Goal: Task Accomplishment & Management: Use online tool/utility

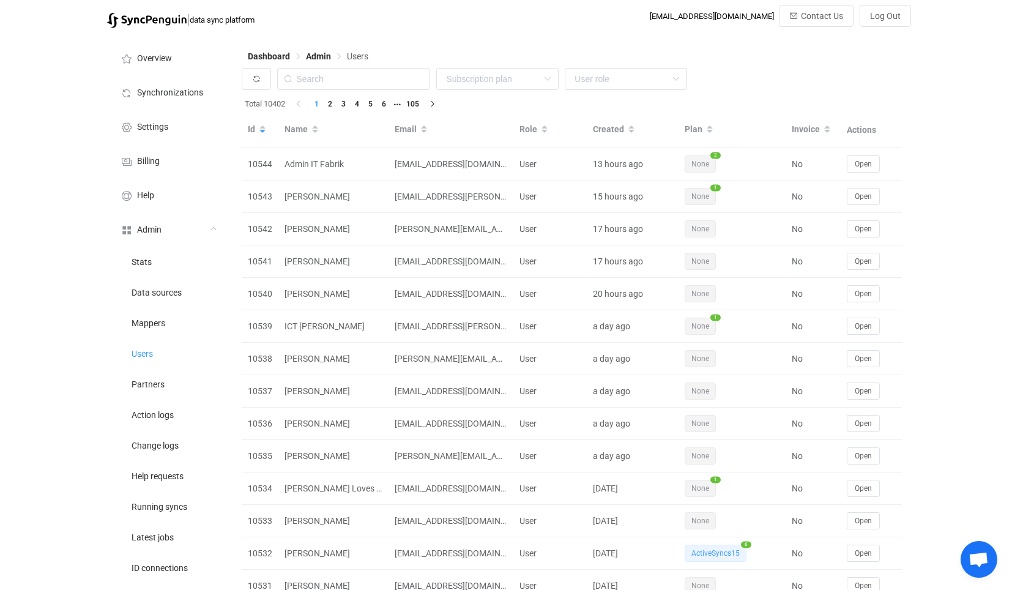
drag, startPoint x: 280, startPoint y: 78, endPoint x: 270, endPoint y: 76, distance: 10.0
click at [280, 78] on icon at bounding box center [287, 79] width 15 height 22
click at [255, 76] on icon "button" at bounding box center [256, 79] width 9 height 9
click at [357, 76] on input "text" at bounding box center [353, 79] width 153 height 22
paste input "ict@vandoren.nl"
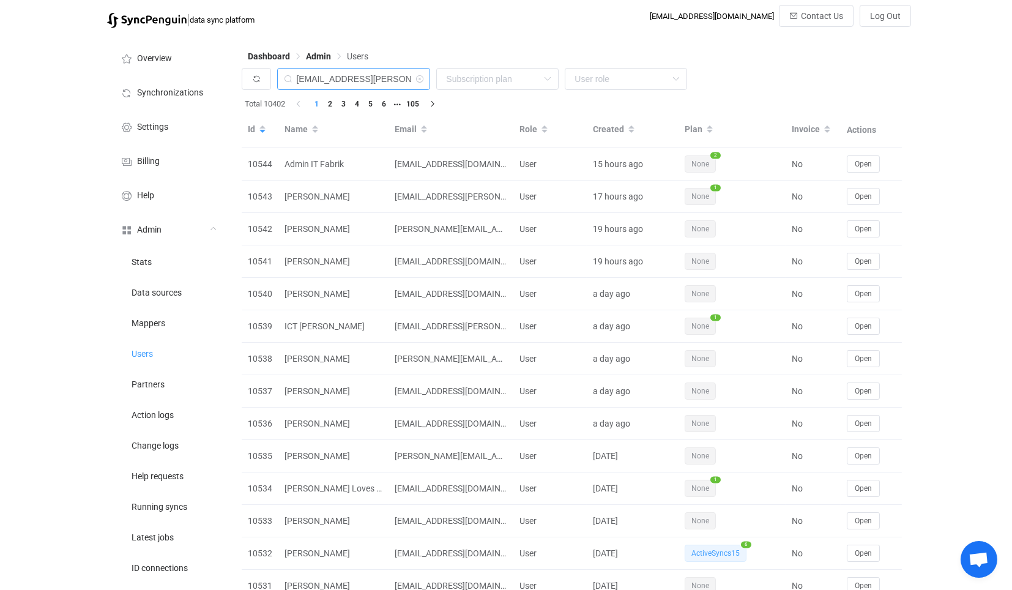
type input "ict@vandoren.nl"
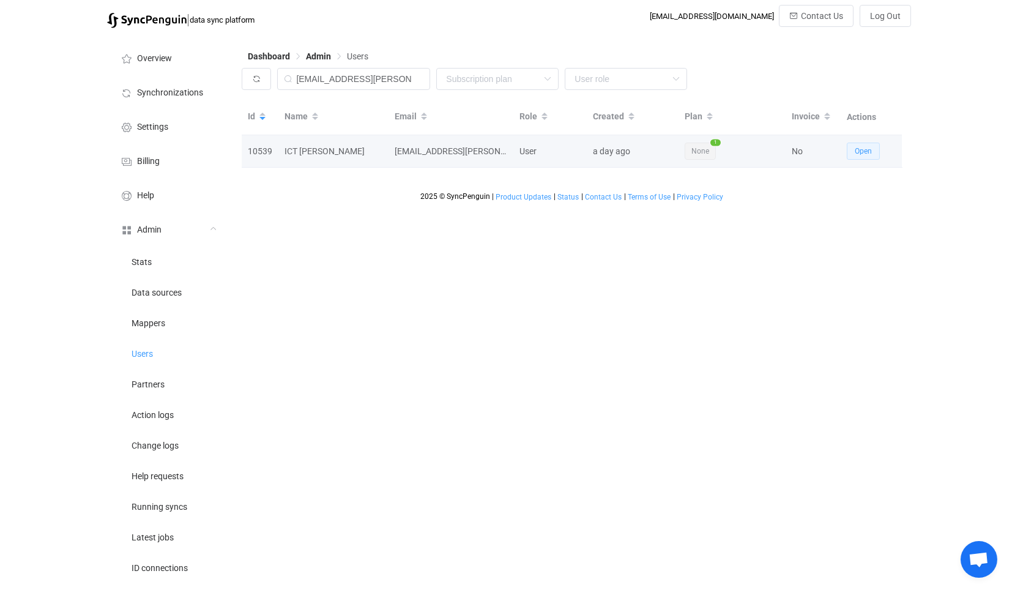
click at [857, 148] on span "Open" at bounding box center [863, 151] width 17 height 9
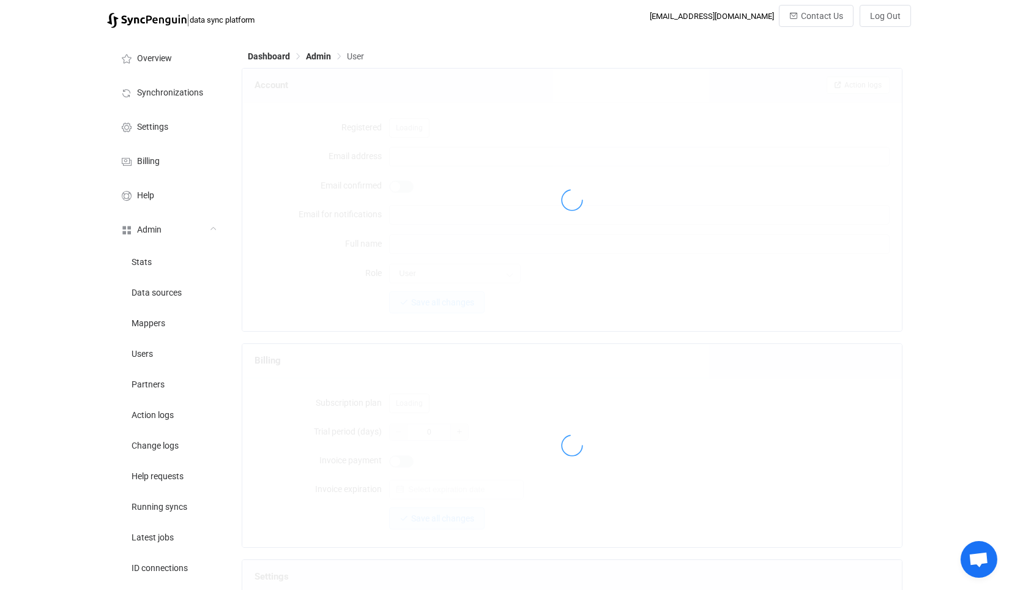
type input "ict@vandoren.nl"
type input "ICT Vandoren"
type input "14"
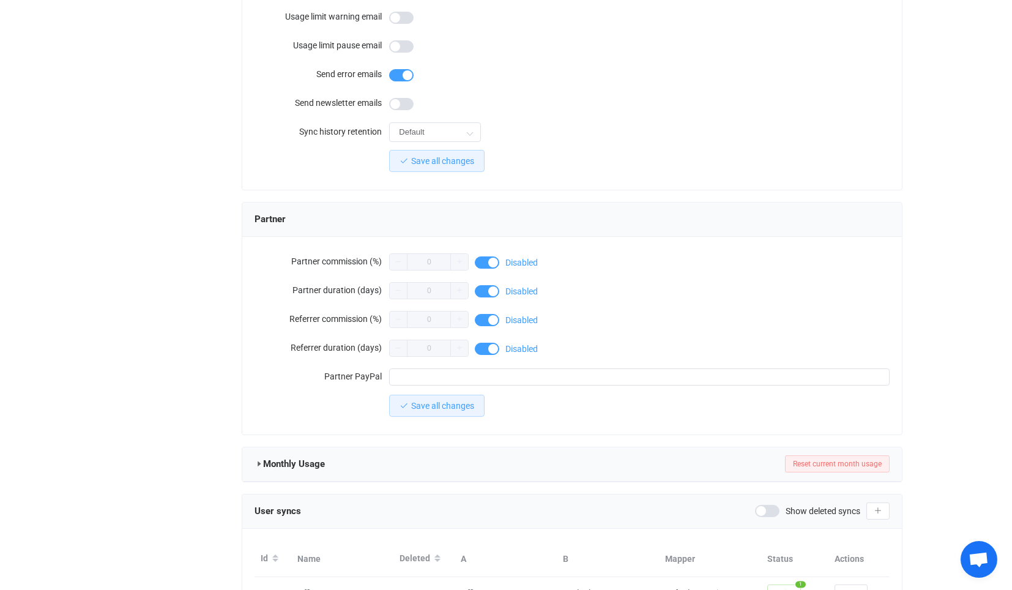
scroll to position [968, 0]
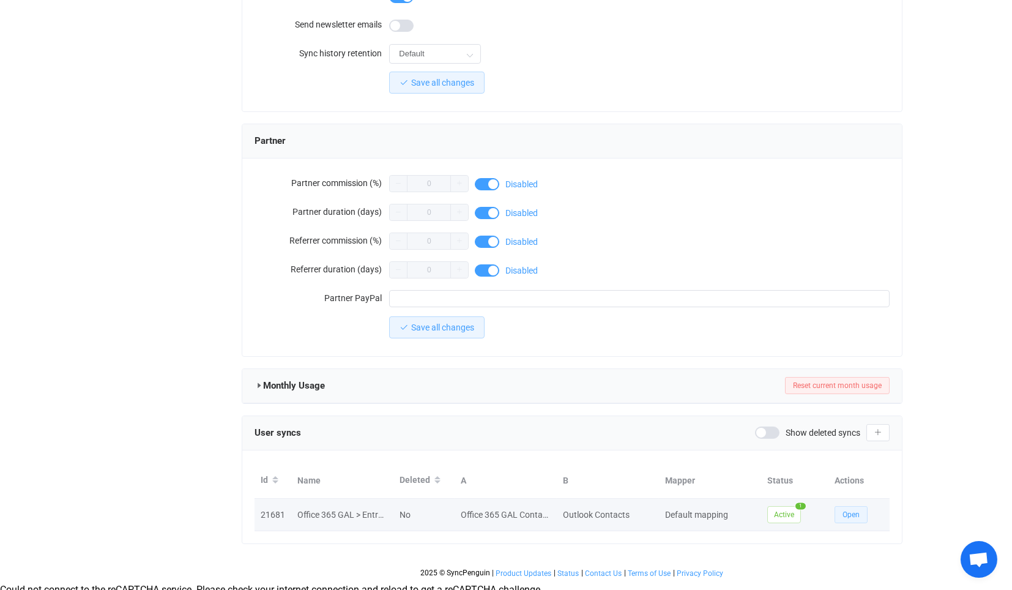
click at [852, 513] on span "Open" at bounding box center [850, 514] width 17 height 9
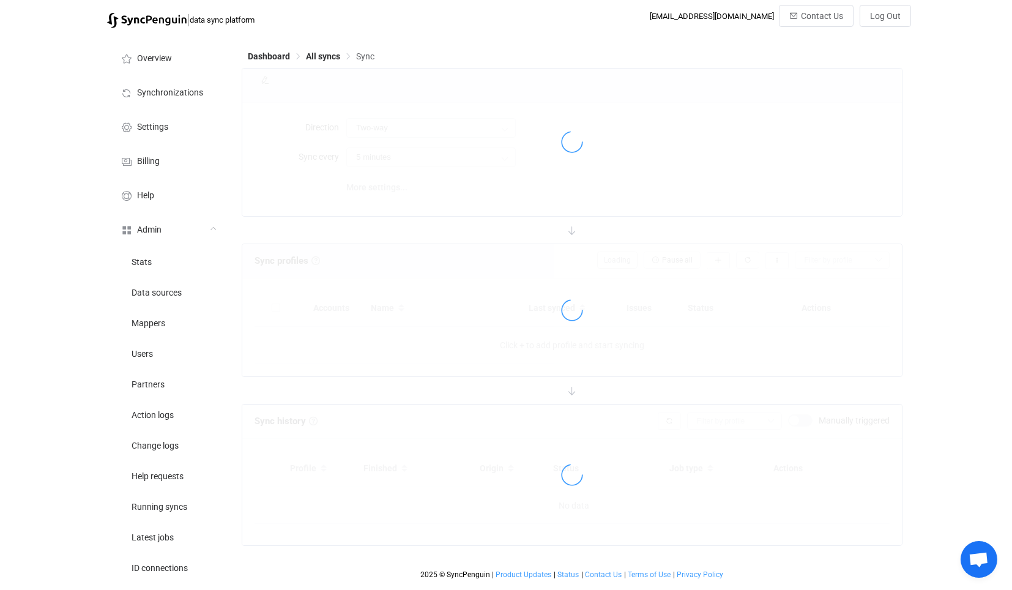
type input "Office 365 GAL → Outlook (one to many)"
type input "30 minutes"
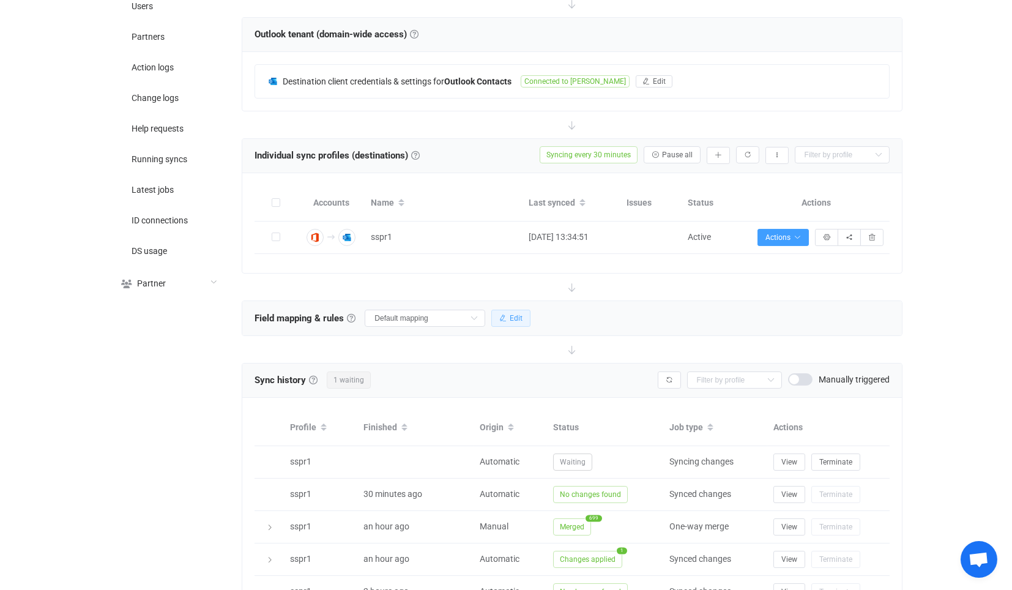
scroll to position [477, 0]
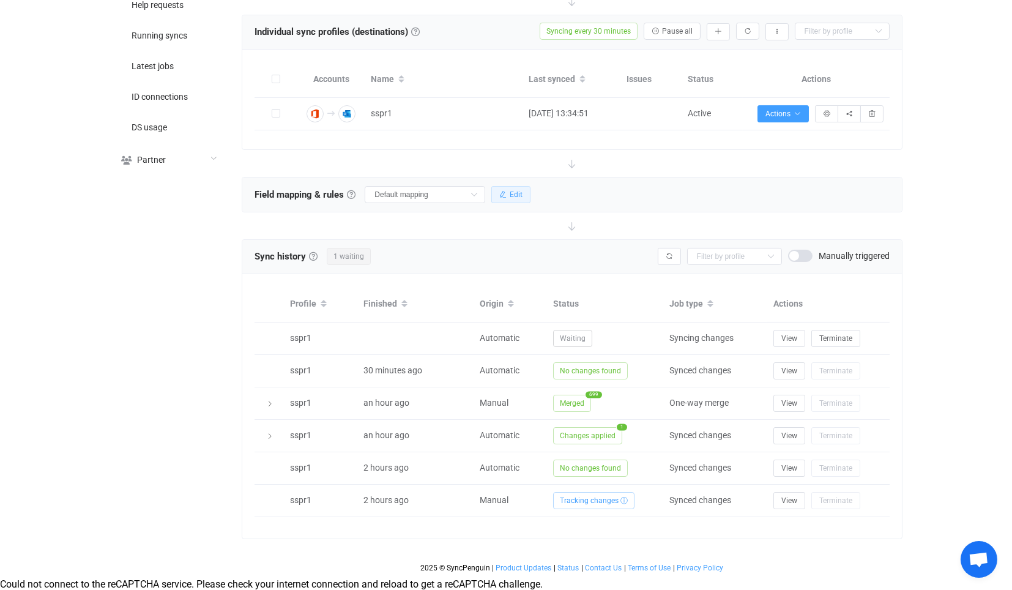
click at [524, 186] on button "Edit" at bounding box center [510, 194] width 39 height 17
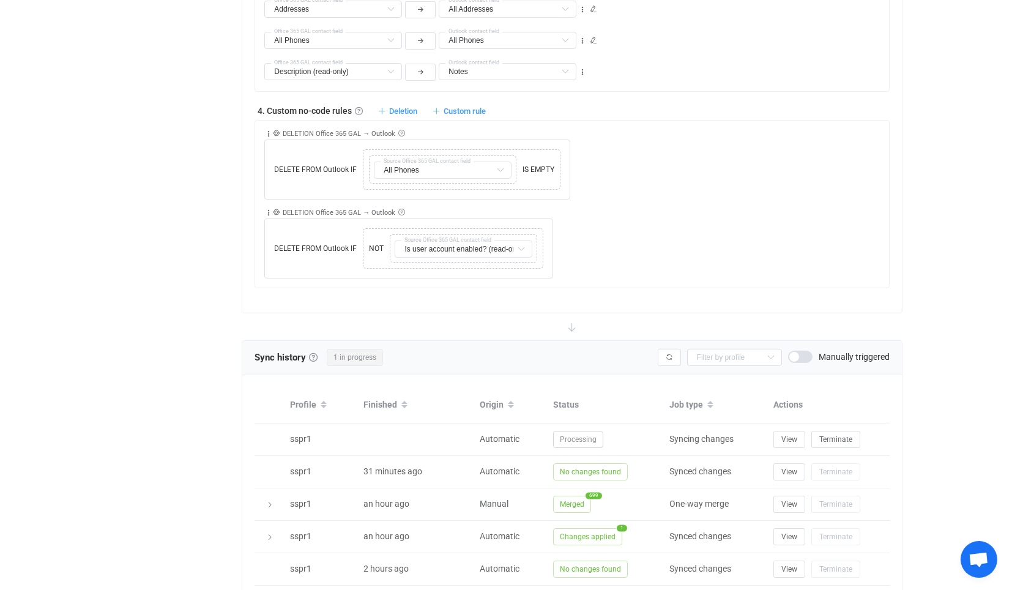
scroll to position [1370, 0]
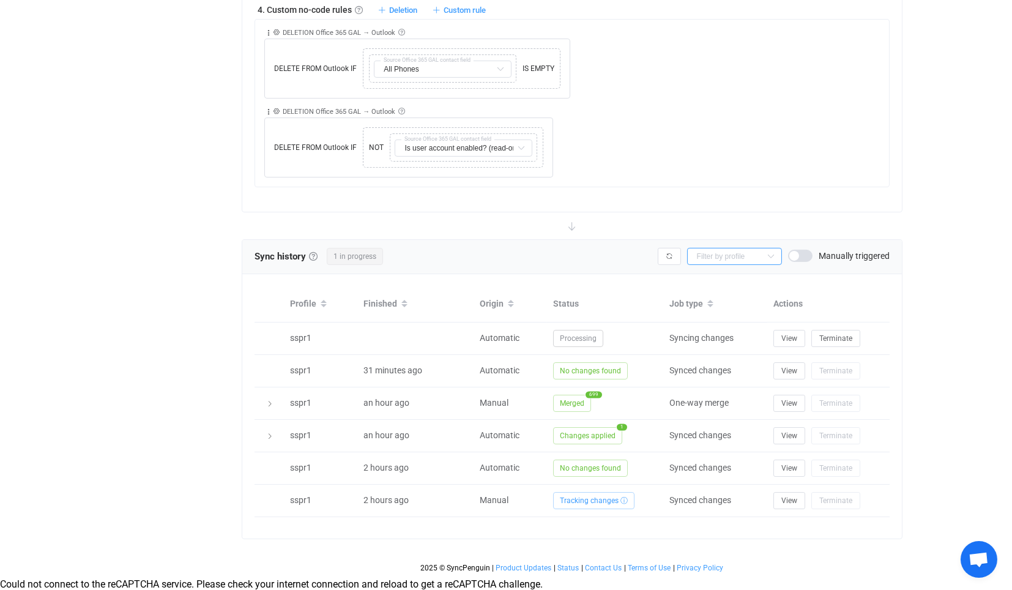
click at [729, 248] on input "text" at bounding box center [734, 256] width 95 height 17
click at [722, 276] on li "sspr1" at bounding box center [740, 278] width 104 height 21
type input "sspr1"
click at [649, 256] on div "Sync history History Sync history All sync executions are recorded in the sync …" at bounding box center [571, 257] width 659 height 34
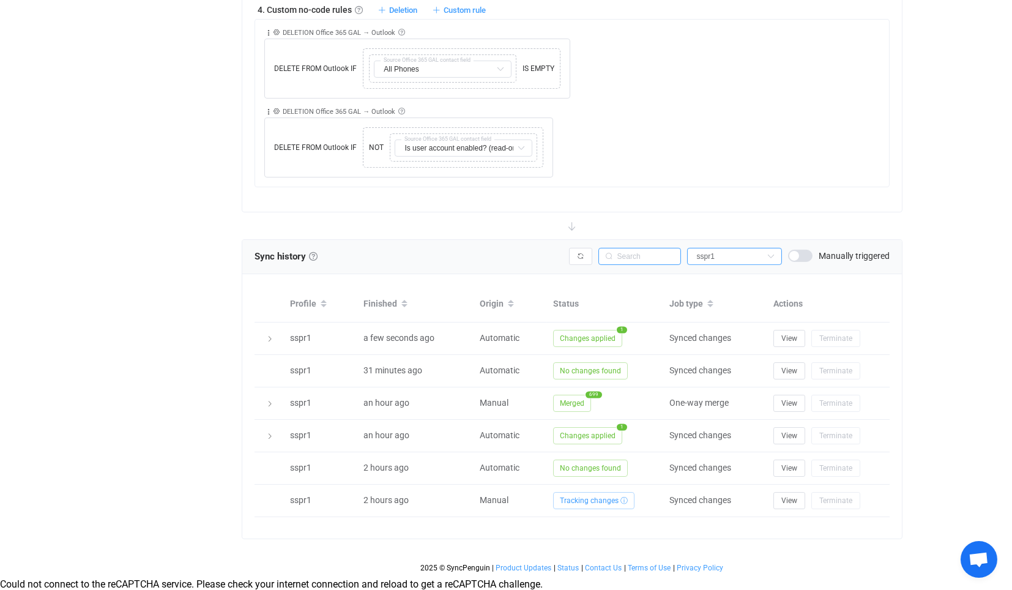
click at [649, 255] on input "text" at bounding box center [639, 256] width 83 height 17
paste input "d19fda6a-7c77-4d3c-8a46-e7e04829425e"
type input "d19fda6a-7c77-4d3c-8a46-e7e04829425e"
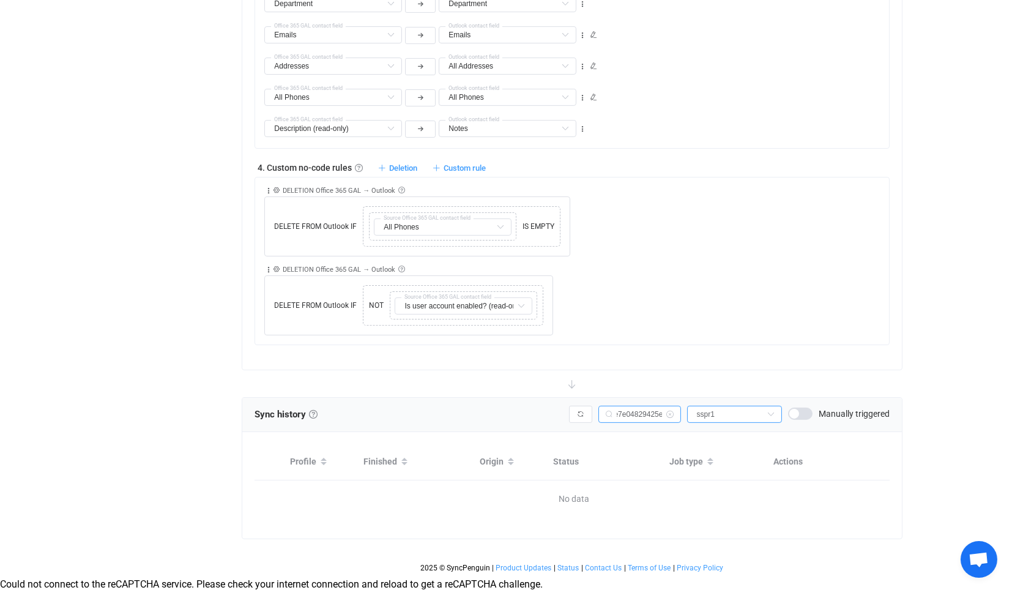
scroll to position [1213, 0]
click at [651, 406] on input "d19fda6a-7c77-4d3c-8a46-e7e04829425e" at bounding box center [639, 414] width 83 height 17
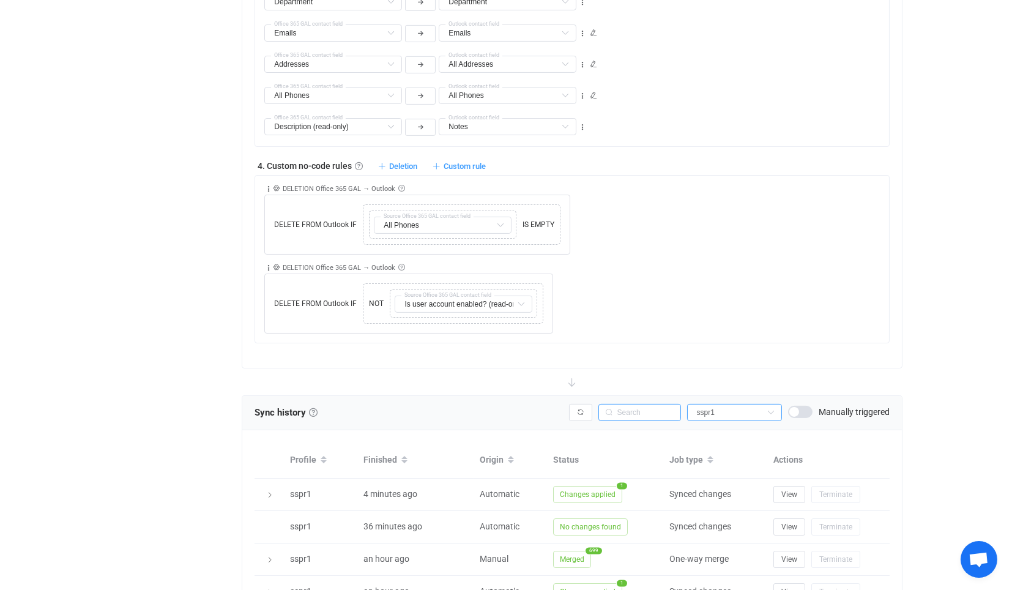
scroll to position [1370, 0]
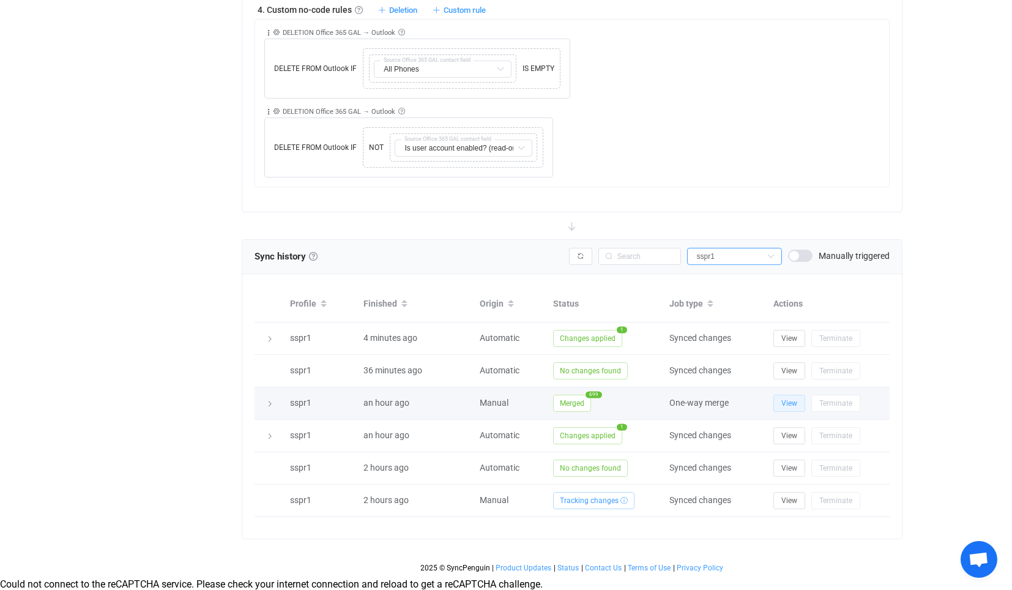
drag, startPoint x: 795, startPoint y: 394, endPoint x: 510, endPoint y: 217, distance: 336.0
click at [789, 395] on button "View" at bounding box center [789, 403] width 32 height 17
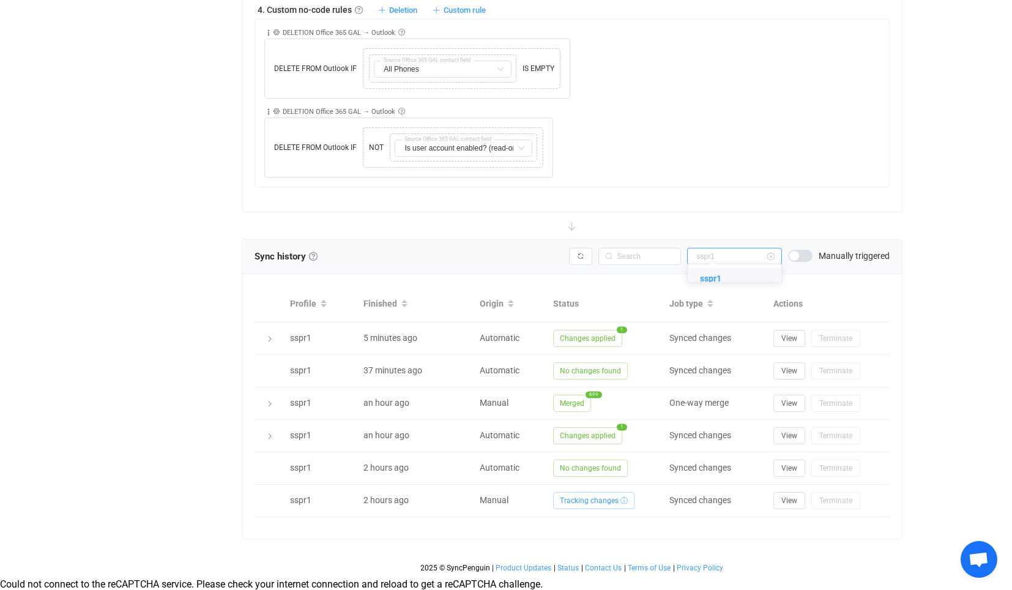
click at [731, 248] on input "text" at bounding box center [734, 256] width 95 height 17
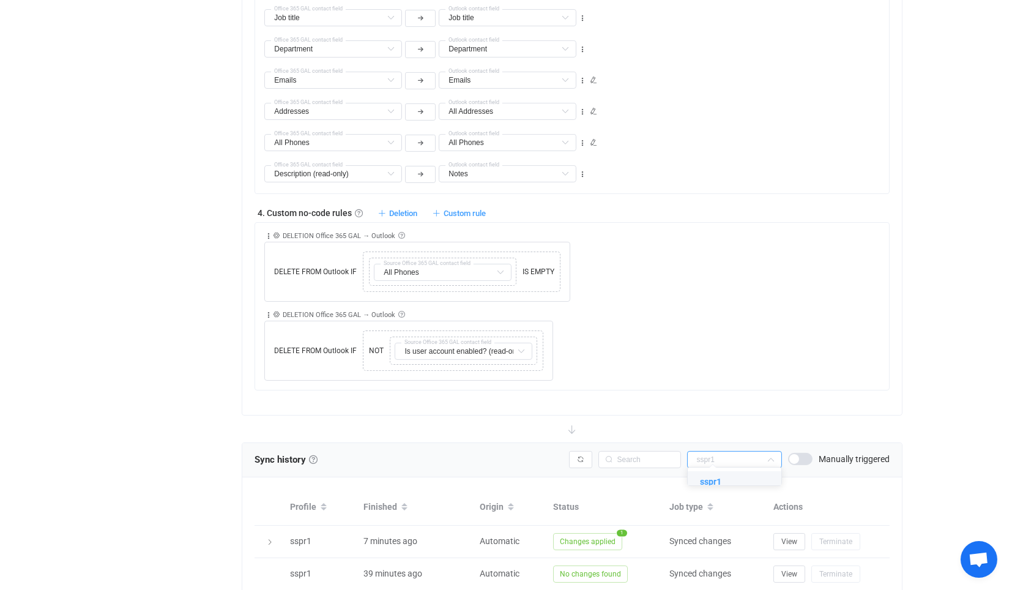
click at [729, 268] on div "Collapse Move up Move down Delete Rule description DELETION Office 365 GAL → Ou…" at bounding box center [576, 262] width 624 height 79
type input "sspr1"
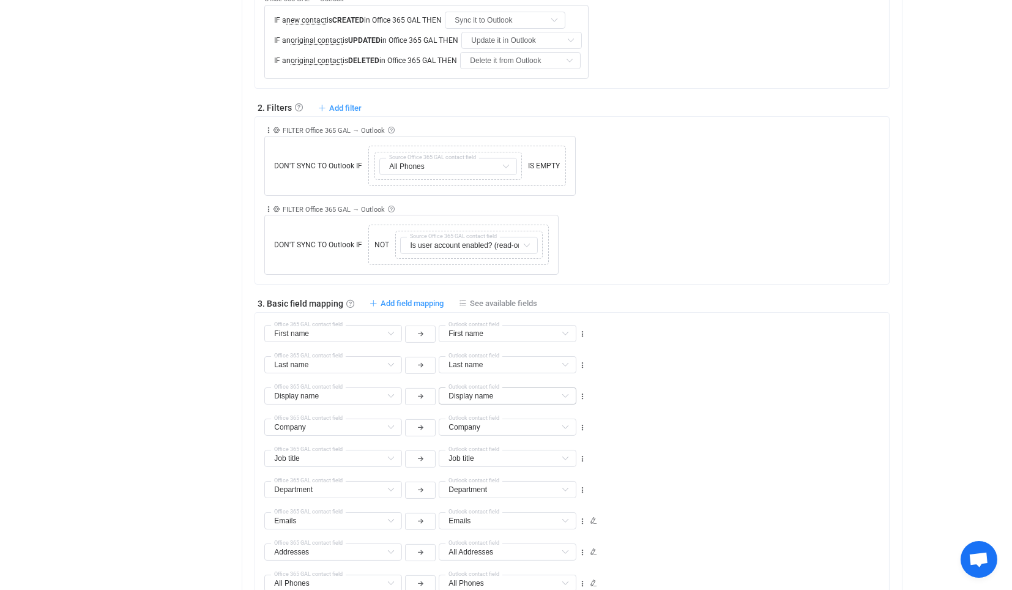
scroll to position [622, 0]
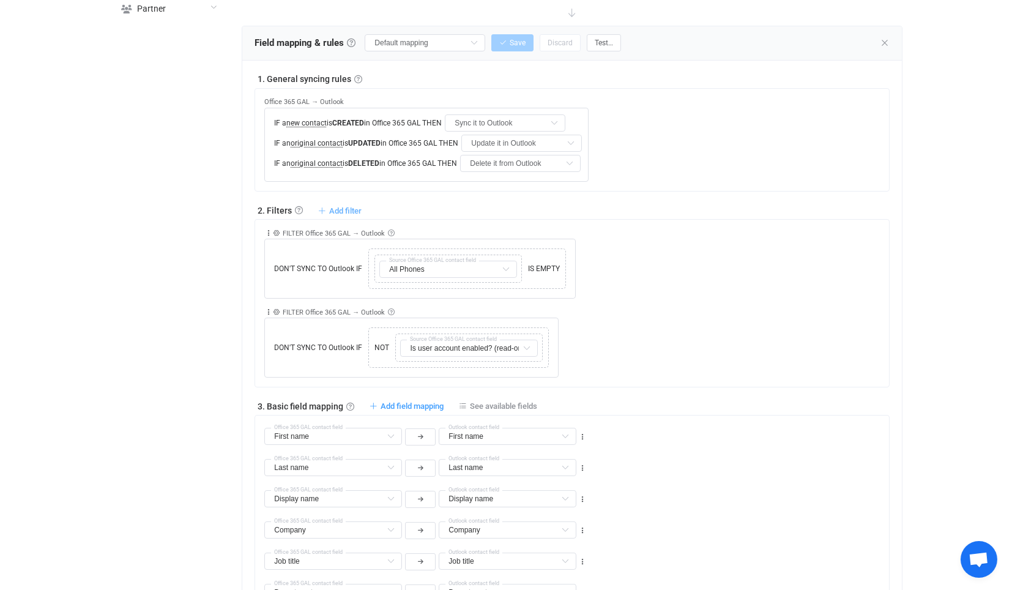
click at [349, 209] on span "Add filter" at bounding box center [345, 210] width 32 height 9
click at [288, 234] on li "Sync contact to Outlook if …" at bounding box center [270, 237] width 177 height 22
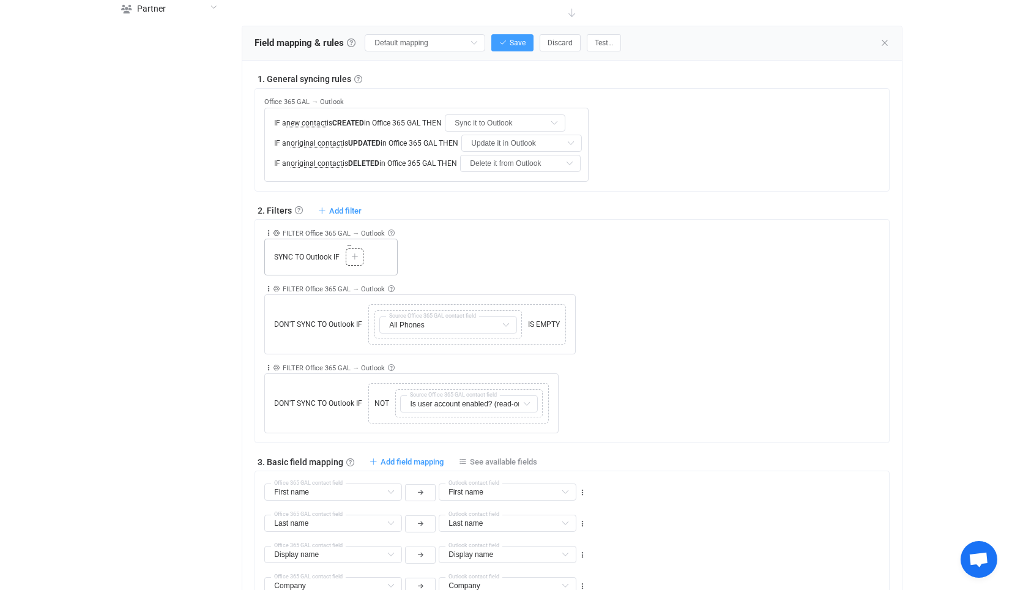
drag, startPoint x: 351, startPoint y: 252, endPoint x: 557, endPoint y: 212, distance: 210.1
click at [352, 253] on icon at bounding box center [354, 256] width 7 height 7
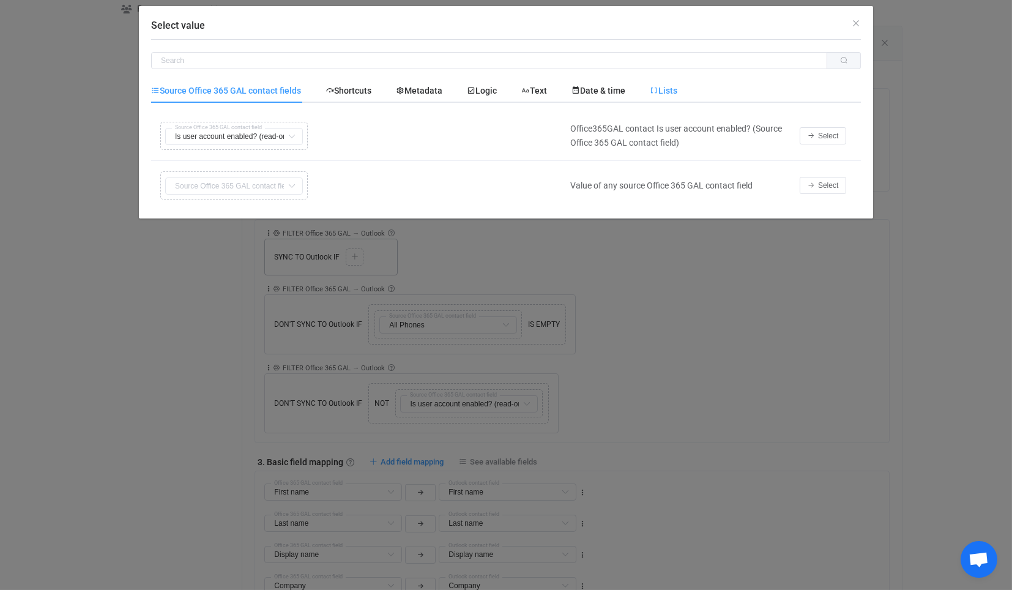
click at [658, 87] on icon "Select value" at bounding box center [654, 90] width 9 height 9
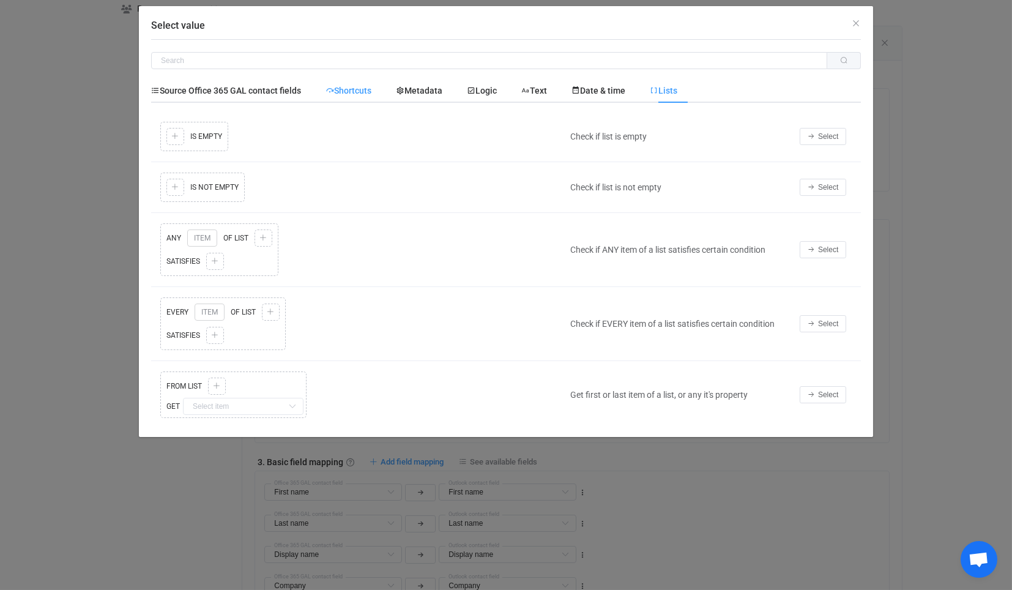
click at [354, 86] on span "Shortcuts" at bounding box center [348, 91] width 46 height 10
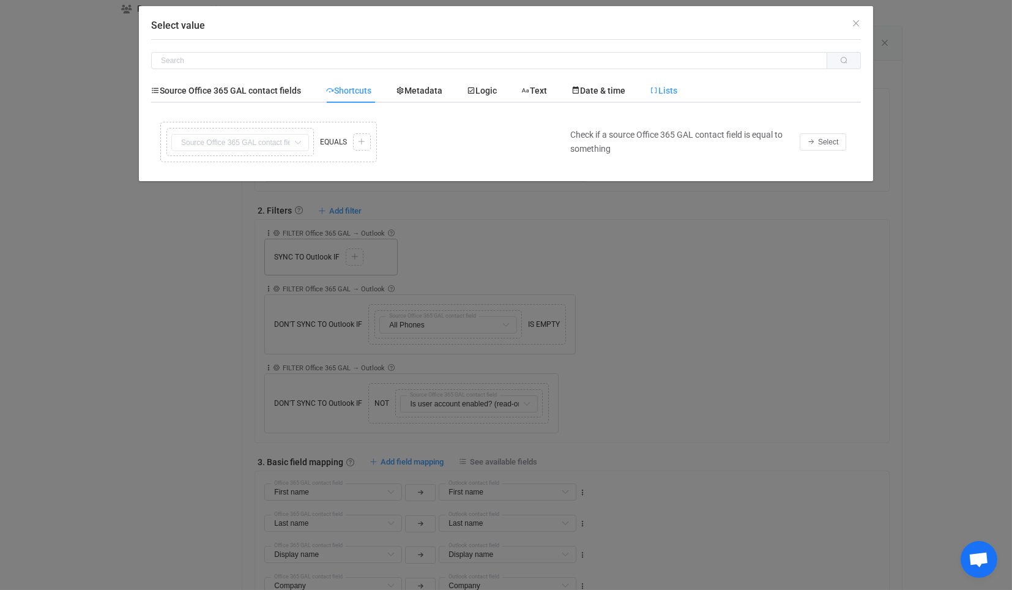
drag, startPoint x: 687, startPoint y: 104, endPoint x: 674, endPoint y: 80, distance: 27.9
click at [686, 104] on div "Source Office 365 GAL contact fields Shortcuts Metadata Logic Text Date & time …" at bounding box center [506, 125] width 710 height 94
click at [674, 80] on div "Lists" at bounding box center [658, 90] width 40 height 24
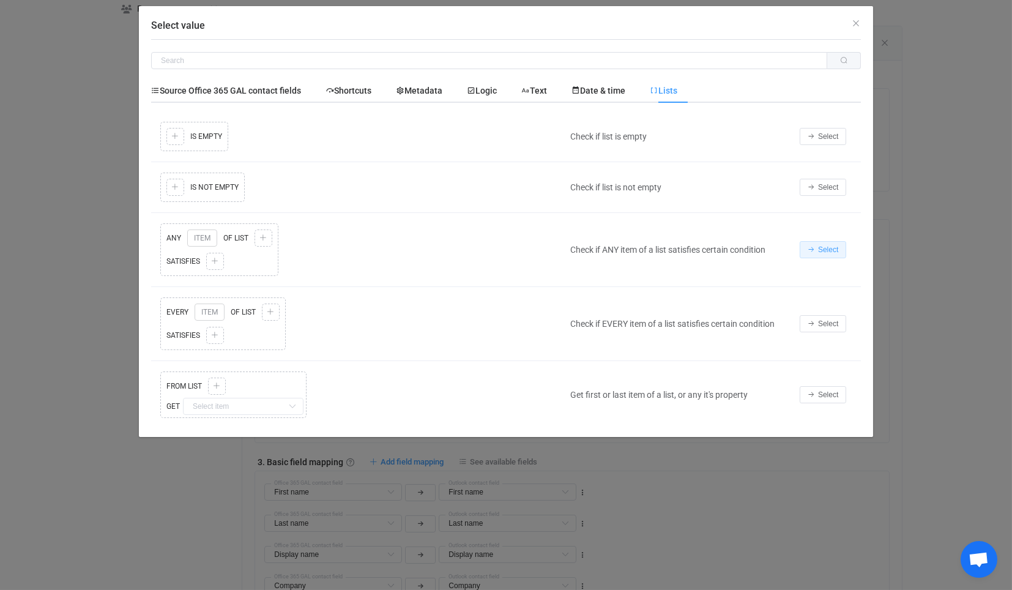
click at [835, 248] on span "Select" at bounding box center [828, 249] width 20 height 9
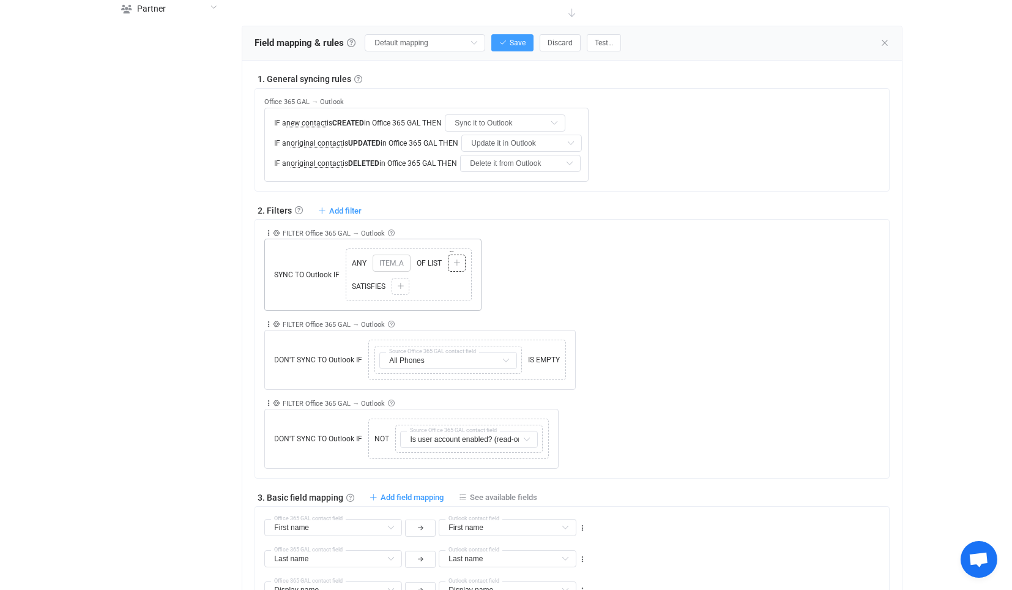
click at [455, 259] on icon at bounding box center [456, 262] width 7 height 7
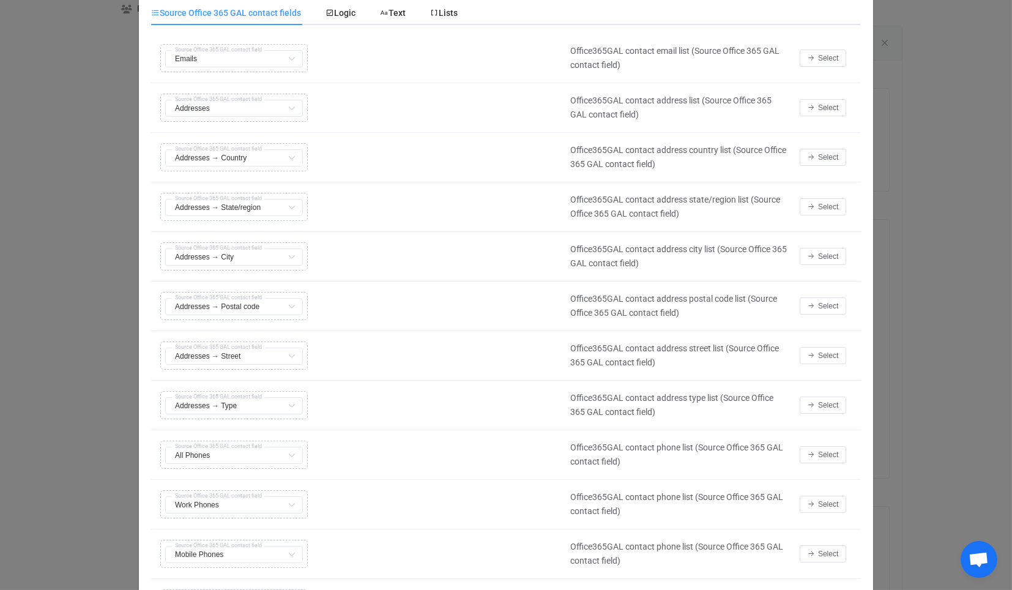
scroll to position [246, 0]
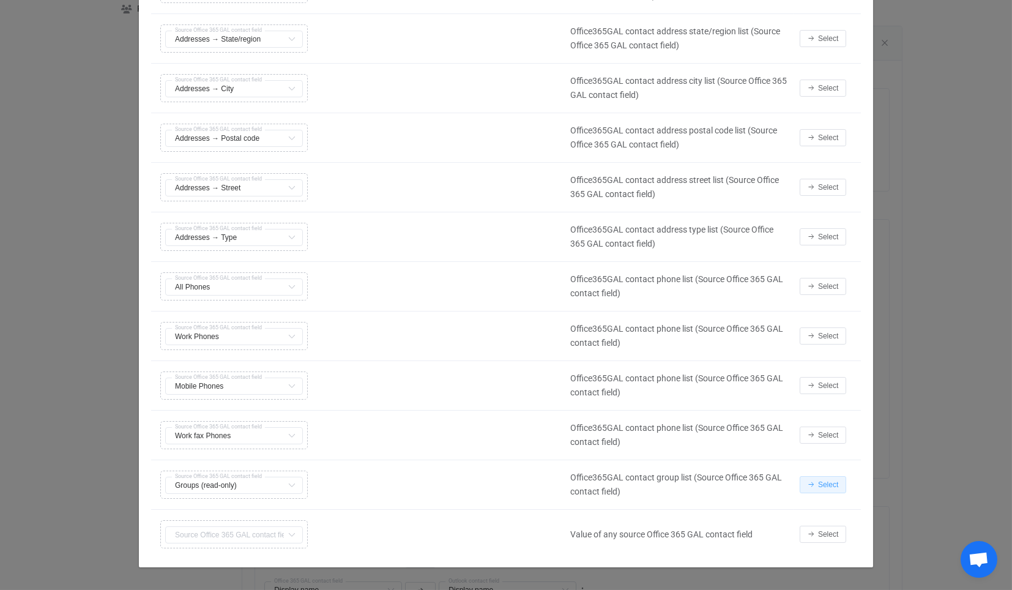
click at [829, 480] on span "Select" at bounding box center [828, 484] width 20 height 9
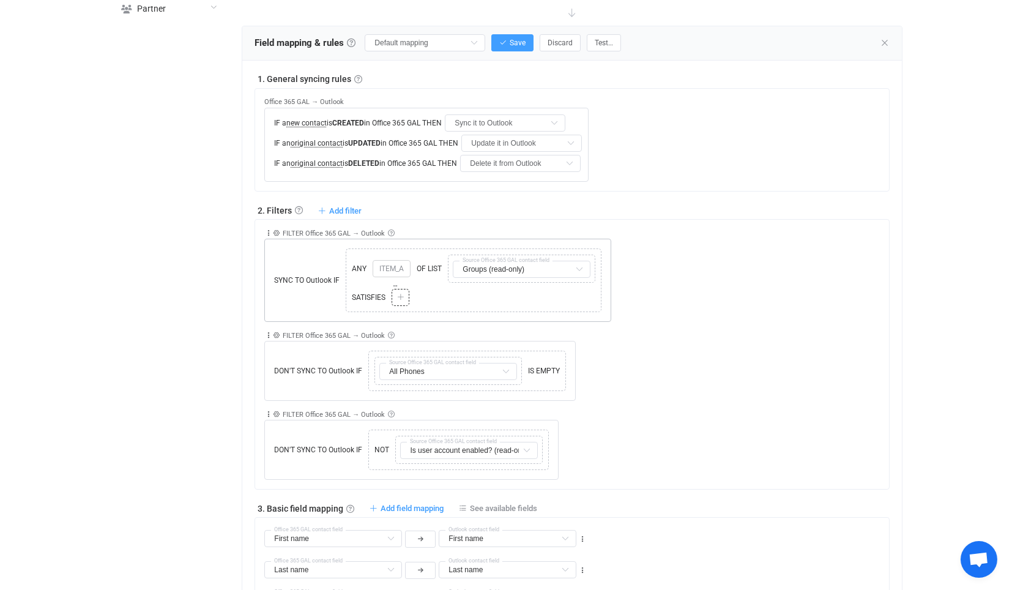
click at [400, 292] on div at bounding box center [401, 297] width 12 height 11
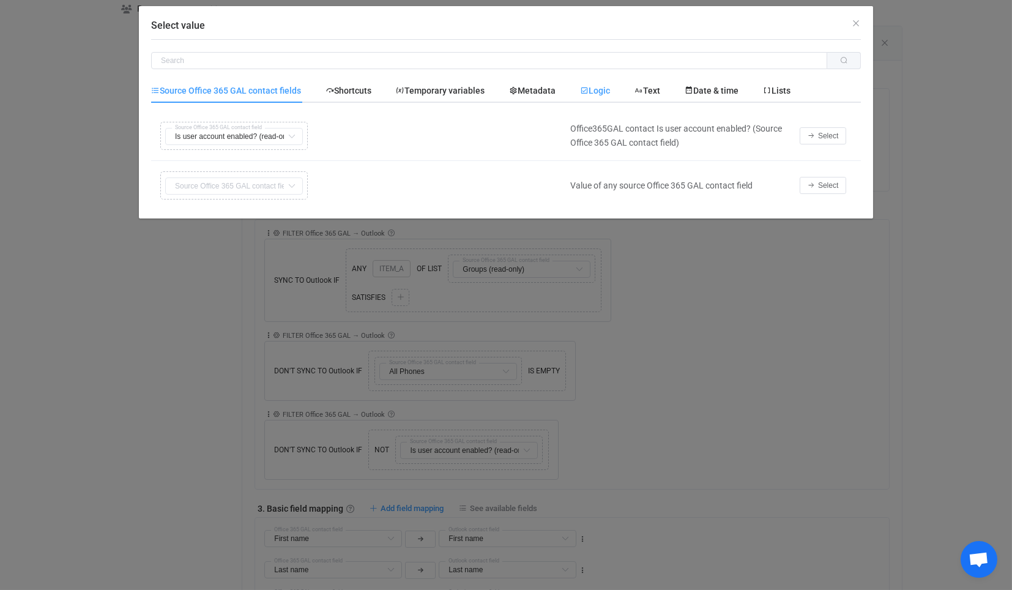
click at [610, 88] on span "Logic" at bounding box center [595, 91] width 30 height 10
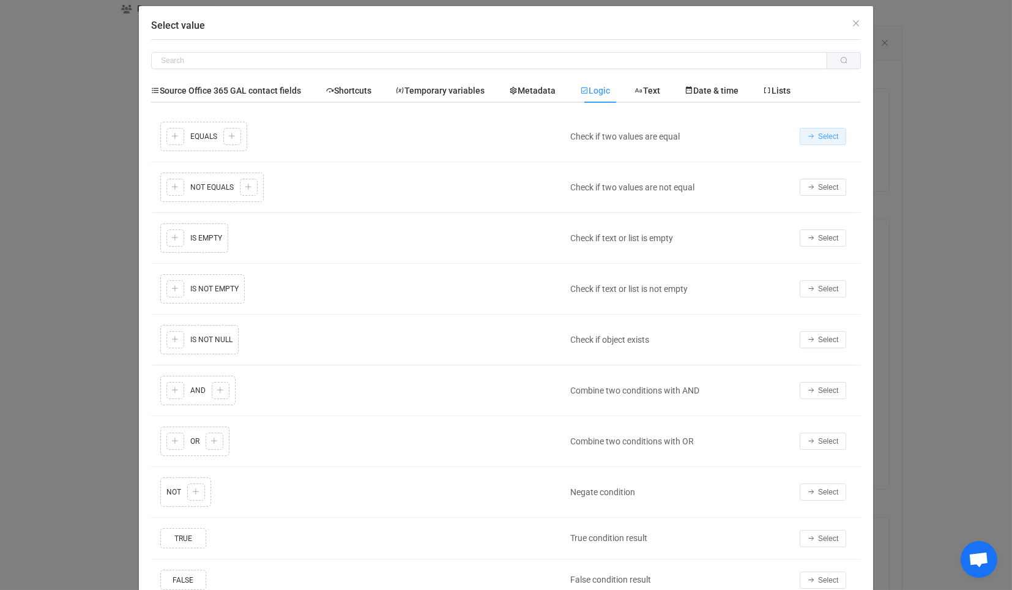
click at [823, 128] on button "Select" at bounding box center [823, 136] width 46 height 17
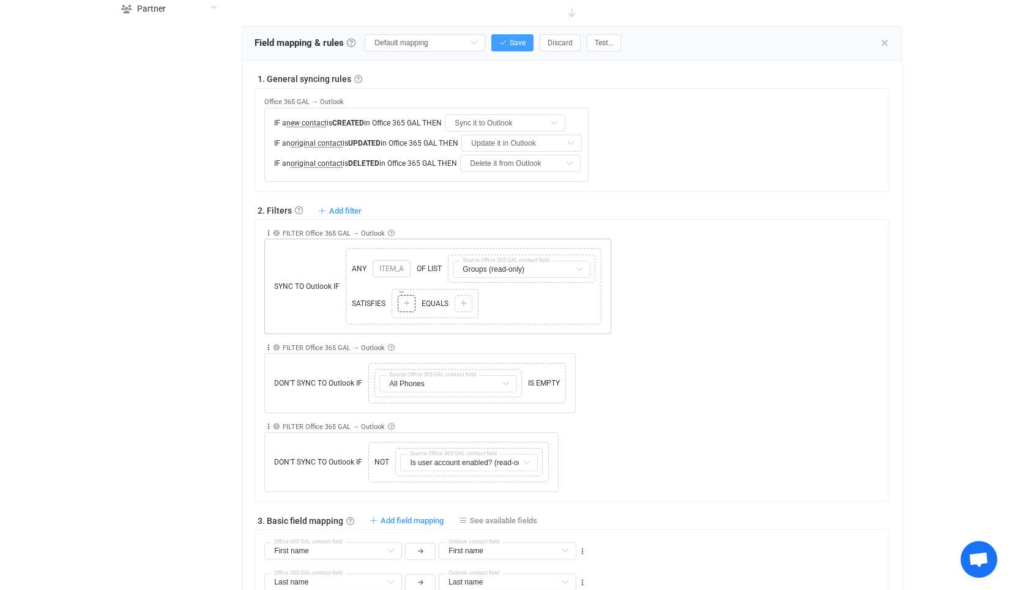
click at [404, 300] on icon at bounding box center [406, 303] width 7 height 7
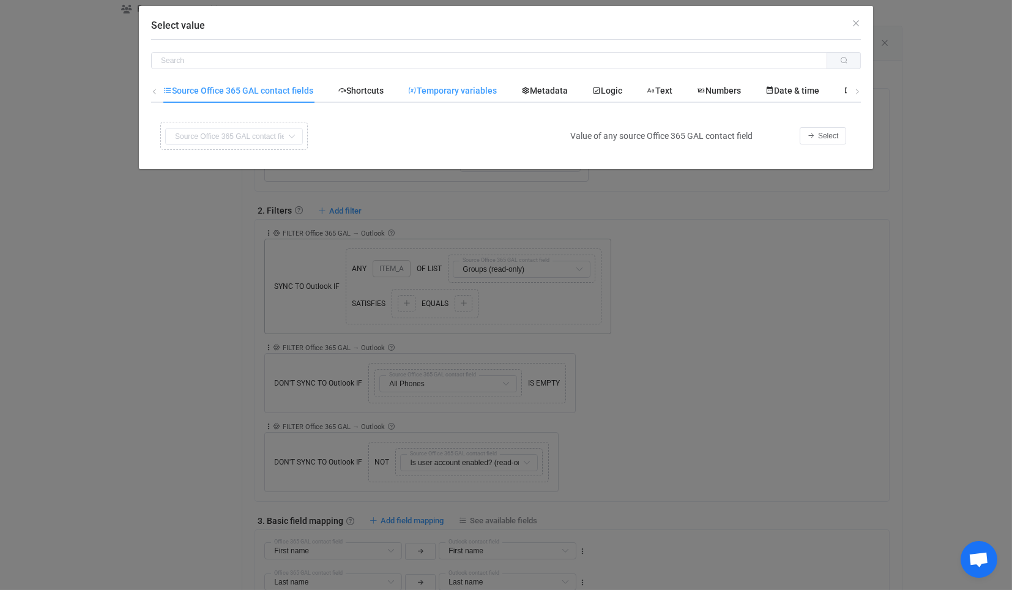
click at [434, 92] on span "Temporary variables" at bounding box center [452, 91] width 89 height 10
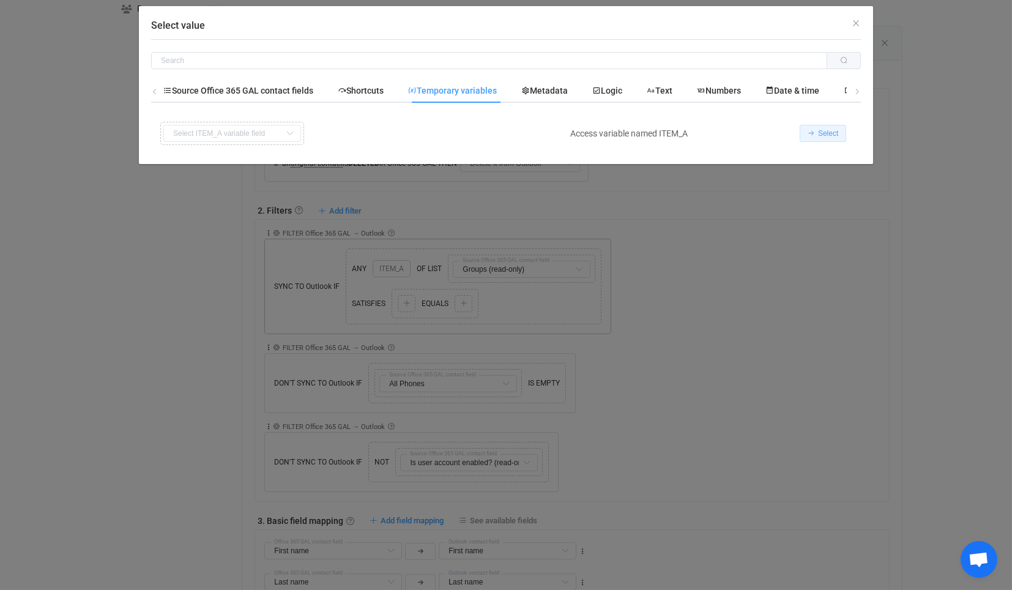
click at [816, 127] on button "Select" at bounding box center [823, 133] width 46 height 17
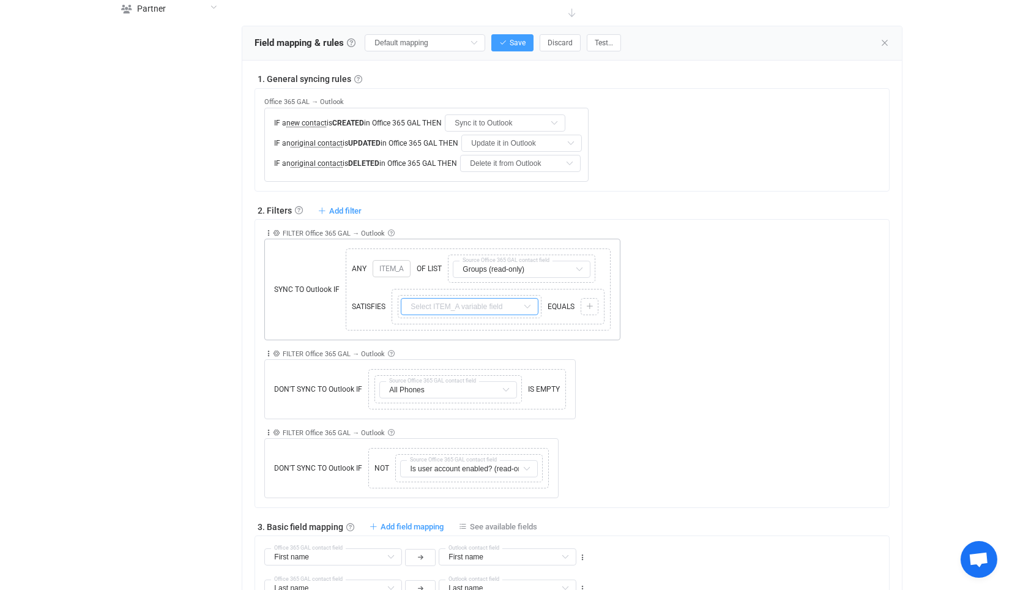
click at [437, 301] on input "text" at bounding box center [470, 306] width 138 height 17
click at [494, 388] on li "ITEM_A → Id" at bounding box center [473, 395] width 147 height 21
type input "ITEM_A → Id"
click at [590, 304] on icon at bounding box center [589, 306] width 7 height 7
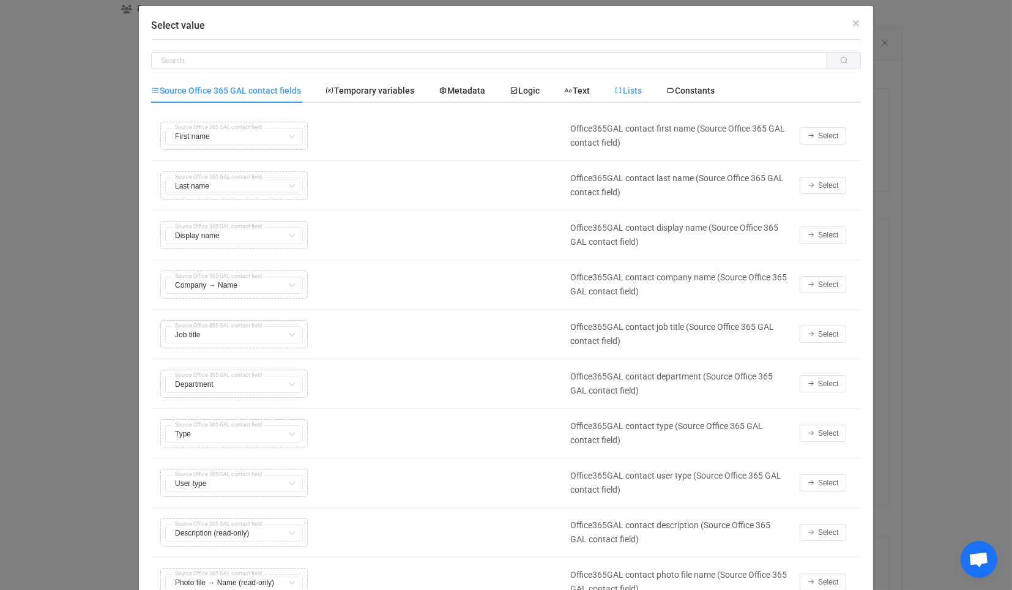
click at [608, 90] on div "Lists" at bounding box center [628, 90] width 52 height 24
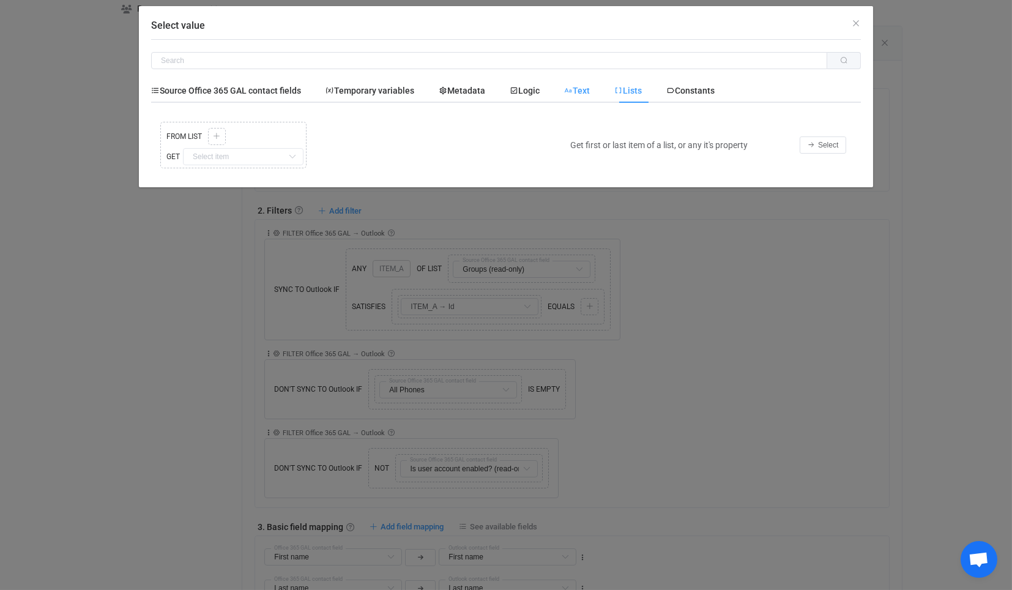
click at [571, 87] on icon "Select value" at bounding box center [568, 90] width 9 height 9
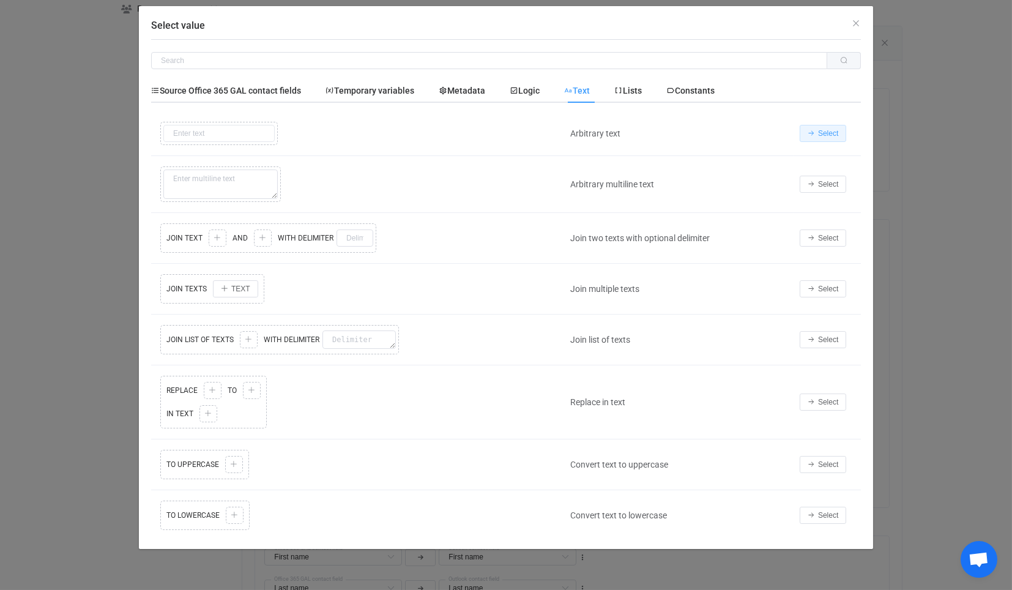
click at [806, 130] on button "Select" at bounding box center [823, 133] width 46 height 17
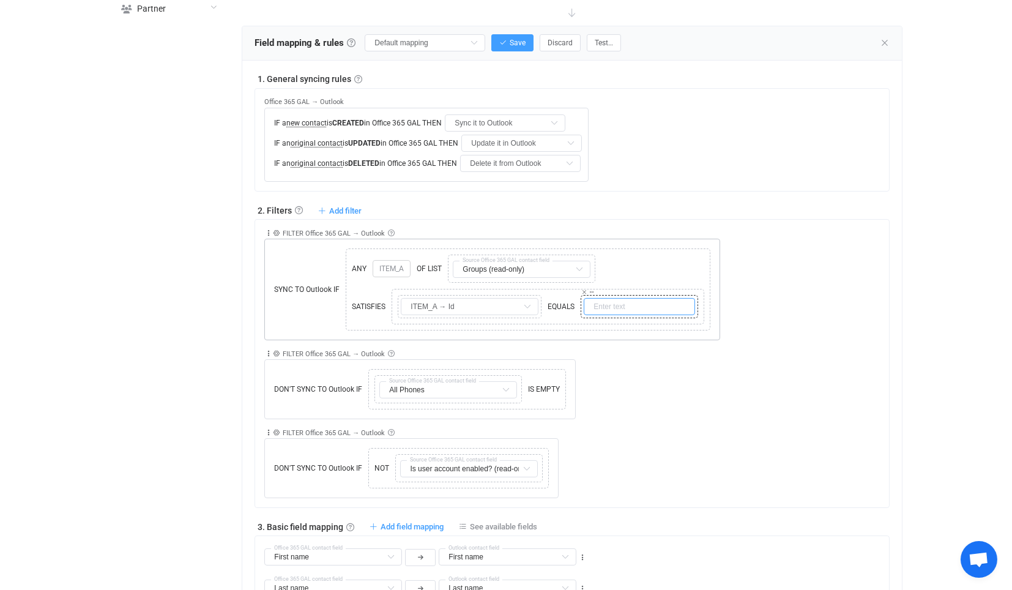
click at [608, 304] on input "text" at bounding box center [639, 306] width 111 height 17
paste input "d19fda6a-7c77-4d3c-8a46-e7e04829425e"
drag, startPoint x: 645, startPoint y: 305, endPoint x: 511, endPoint y: 300, distance: 134.7
click at [511, 300] on div "Copy Cut Replace TYPE MISMATCH ITEM_A → Id EQUALS Copy Cut Replace TYPE MISMATC…" at bounding box center [548, 306] width 307 height 29
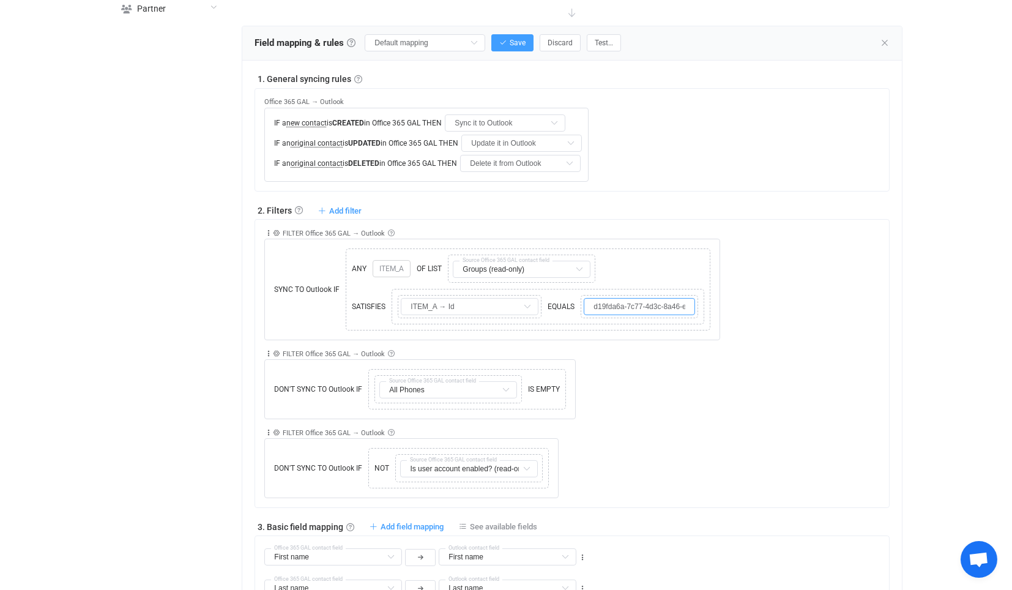
type input "d19fda6a-7c77-4d3c-8a46-e7e04829425e"
click at [730, 254] on div "Collapse Move up Move down Delete Rule description FILTER Office 365 GAL → Outl…" at bounding box center [576, 280] width 624 height 121
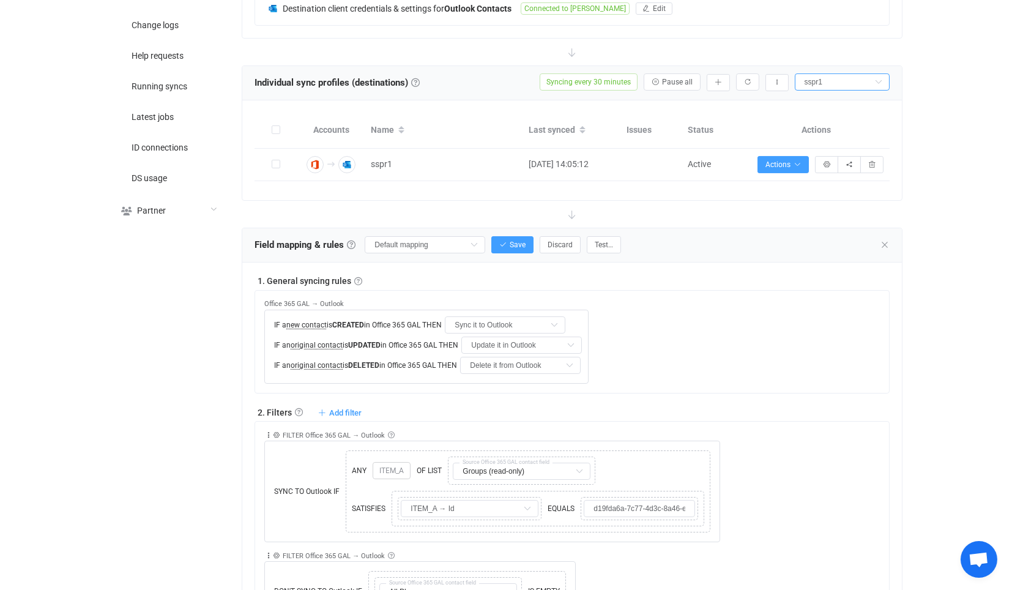
scroll to position [418, 0]
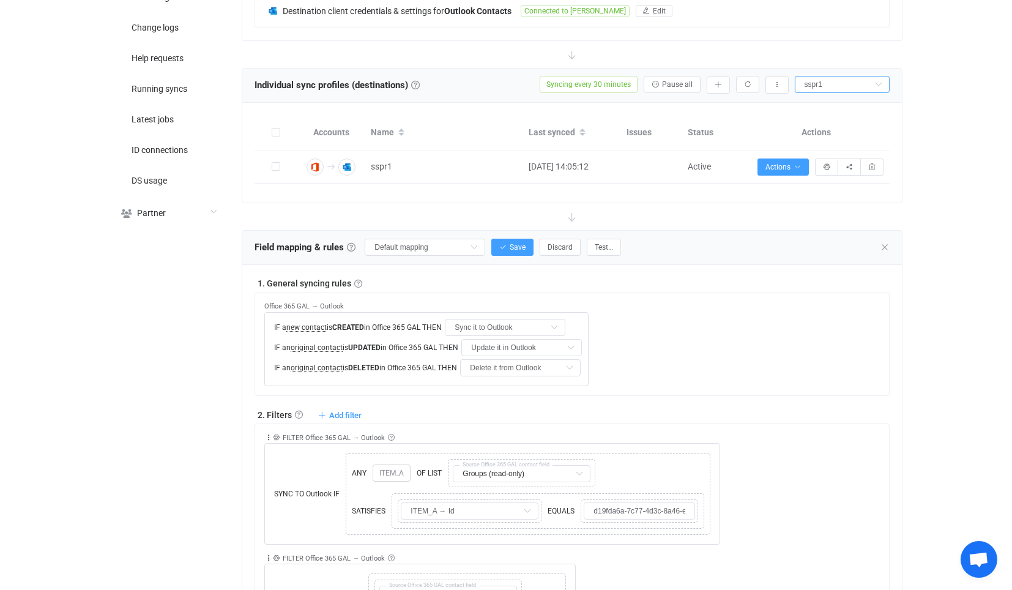
click at [516, 233] on div "Field mapping & rules Field mapping & rules By default, all contacts of the con…" at bounding box center [571, 248] width 659 height 34
click at [512, 243] on span "Save" at bounding box center [518, 247] width 16 height 9
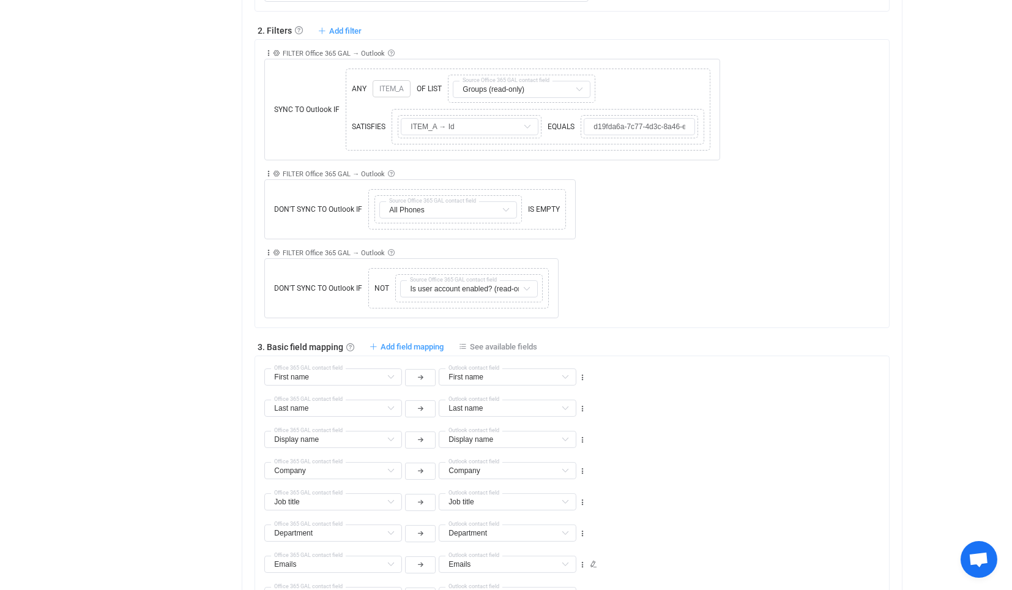
scroll to position [894, 0]
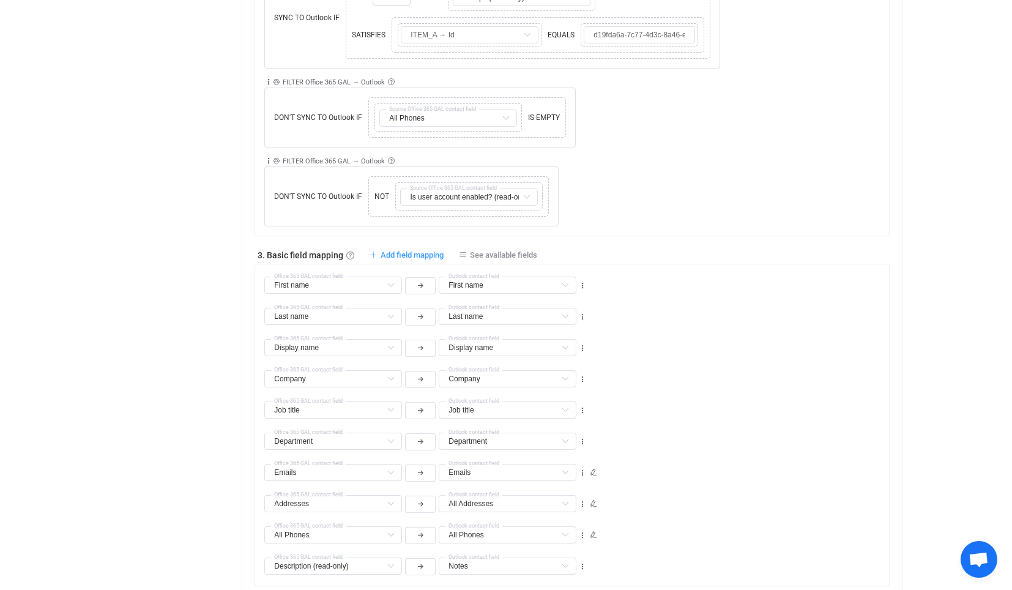
type input "My custom field mapping"
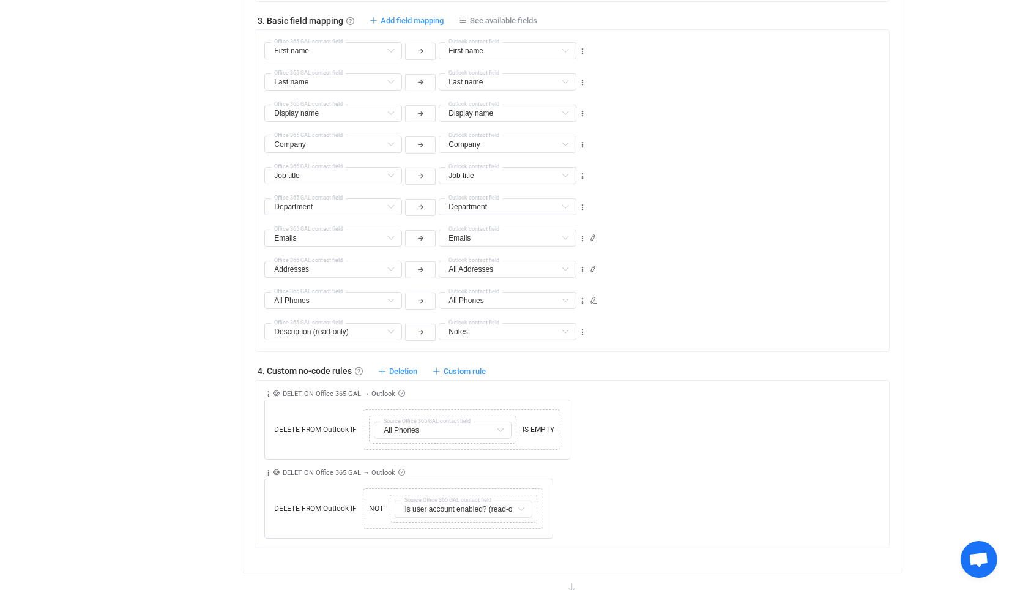
scroll to position [1234, 0]
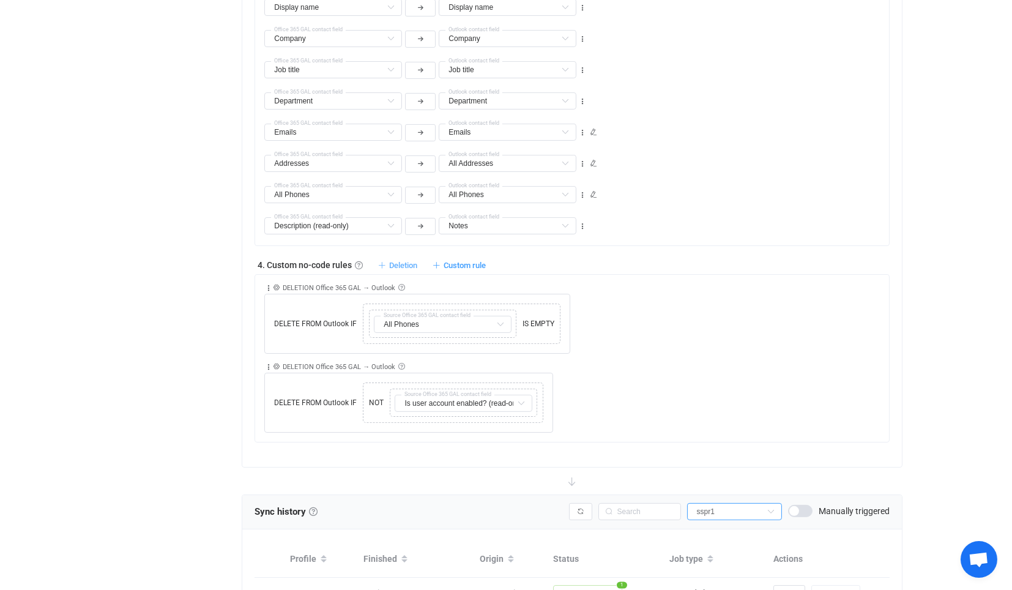
click at [408, 262] on span "Deletion" at bounding box center [403, 265] width 28 height 9
click at [335, 286] on li "Delete contact from Outlook if …" at bounding box center [330, 288] width 172 height 22
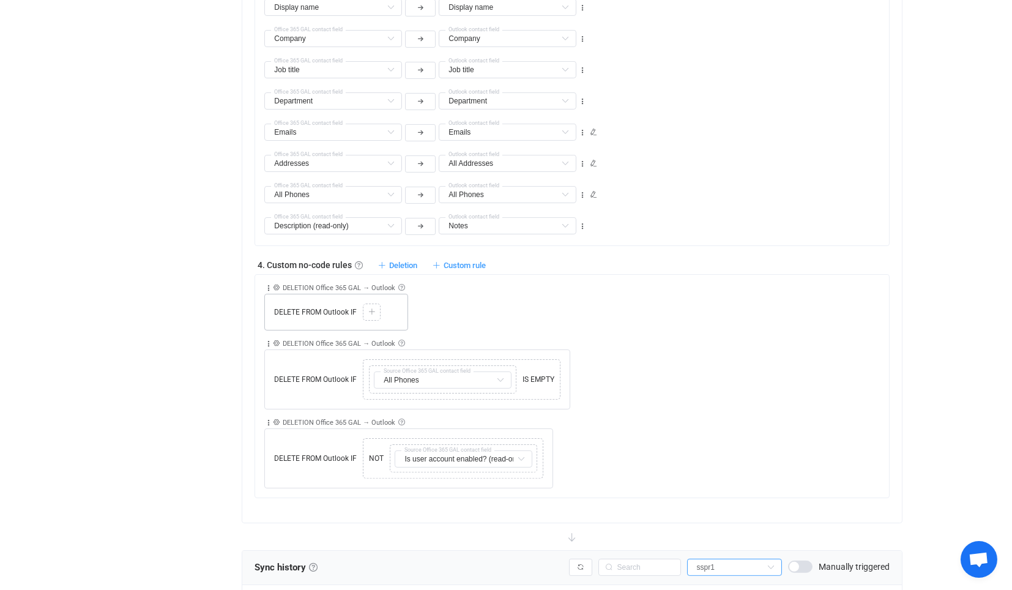
click at [362, 306] on div "DELETE FROM Outlook IF Copy Cut Paste TYPE MISMATCH Select value" at bounding box center [336, 312] width 144 height 37
click at [366, 307] on div at bounding box center [372, 312] width 12 height 11
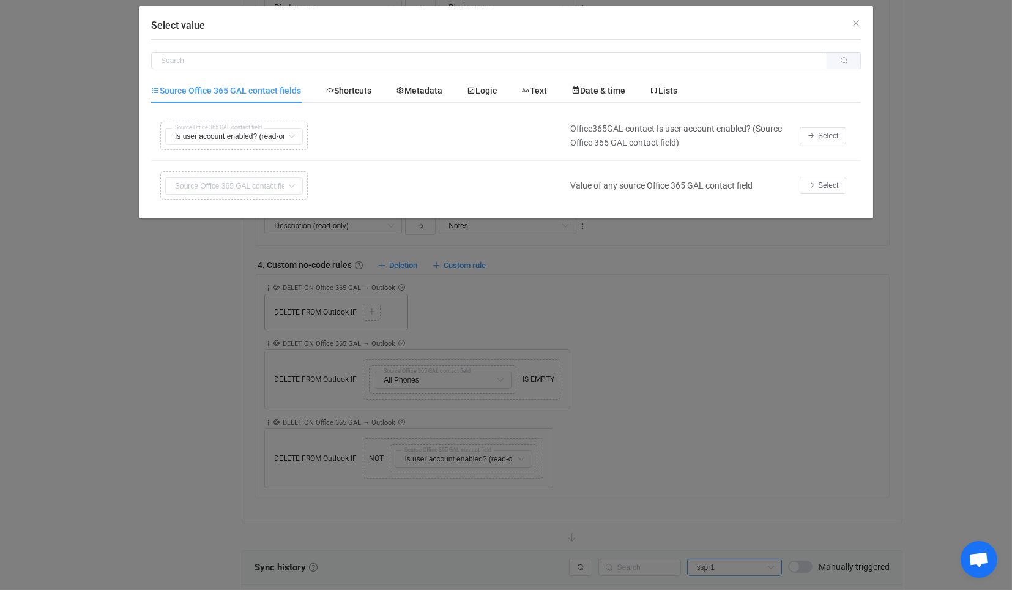
click at [966, 103] on div "Select value Source Office 365 GAL contact fields Shortcuts Metadata Logic Text…" at bounding box center [506, 295] width 1012 height 590
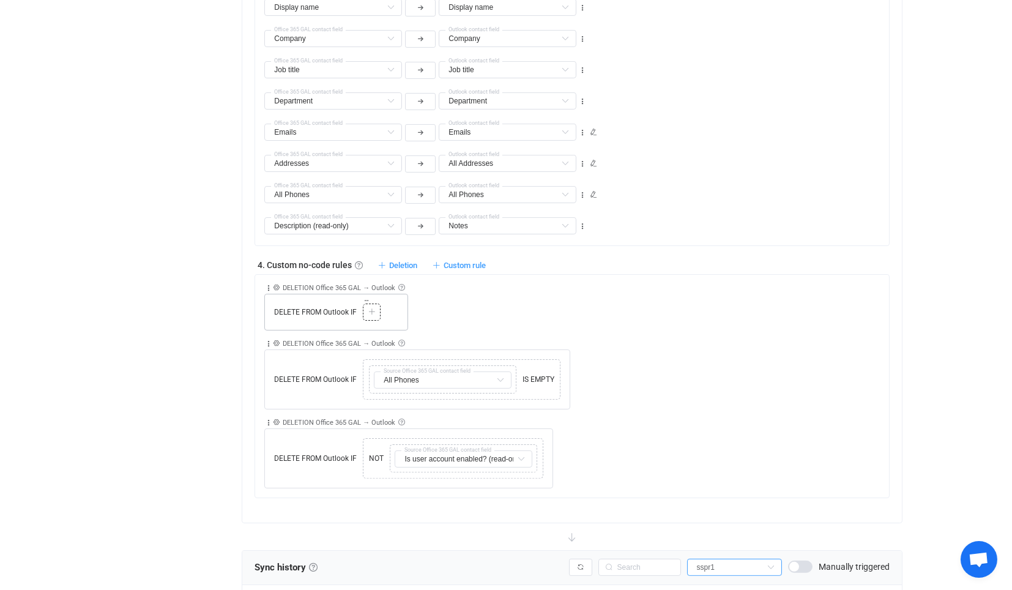
click at [372, 308] on icon at bounding box center [371, 311] width 7 height 7
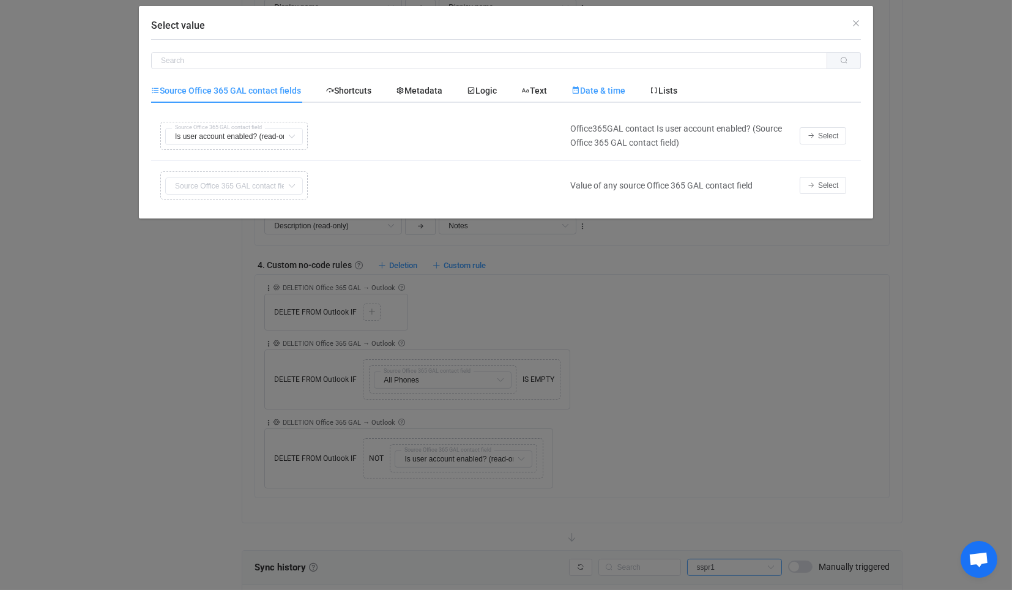
click at [579, 97] on time "Date & time" at bounding box center [598, 90] width 78 height 24
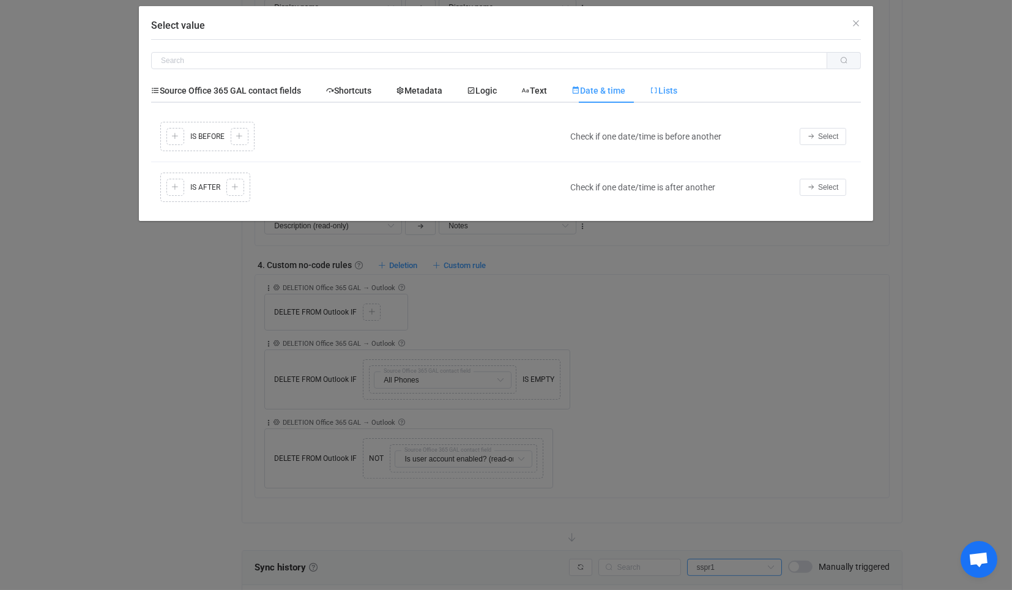
click at [658, 94] on icon "Select value" at bounding box center [654, 90] width 9 height 9
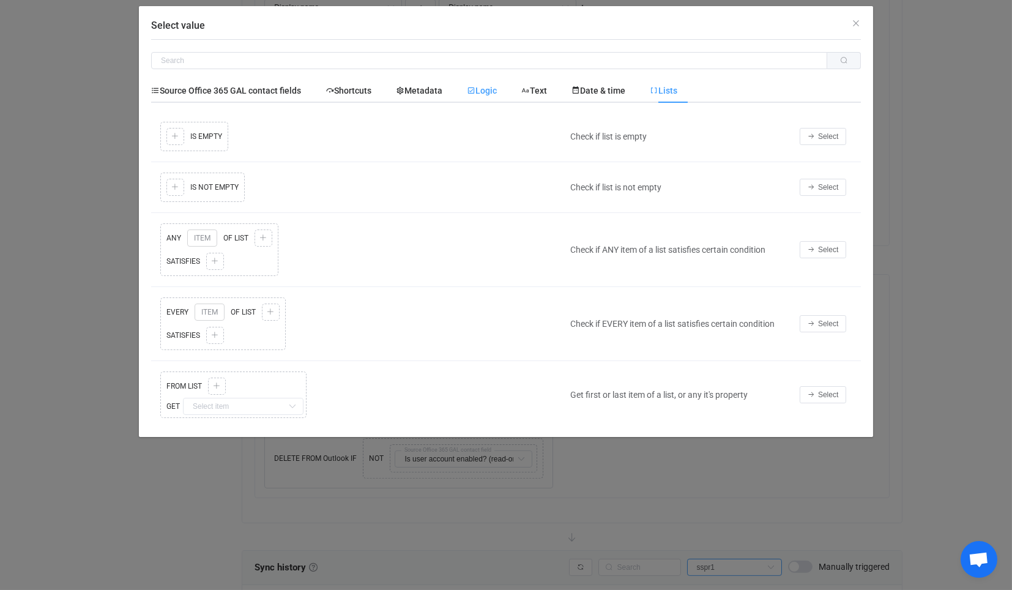
click at [488, 94] on span "Logic" at bounding box center [482, 91] width 30 height 10
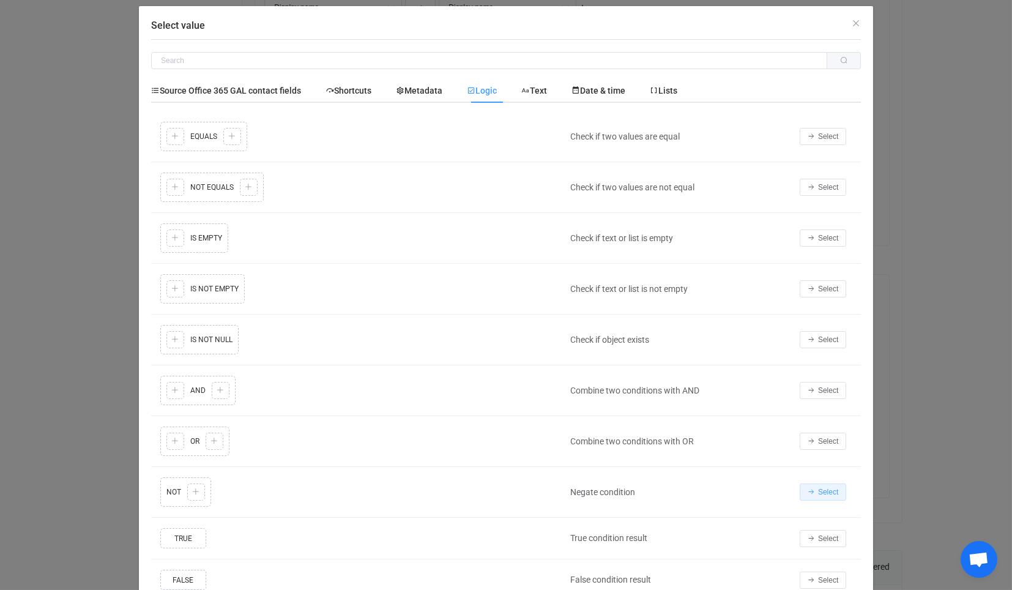
click at [800, 483] on button "Select" at bounding box center [823, 491] width 46 height 17
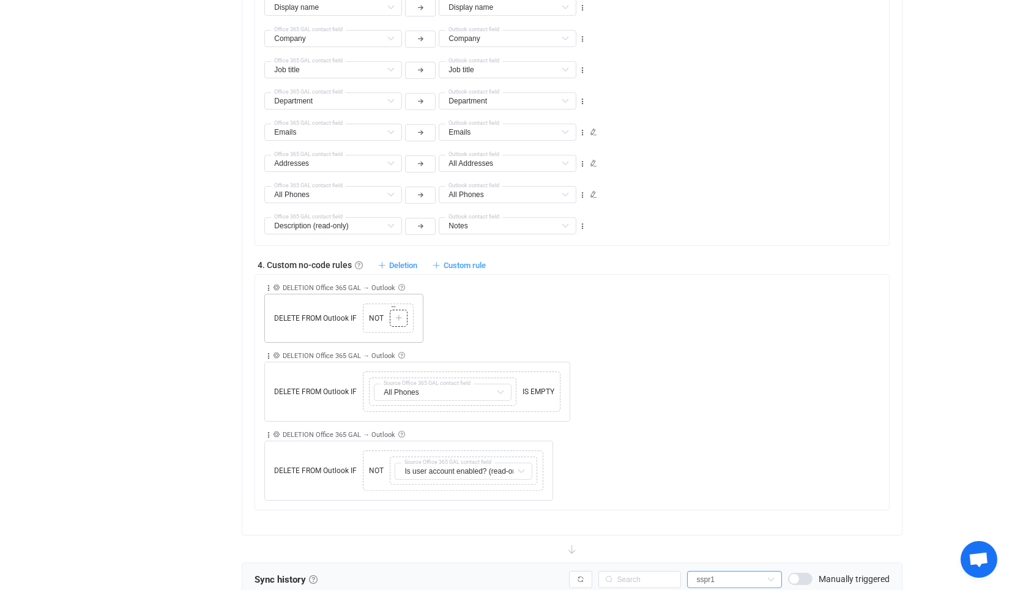
click at [401, 314] on icon at bounding box center [398, 317] width 7 height 7
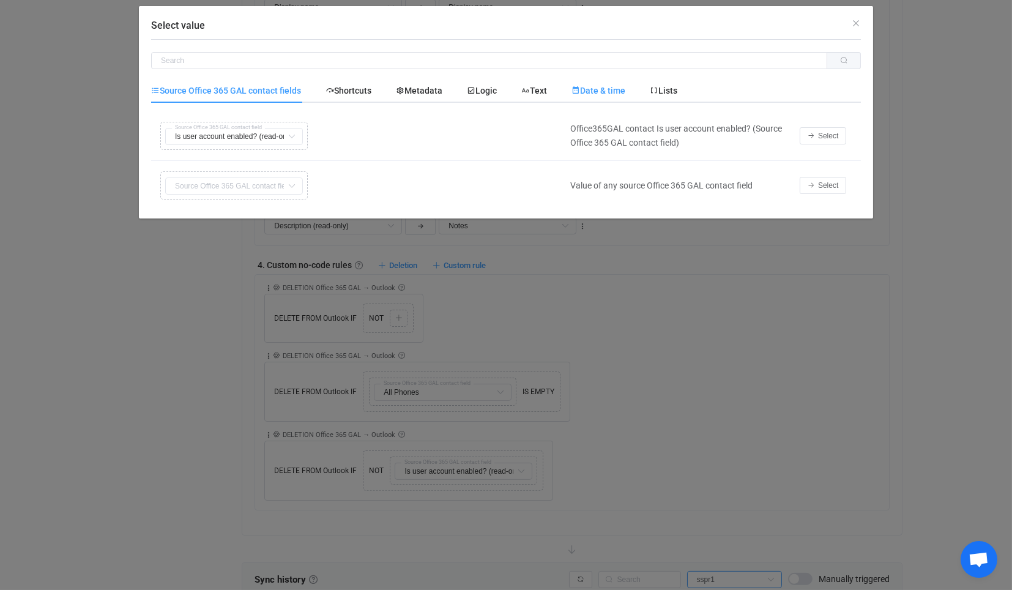
click at [570, 95] on time "Date & time" at bounding box center [598, 90] width 78 height 24
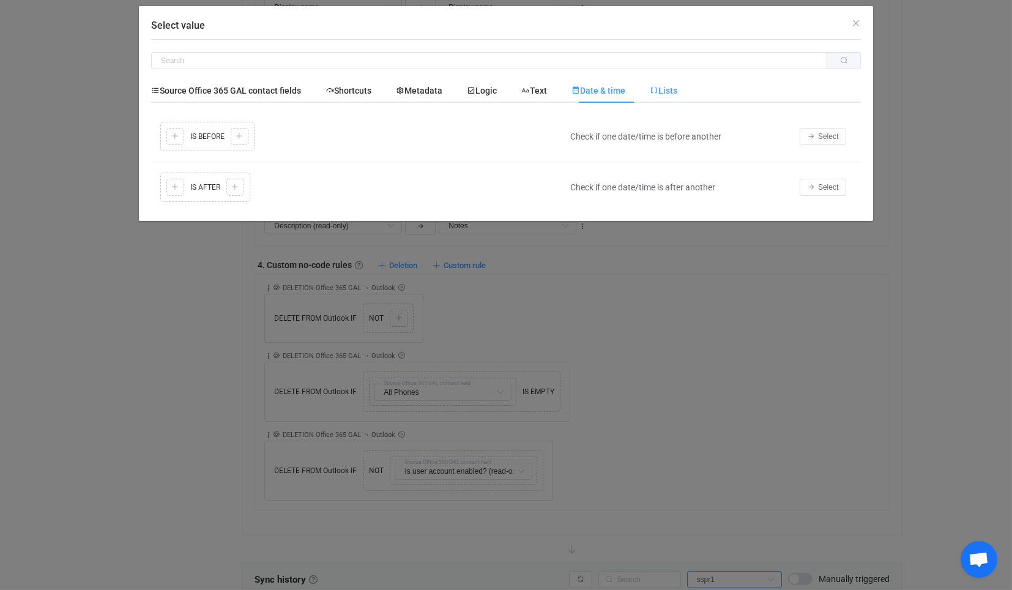
click at [672, 84] on div "Lists" at bounding box center [658, 90] width 40 height 24
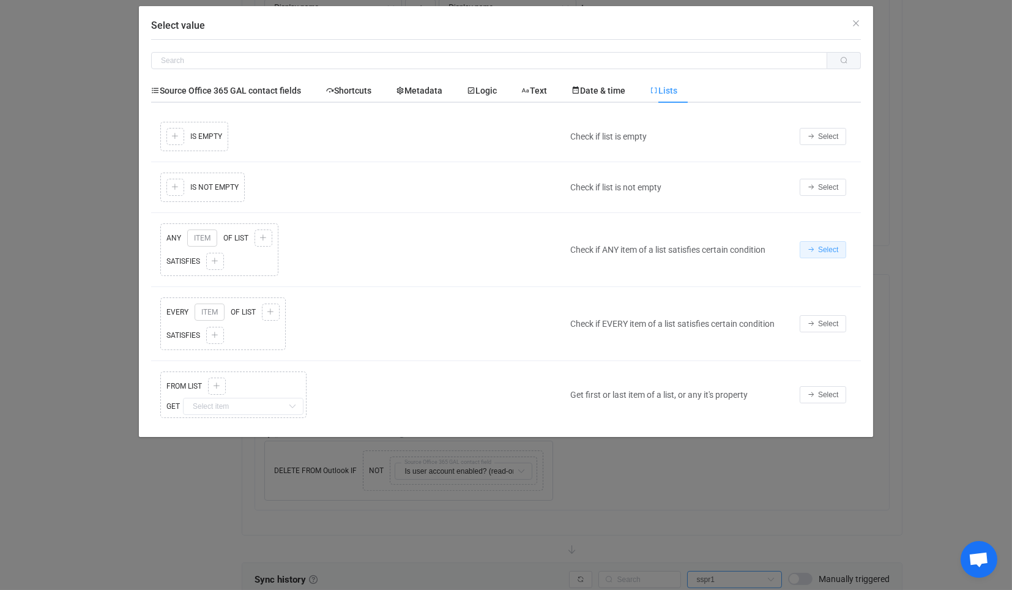
click at [825, 245] on span "Select" at bounding box center [828, 249] width 20 height 9
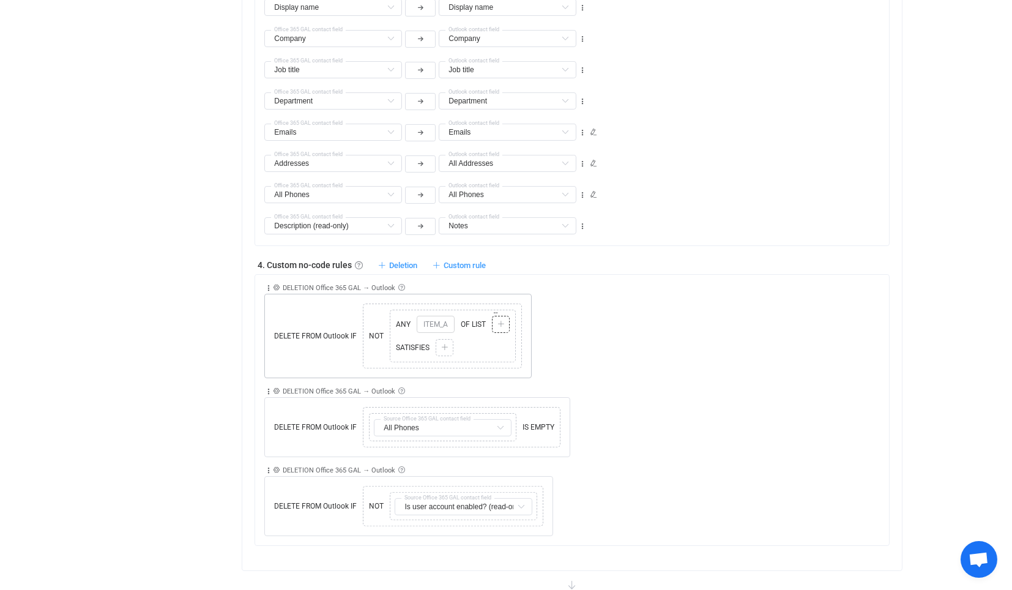
click at [499, 321] on icon at bounding box center [500, 324] width 7 height 7
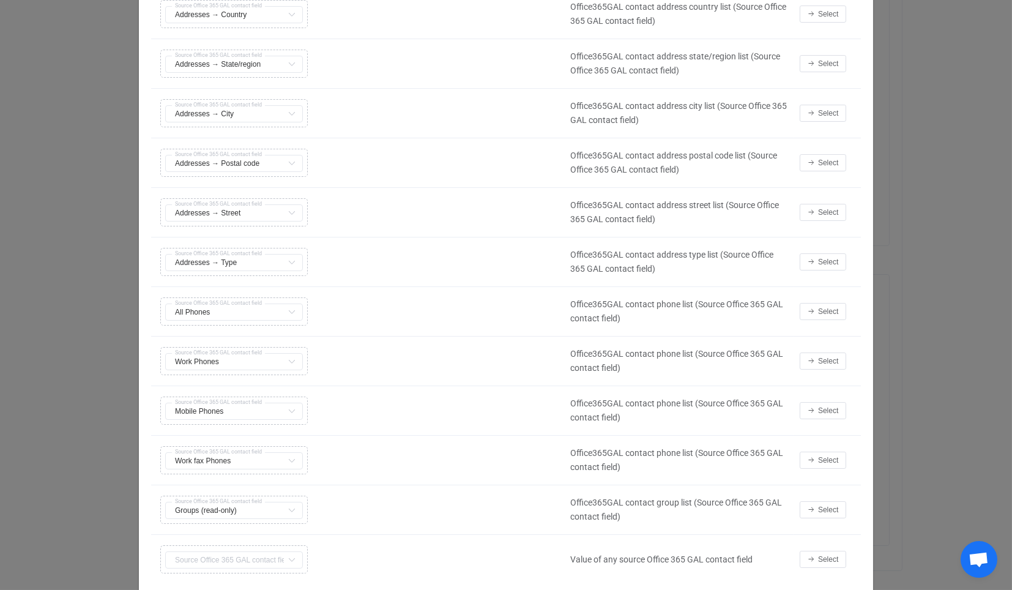
scroll to position [246, 0]
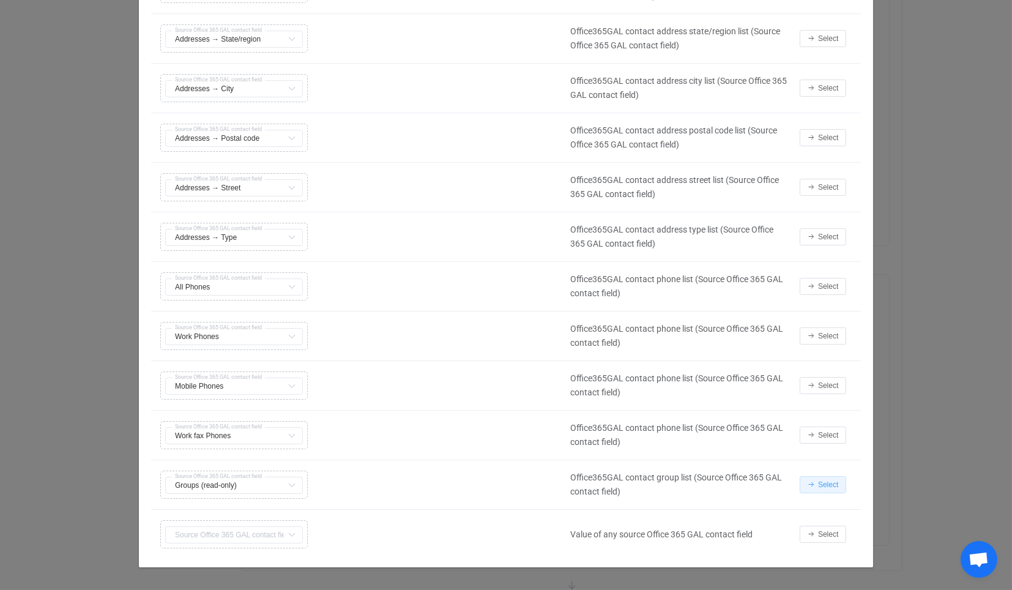
click at [825, 481] on span "Select" at bounding box center [828, 484] width 20 height 9
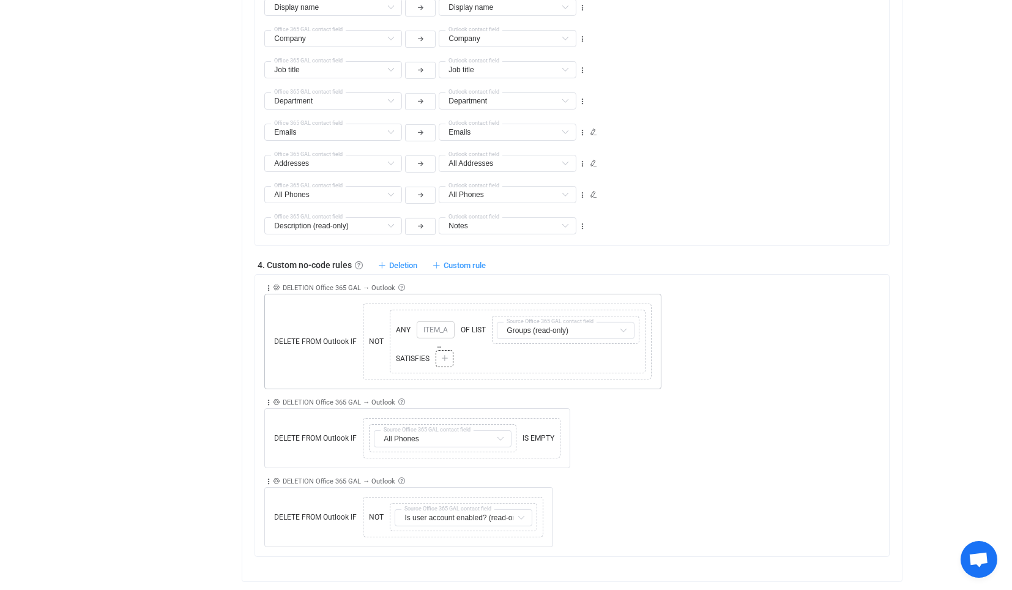
click at [441, 355] on icon at bounding box center [444, 358] width 7 height 7
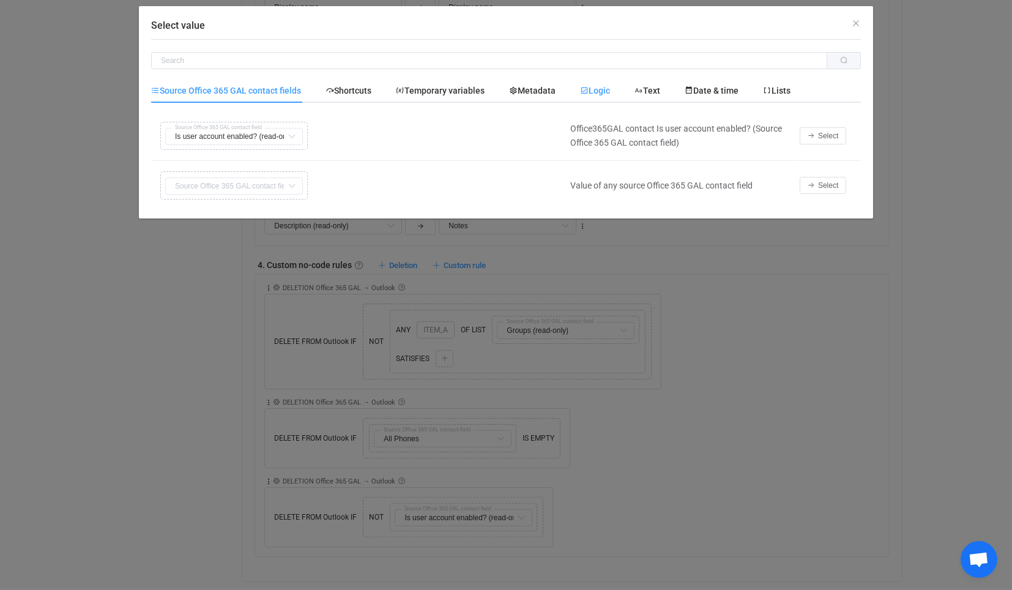
click at [617, 96] on div "Logic" at bounding box center [595, 90] width 54 height 24
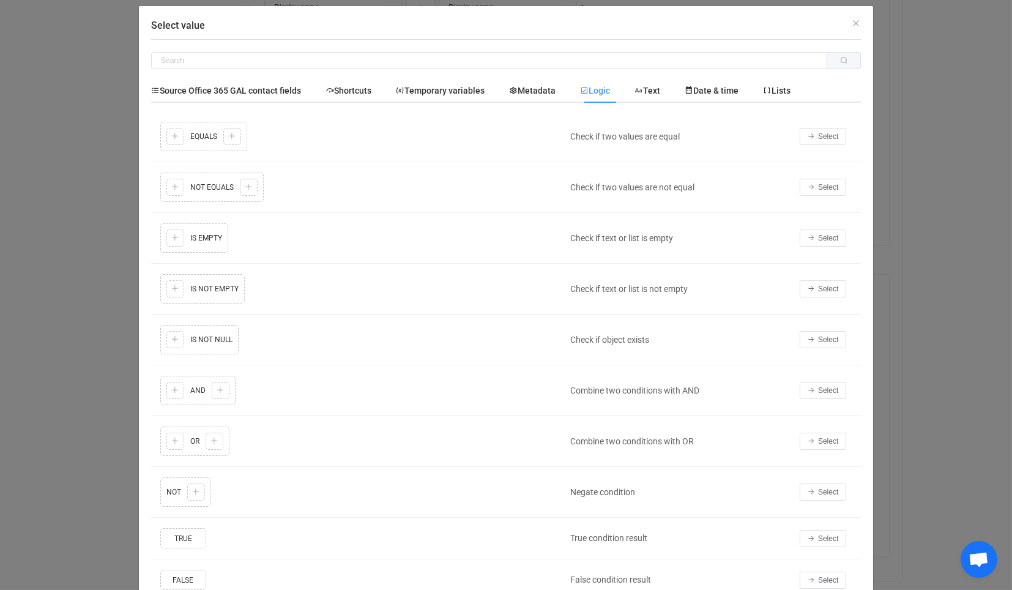
click at [787, 139] on div "Check if two values are equal" at bounding box center [678, 137] width 229 height 14
drag, startPoint x: 803, startPoint y: 137, endPoint x: 585, endPoint y: 336, distance: 295.3
click at [808, 137] on icon "Select value" at bounding box center [811, 136] width 7 height 7
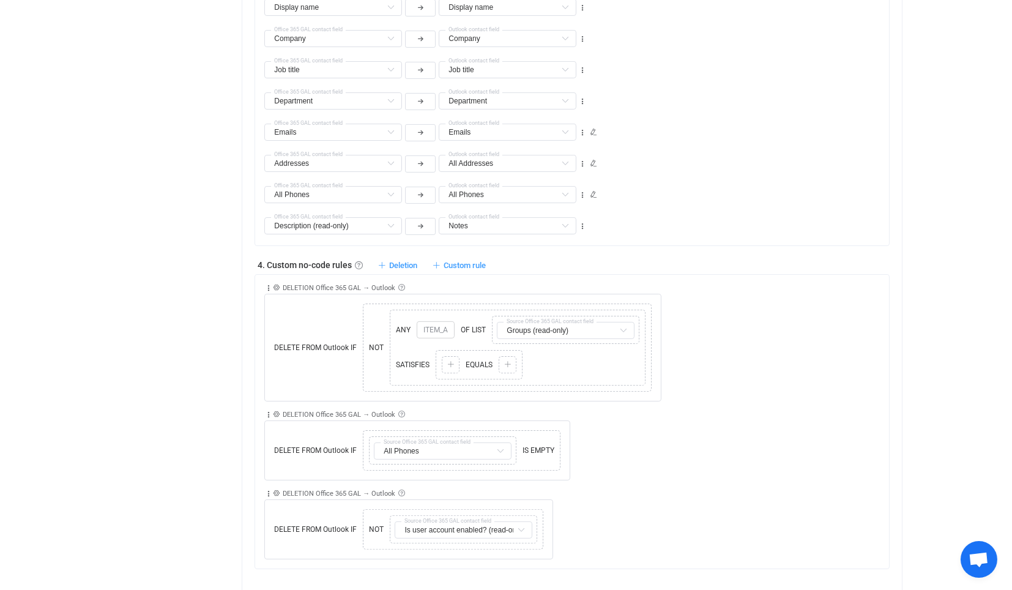
scroll to position [0, 0]
click at [448, 361] on icon at bounding box center [450, 364] width 7 height 7
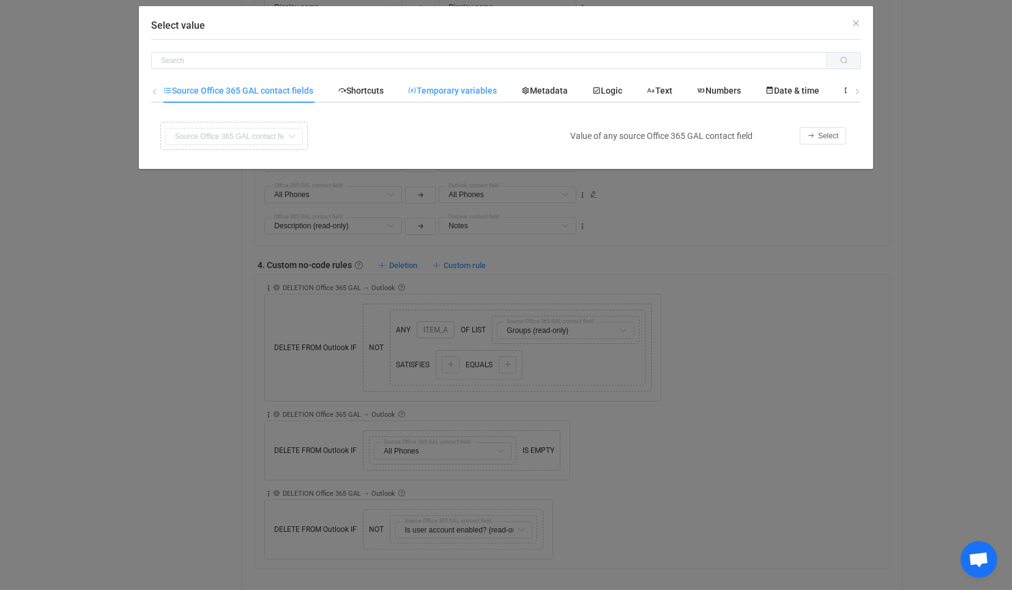
click at [479, 99] on variables "Temporary variables" at bounding box center [452, 90] width 113 height 24
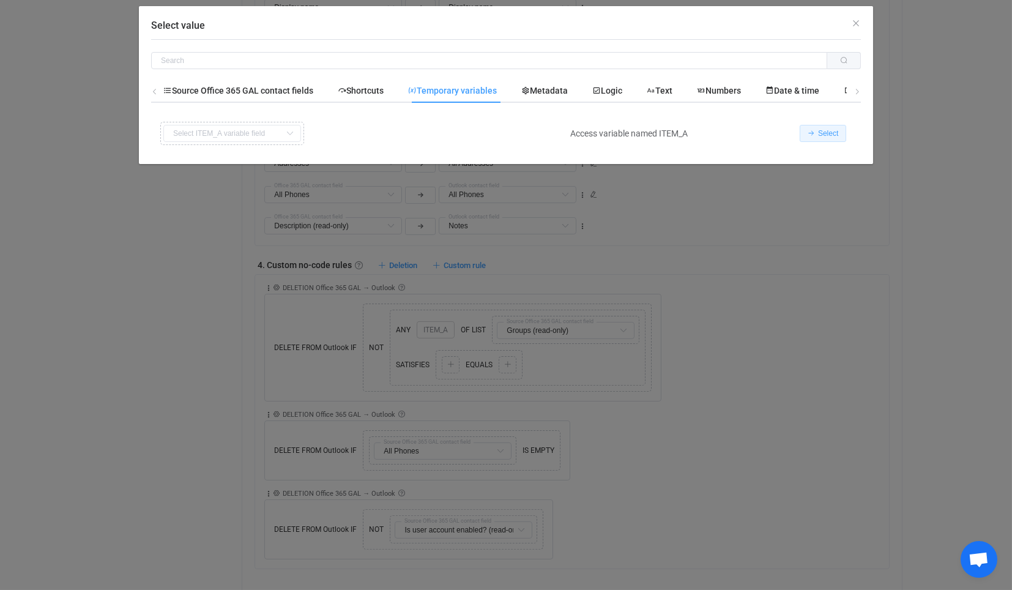
click at [841, 134] on button "Select" at bounding box center [823, 133] width 46 height 17
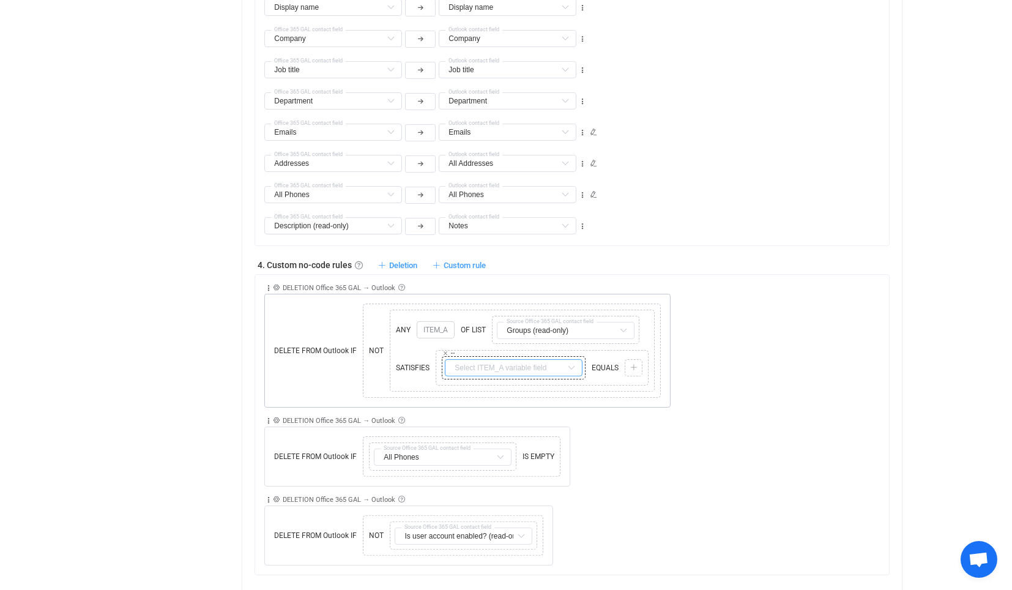
click at [463, 359] on input "text" at bounding box center [514, 367] width 138 height 17
click at [532, 448] on li "ITEM_A → Id" at bounding box center [518, 452] width 147 height 21
type input "ITEM_A → Id"
click at [631, 362] on div at bounding box center [634, 367] width 12 height 11
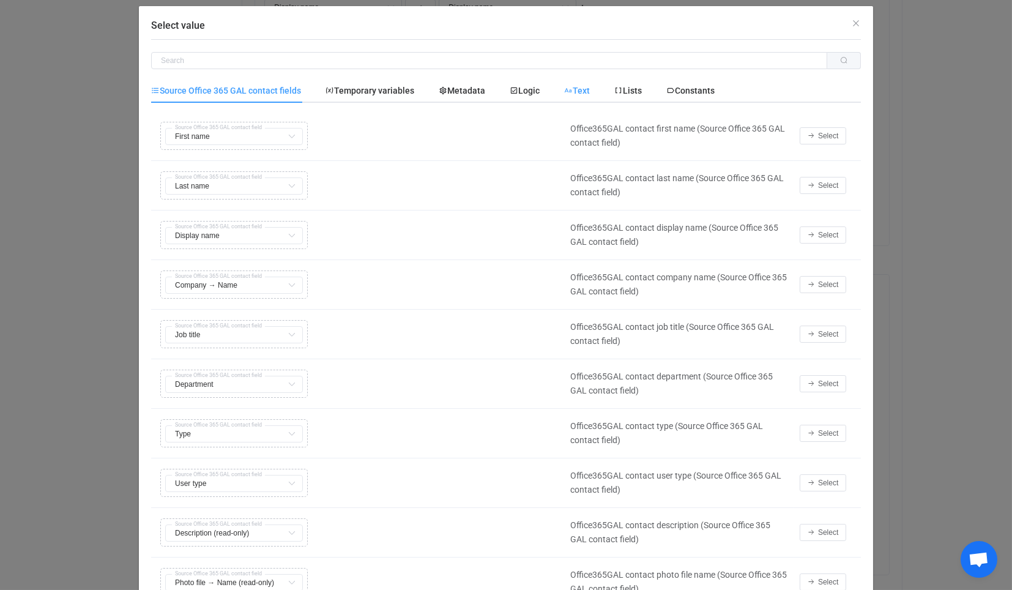
click at [571, 93] on span "Text" at bounding box center [577, 91] width 26 height 10
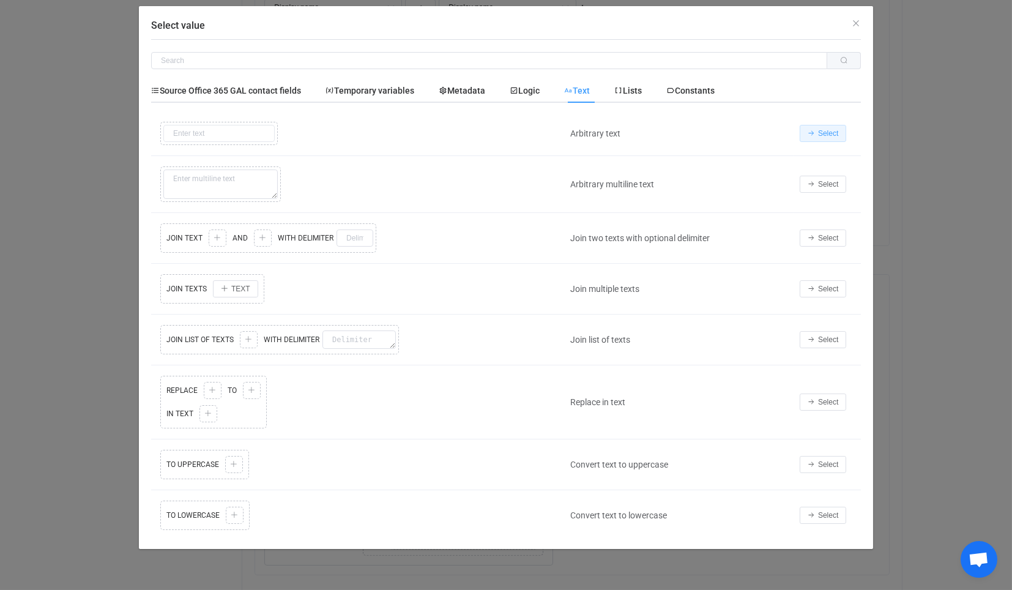
click at [808, 132] on icon "Select value" at bounding box center [811, 133] width 7 height 7
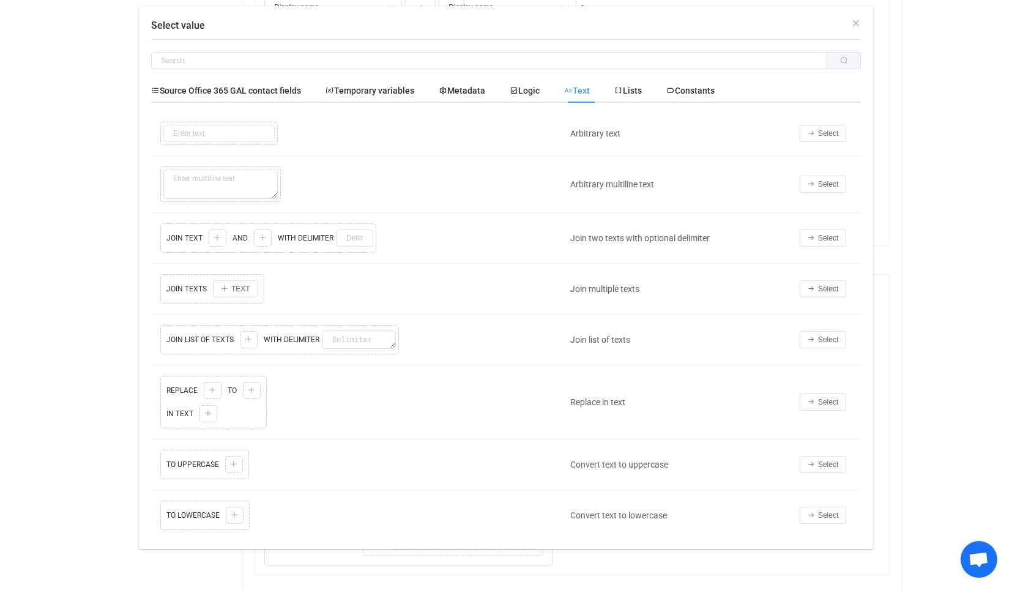
click at [653, 360] on input "text" at bounding box center [683, 367] width 111 height 17
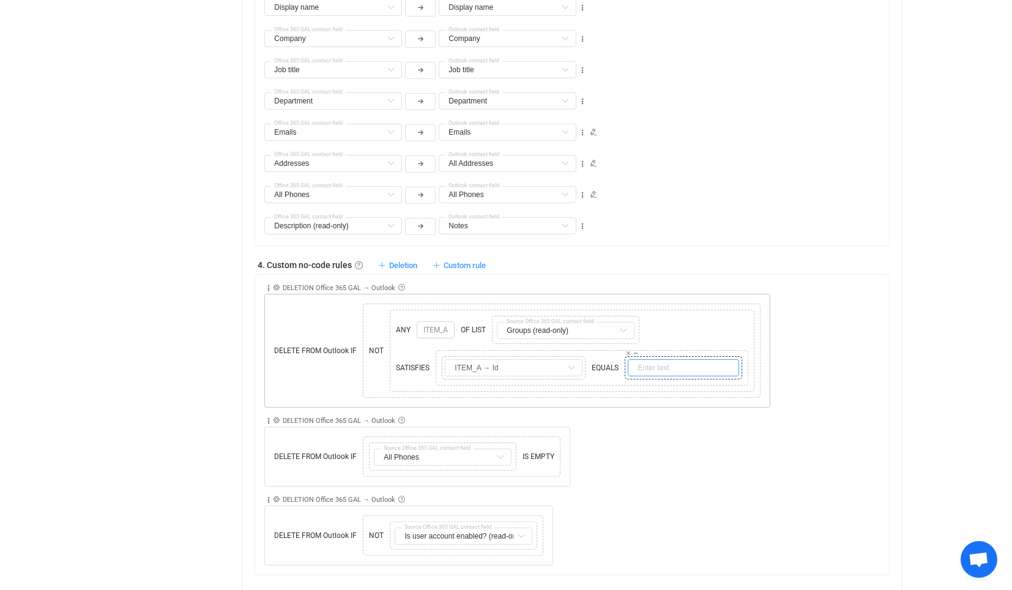
paste input "d19fda6a-7c77-4d3c-8a46-e7e04829425e"
type input "d19fda6a-7c77-4d3c-8a46-e7e04829425e"
click at [718, 407] on div "Collapse Move up Move down Delete Rule description DELETION Office 365 GAL → Ou…" at bounding box center [576, 446] width 624 height 79
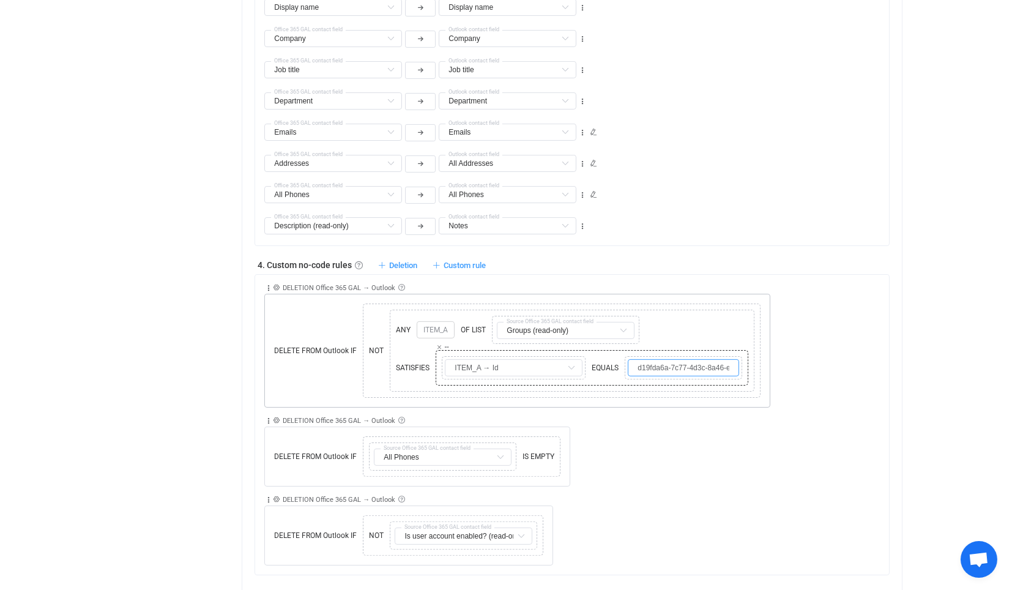
drag, startPoint x: 664, startPoint y: 359, endPoint x: 590, endPoint y: 361, distance: 73.5
click at [590, 361] on div "Copy Cut Replace TYPE MISMATCH ITEM_A → Id EQUALS Copy Cut Replace TYPE MISMATC…" at bounding box center [592, 367] width 307 height 29
click at [700, 465] on div "Collapse Move up Move down Delete Rule description DELETION Office 365 GAL → Ou…" at bounding box center [576, 446] width 624 height 79
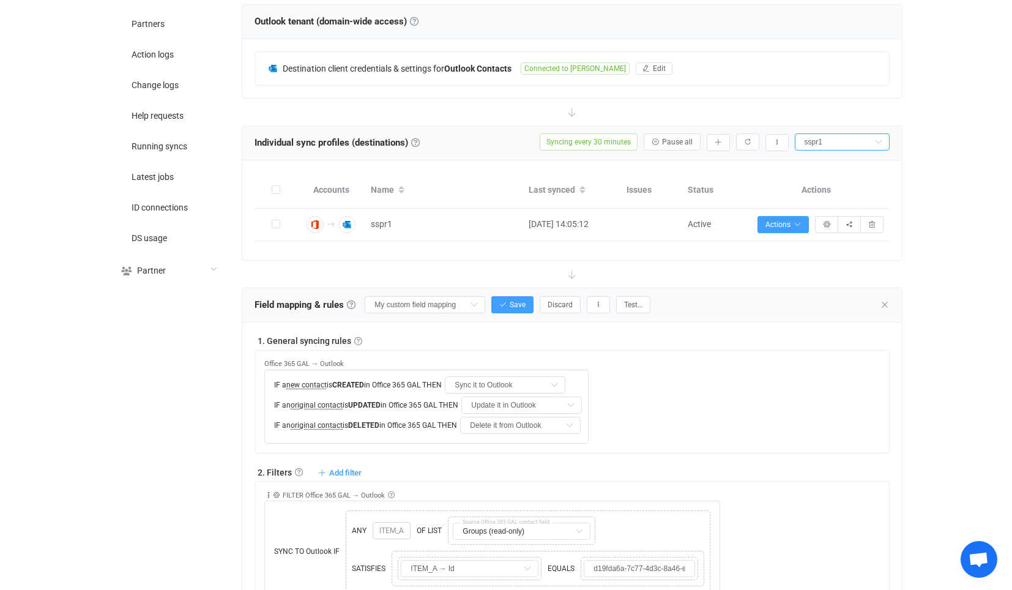
scroll to position [350, 0]
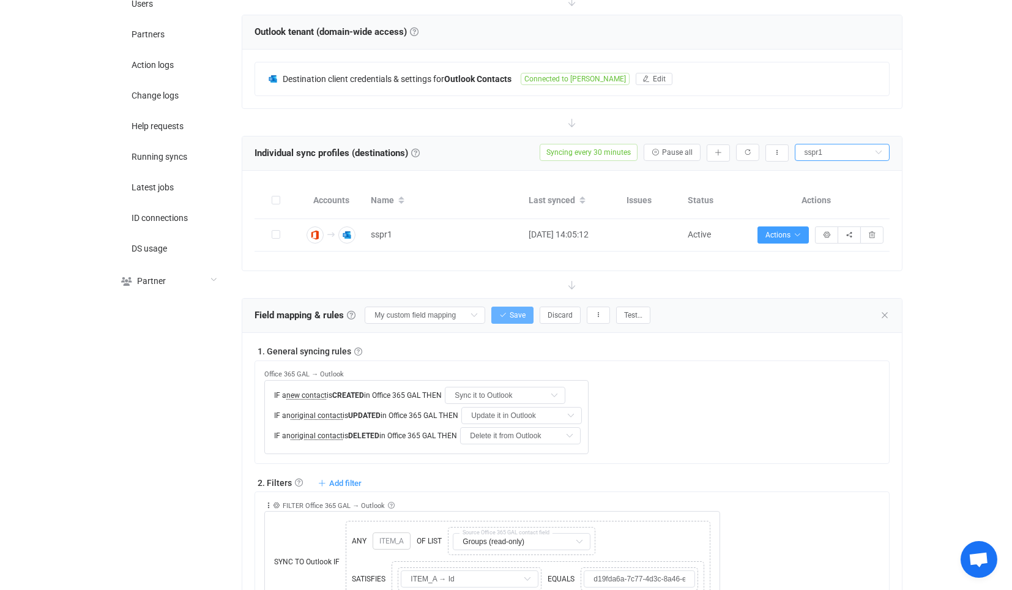
click at [507, 314] on button "Save" at bounding box center [512, 315] width 42 height 17
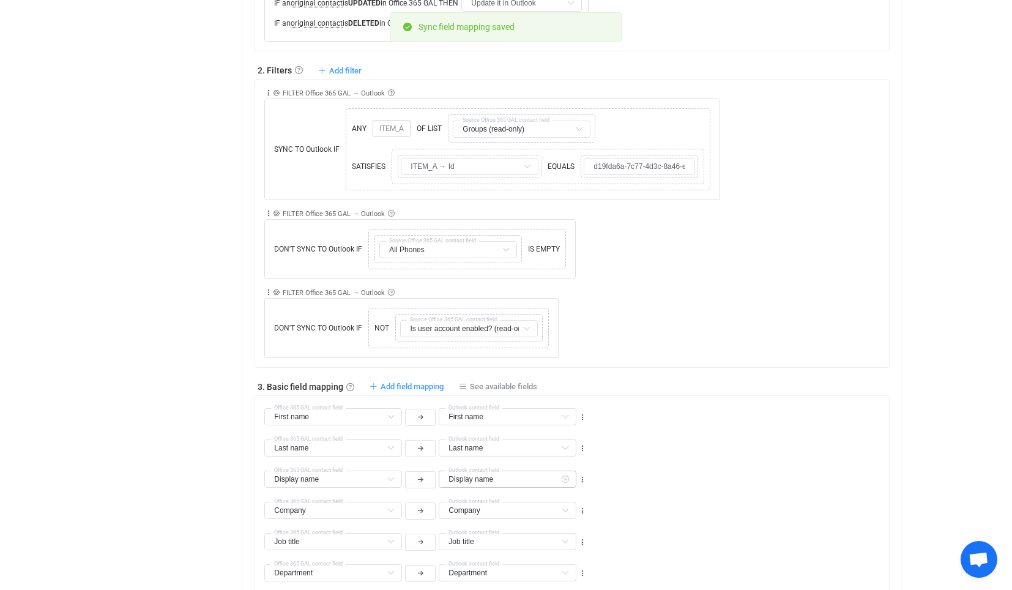
scroll to position [622, 0]
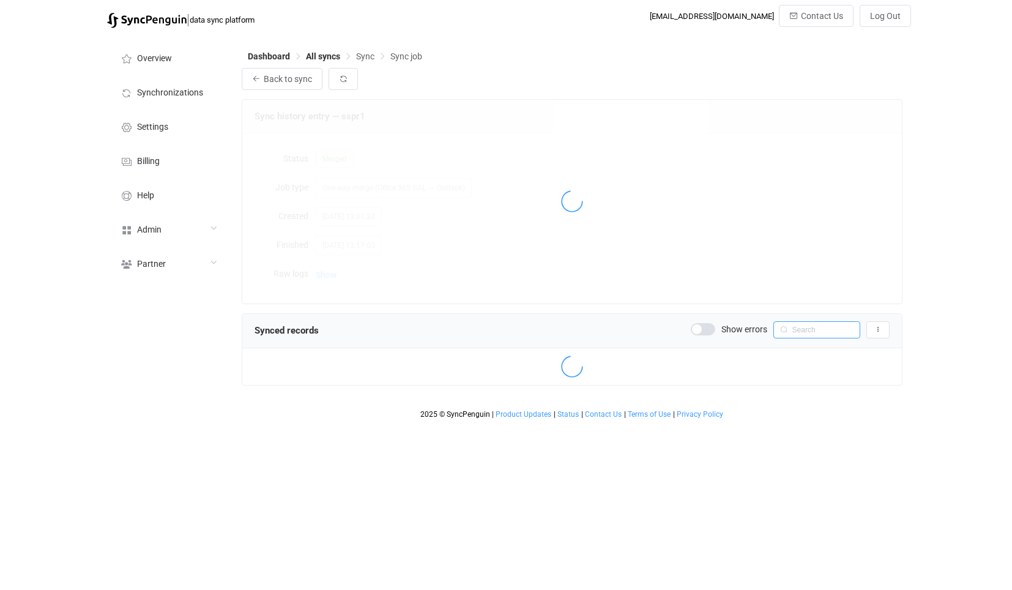
click at [822, 335] on input "text" at bounding box center [816, 329] width 87 height 17
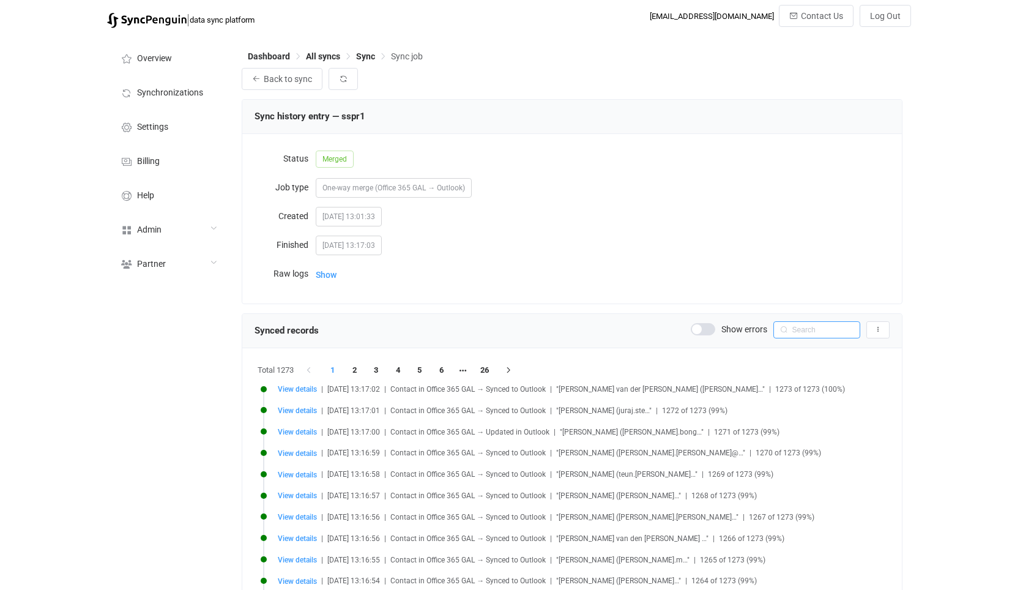
click at [816, 330] on input "text" at bounding box center [816, 329] width 87 height 17
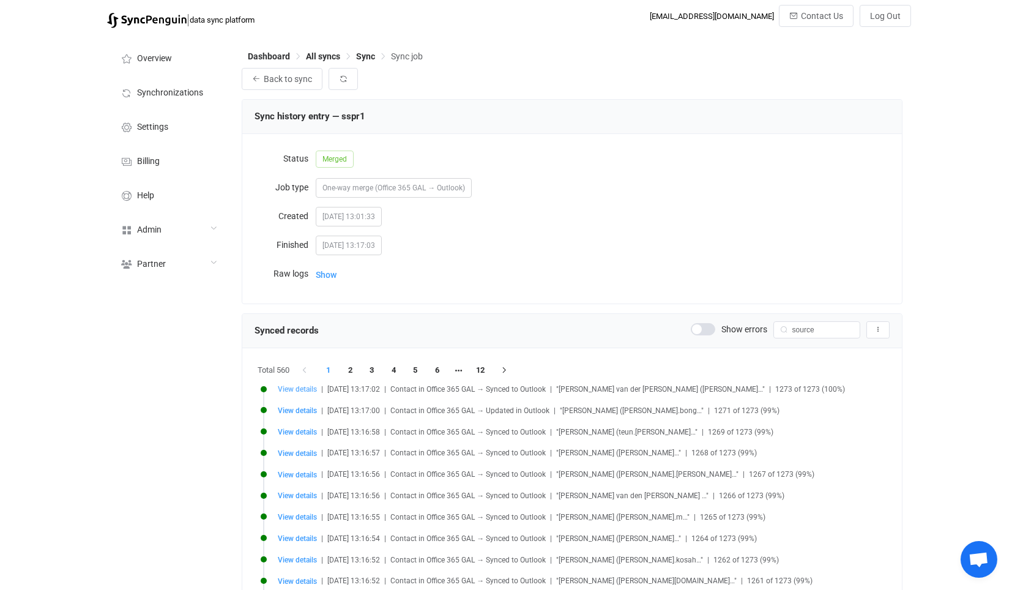
click at [298, 388] on span "View details" at bounding box center [297, 389] width 39 height 9
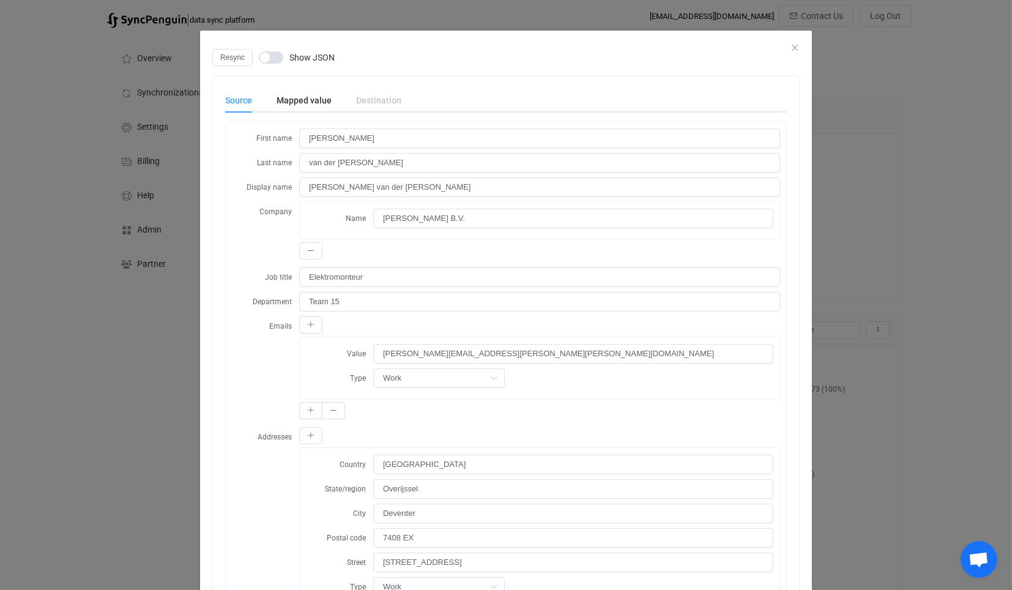
scroll to position [2297, 0]
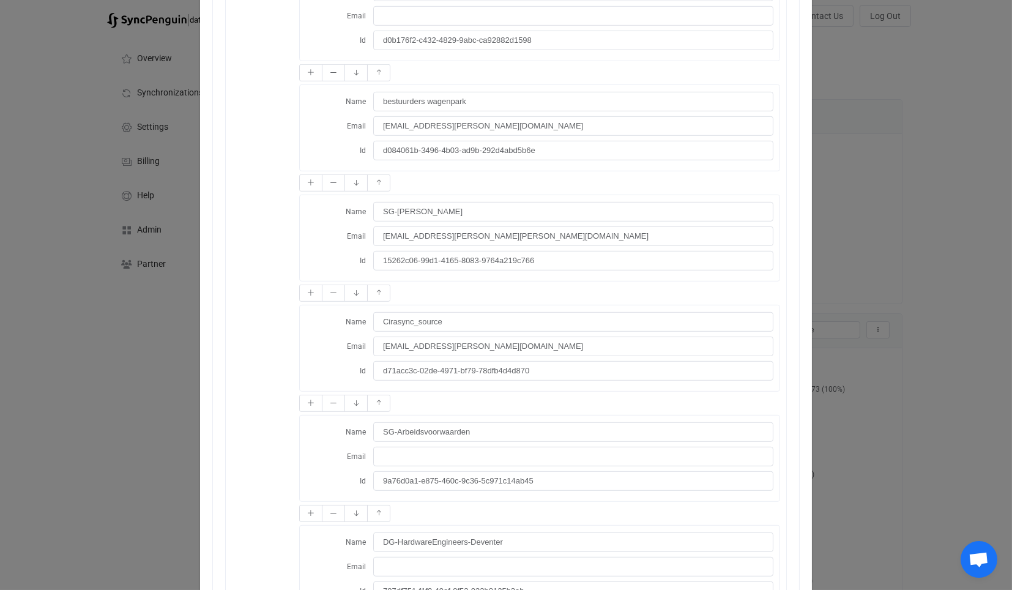
click at [946, 196] on div "Resync Show JSON Source Mapped value Destination First name [PERSON_NAME] Last …" at bounding box center [506, 295] width 1012 height 590
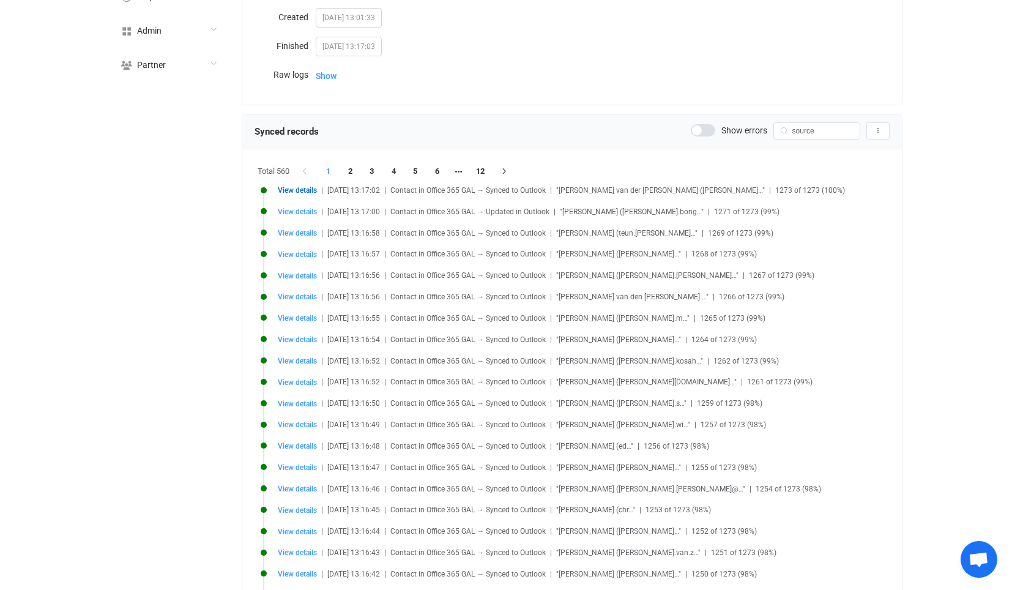
scroll to position [136, 0]
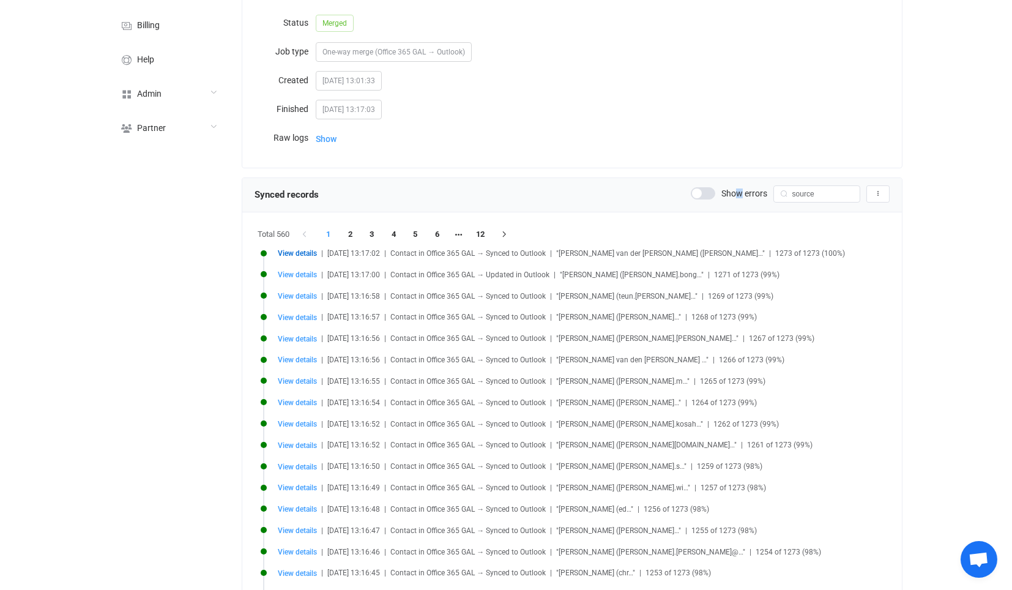
click at [741, 203] on div "Synced records Show errors source Export records to CSV" at bounding box center [571, 195] width 659 height 34
click at [809, 190] on input "source" at bounding box center [816, 193] width 87 height 17
type input "destination"
click at [302, 294] on span "View details" at bounding box center [297, 296] width 39 height 9
type input "Ramo"
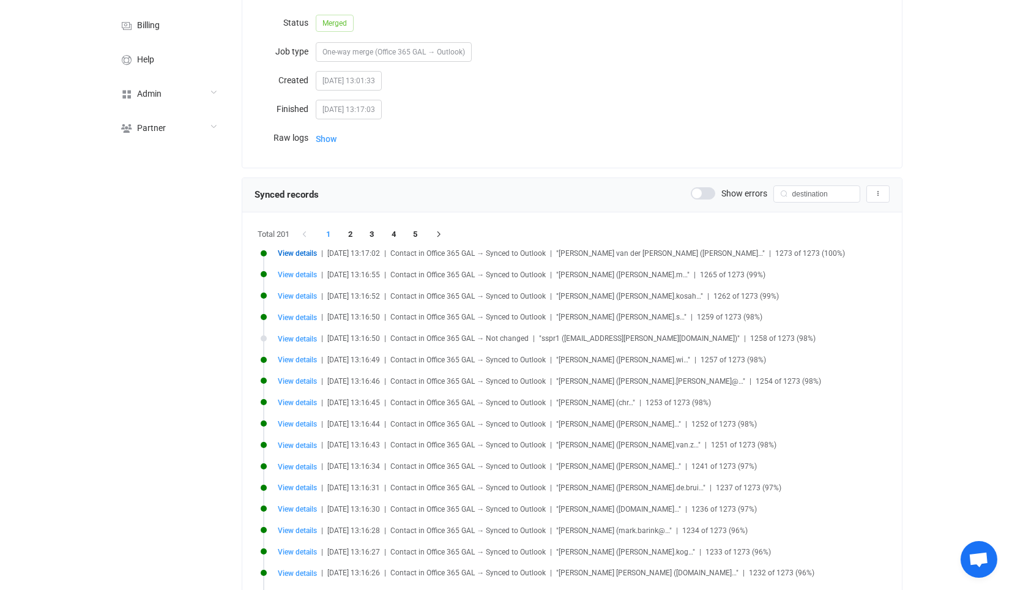
type input "Kosah"
type input "[PERSON_NAME]"
type input "Ombouwmonteur"
type input "Team 16"
type input "[DATE][EMAIL_ADDRESS][PERSON_NAME][DOMAIN_NAME]"
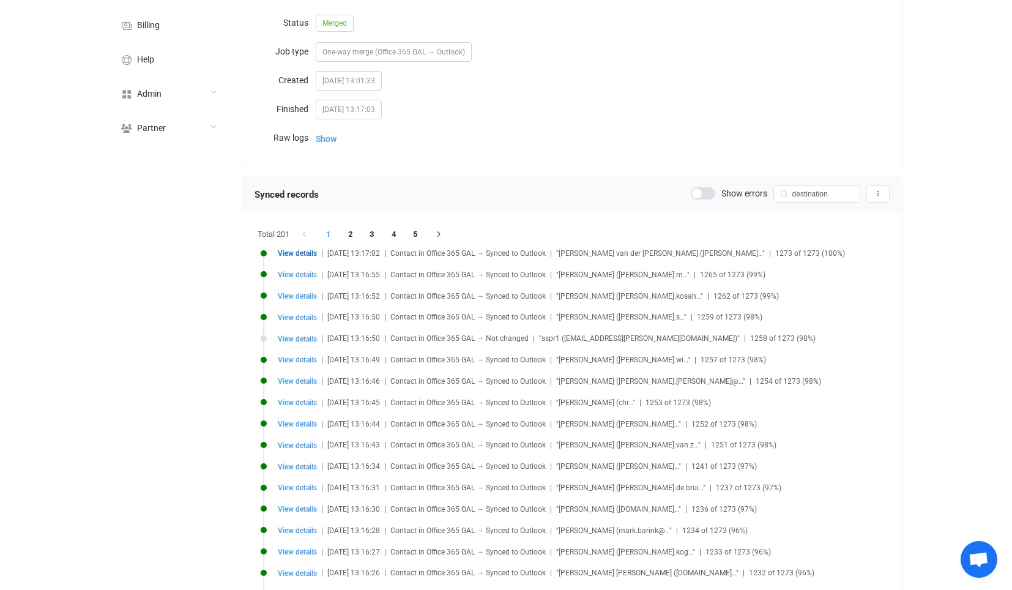
type input "[PHONE_NUMBER]"
type input "VL - Monteurs Panelenbouw"
type input "[EMAIL_ADDRESS][PERSON_NAME][DOMAIN_NAME]"
type input "fdb2cae1-f9d8-4530-a359-5e6841c737c8"
type input "[PERSON_NAME]"
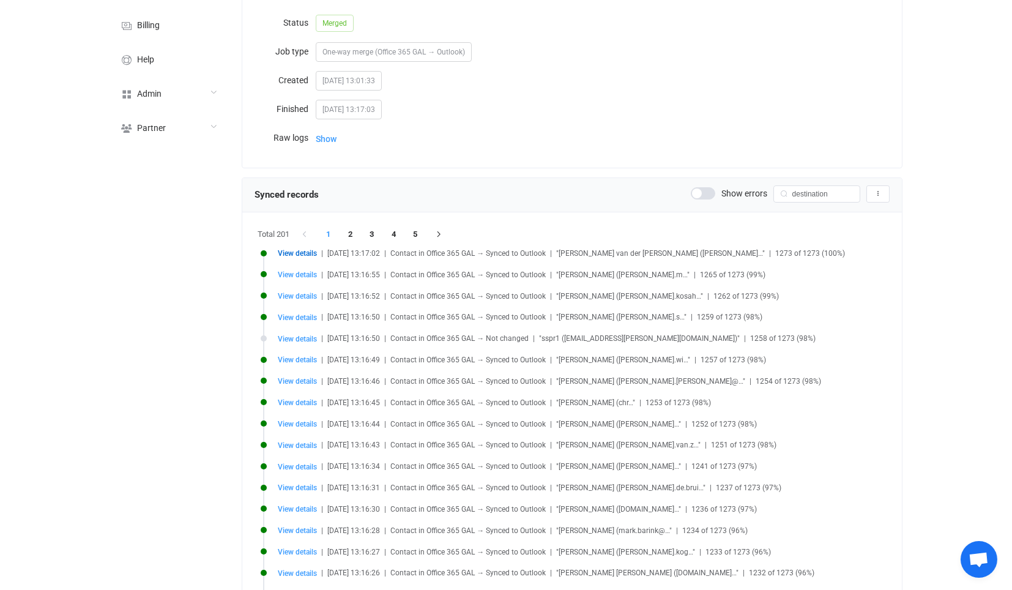
type input "[EMAIL_ADDRESS][PERSON_NAME][DOMAIN_NAME]"
type input "1d533826-ca71-4265-8b91-16d40d2bd305"
type input "FG-Ombouwmonteur"
type input "10d21205-1de1-47df-99b4-bea9763cc7ea"
type input "Klantenteam 36 Paneelbouw"
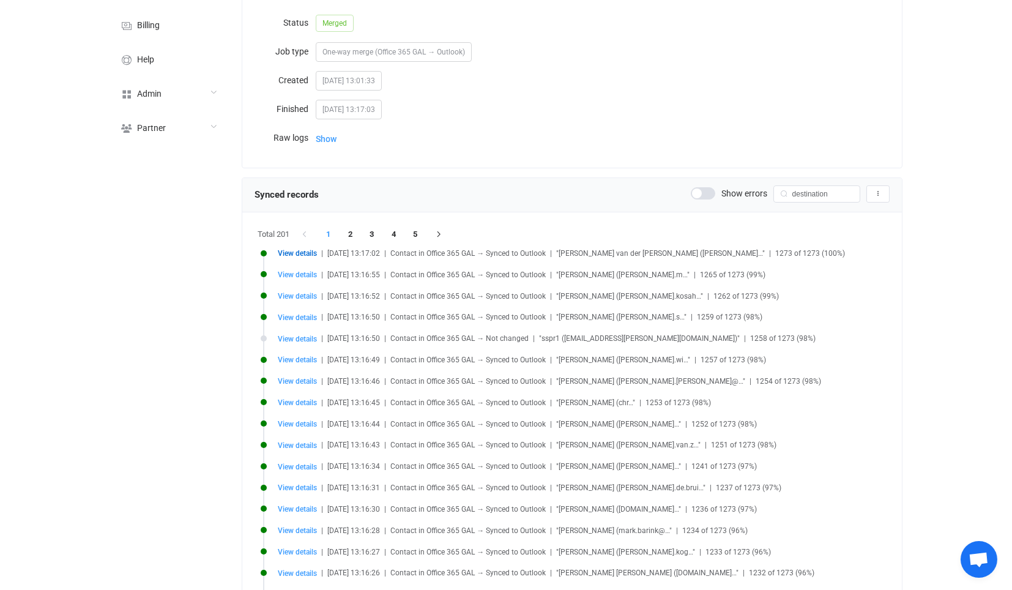
type input "[EMAIL_ADDRESS][PERSON_NAME][DOMAIN_NAME]"
type input "b970980f-405e-49db-8be1-f18870be25ef"
type input "Monteurs Panelenbouw"
type input "[EMAIL_ADDRESS][PERSON_NAME][DOMAIN_NAME]"
type input "8660eb5b-0fbb-48d0-9f62-4b32171a3c5a"
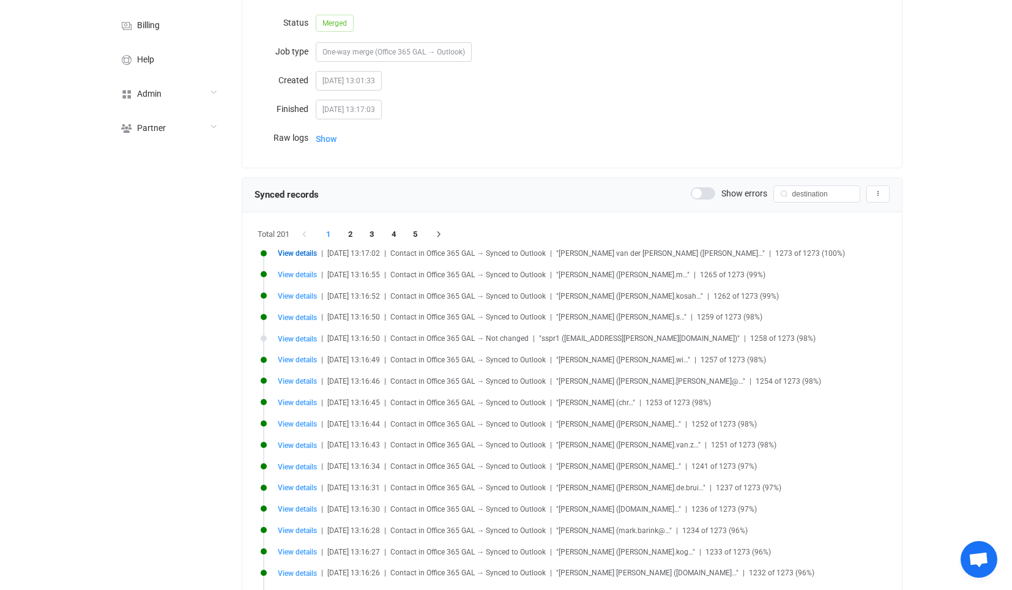
type input "TG-Team-14-guests"
type input "[EMAIL_ADDRESS][PERSON_NAME][DOMAIN_NAME]"
type input "66cb7f30-5799-421a-9827-2c7591463417"
type input "1e Monteurs"
type input "[EMAIL_ADDRESS][PERSON_NAME][DOMAIN_NAME]"
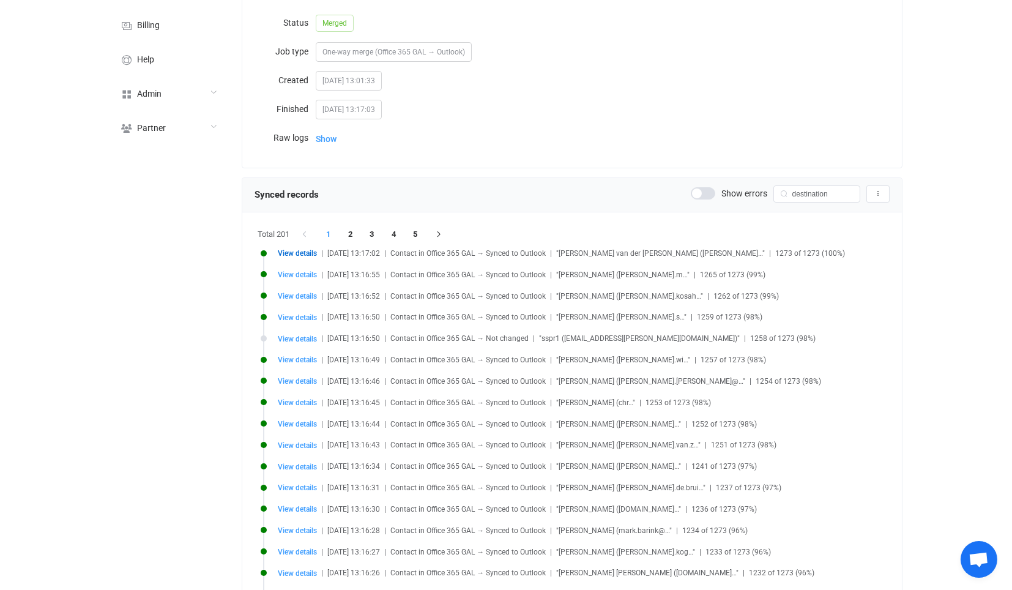
type input "04af0888-8984-4423-90ae-a3bbcc8b2d6b"
type input "TG-Team-12-guests"
type input "[EMAIL_ADDRESS][PERSON_NAME][DOMAIN_NAME]"
type input "89db101c-933a-4eae-8028-1ef6b216912f"
type input "TG-Team-13-guests"
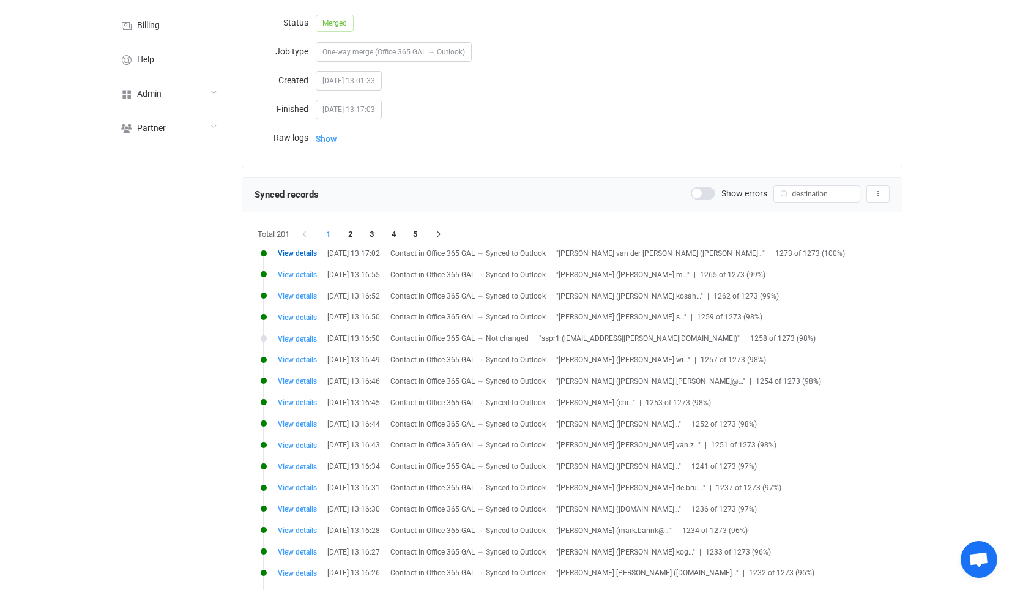
type input "[EMAIL_ADDRESS][PERSON_NAME][DOMAIN_NAME]"
type input "2987edb7-4b60-48e5-ae38-98e4a9e42115"
type input "SSPR Policy"
type input "a3e75a5c-aa59-4a2f-8d96-804b7924e921"
type input "TG-Team-16"
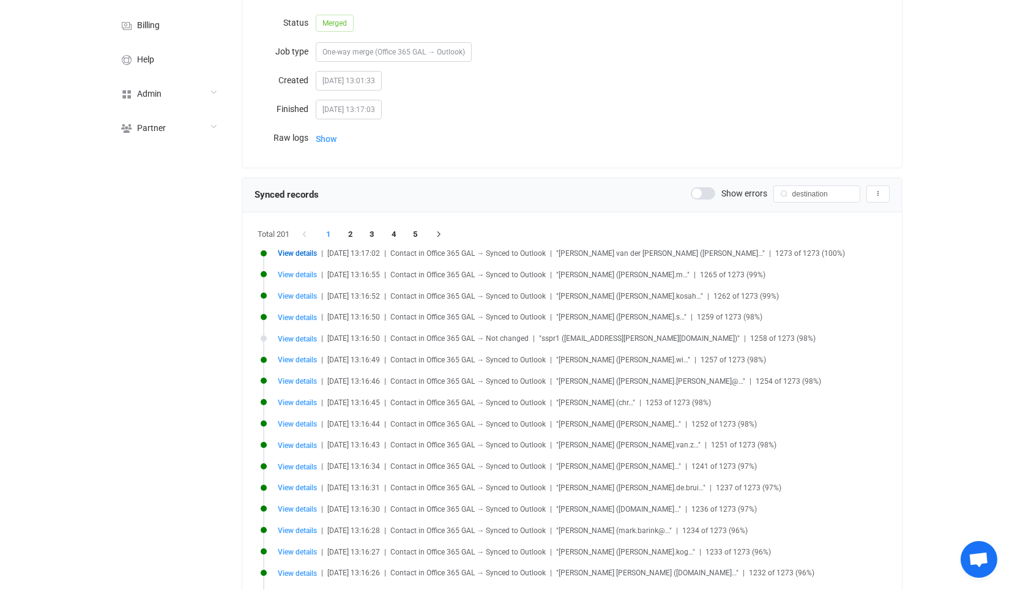
type input "[EMAIL_ADDRESS][PERSON_NAME][DOMAIN_NAME]"
type input "30912757-0259-4d5f-b7ab-1bd6b1edcc8c"
type input "TG-Team-16-guests"
type input "[EMAIL_ADDRESS][PERSON_NAME][DOMAIN_NAME]"
type input "4a463e05-e472-4d08-8e4a-0864e74d18df"
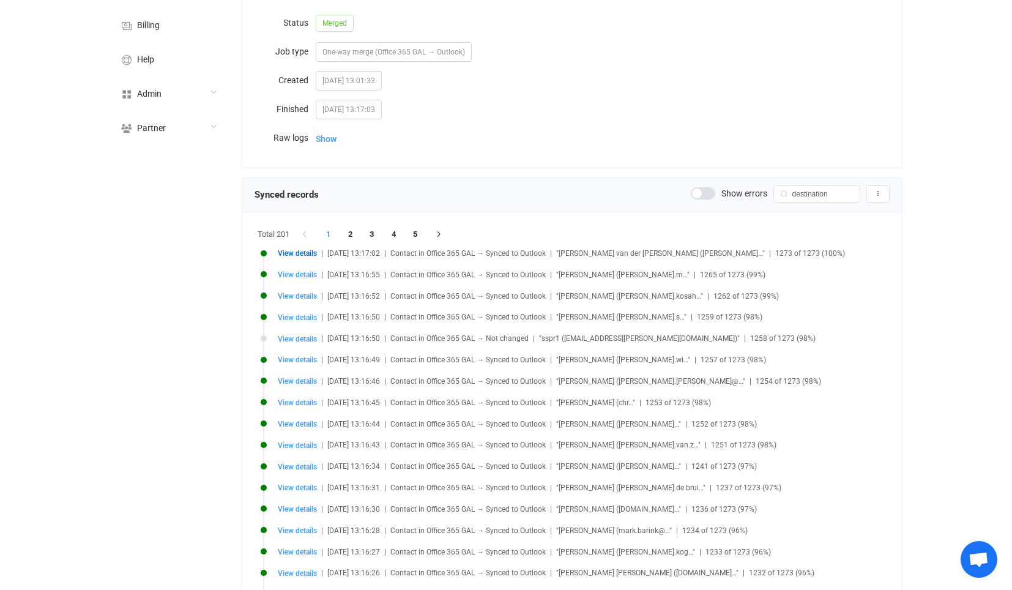
type input "TG-Team-10-guests"
type input "[EMAIL_ADDRESS][DOMAIN_NAME]"
type input "05be0e38-c7c4-480a-8eb5-f4811bf421c7"
type input "TG-Team-11-guests"
type input "[EMAIL_ADDRESS][PERSON_NAME][DOMAIN_NAME]"
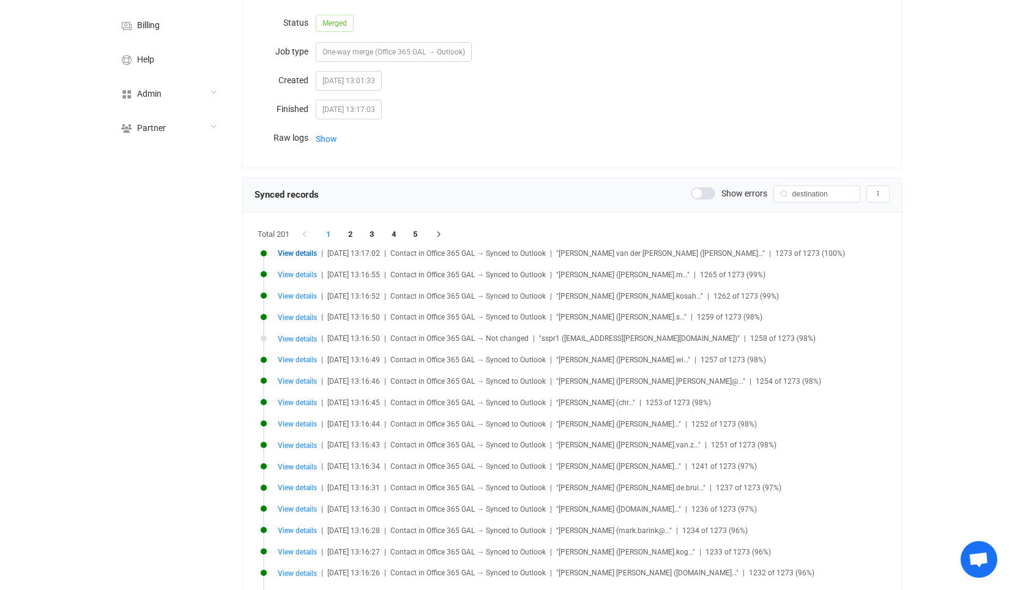
type input "2064b010-b52a-40d0-b316-be9aa0dd3844"
type input "Team 16"
type input "[EMAIL_ADDRESS][PERSON_NAME][DOMAIN_NAME]"
type input "80e3ada4-3343-4e08-9236-a3211d0b2db2"
type input "TG-Team-15-guests"
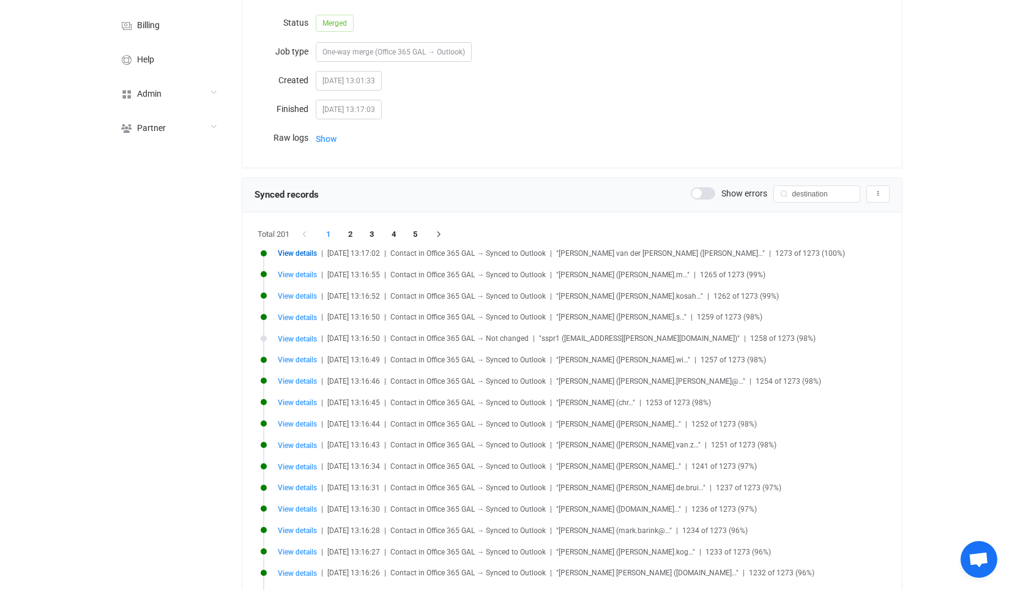
type input "[EMAIL_ADDRESS][PERSON_NAME][DOMAIN_NAME]"
type input "f8e6ca55-a407-4a8e-9393-8a3c83807a82"
type input "Team 15"
type input "[EMAIL_ADDRESS][PERSON_NAME][DOMAIN_NAME]"
type input "ab7f428f-bb7e-4286-a7fa-4a13581f26ca"
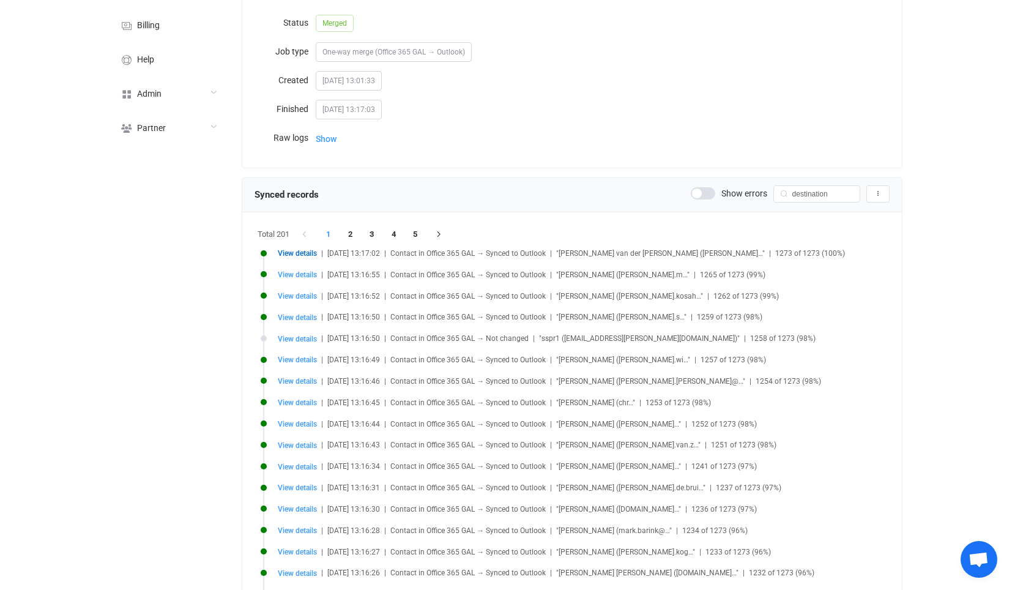
type input "Conditional Access: Risky sign-in multifactor authentication (a4ea6c0f-b8fb-4d2…"
type input "6812335b-d725-49ae-8cab-f35159ab4595"
type input "Team 11"
type input "[EMAIL_ADDRESS][PERSON_NAME][DOMAIN_NAME]"
type input "948f2423-00d6-4425-8da4-cff2e8124bb0"
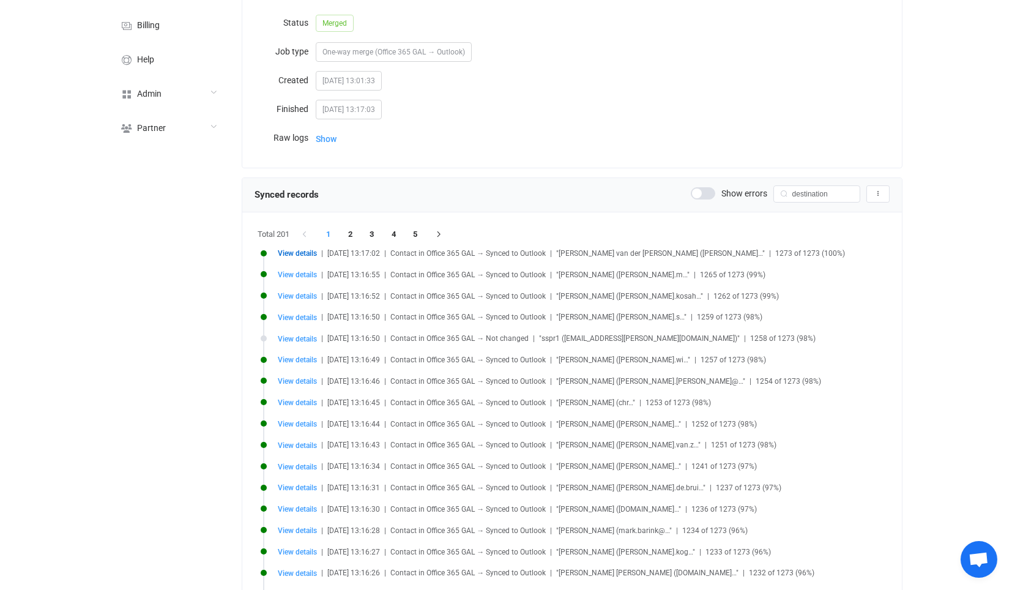
type input "bestuurders wagenpark"
type input "[EMAIL_ADDRESS][PERSON_NAME][DOMAIN_NAME]"
type input "d084061b-3496-4b03-ad9b-292d4abd5b6e"
type input "Team 13"
type input "[EMAIL_ADDRESS][PERSON_NAME][DOMAIN_NAME]"
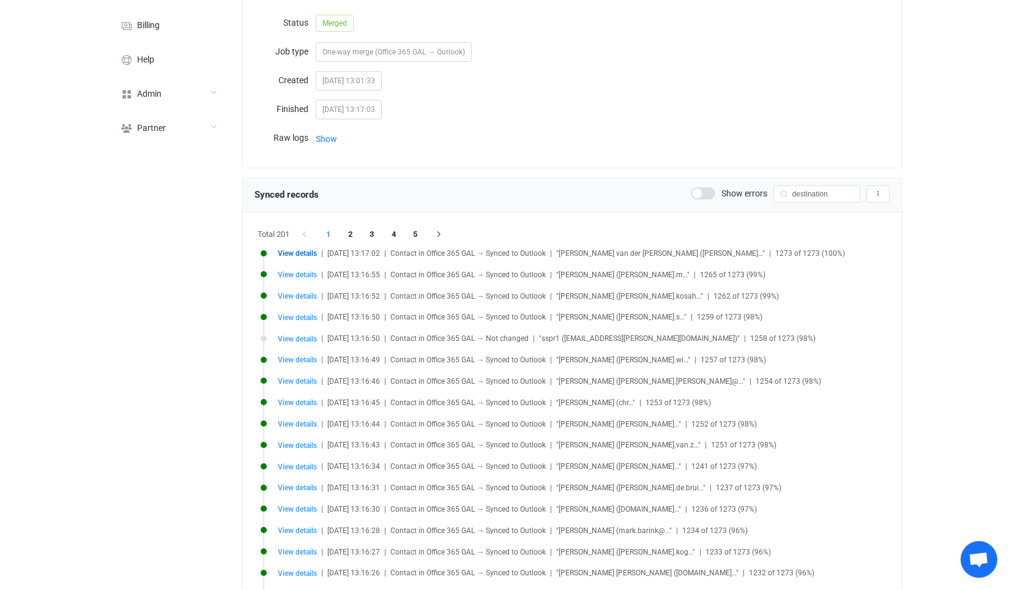
type input "9afd4cfb-d586-43d6-8d4e-6673ab282d24"
type input "SG-[PERSON_NAME]"
type input "[EMAIL_ADDRESS][PERSON_NAME][PERSON_NAME][DOMAIN_NAME]"
type input "15262c06-99d1-4165-8083-9764a219c766"
type input "Cirasync_source"
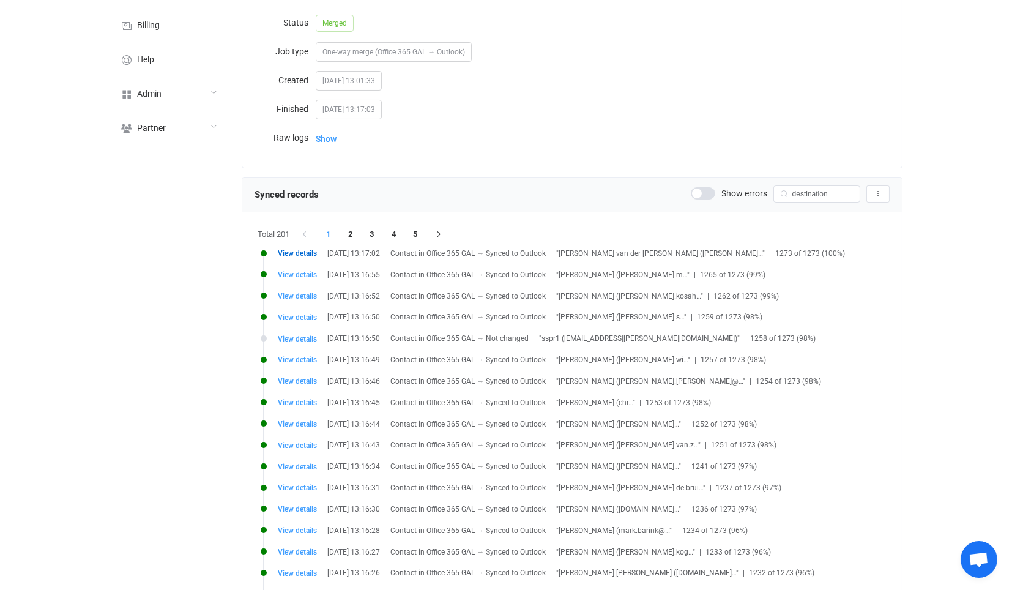
type input "[EMAIL_ADDRESS][PERSON_NAME][DOMAIN_NAME]"
type input "d71acc3c-02de-4971-bf79-78dfb4d4d870"
type input "5171efc2-ddce-48ac-85f9-d391ed2d6ed5"
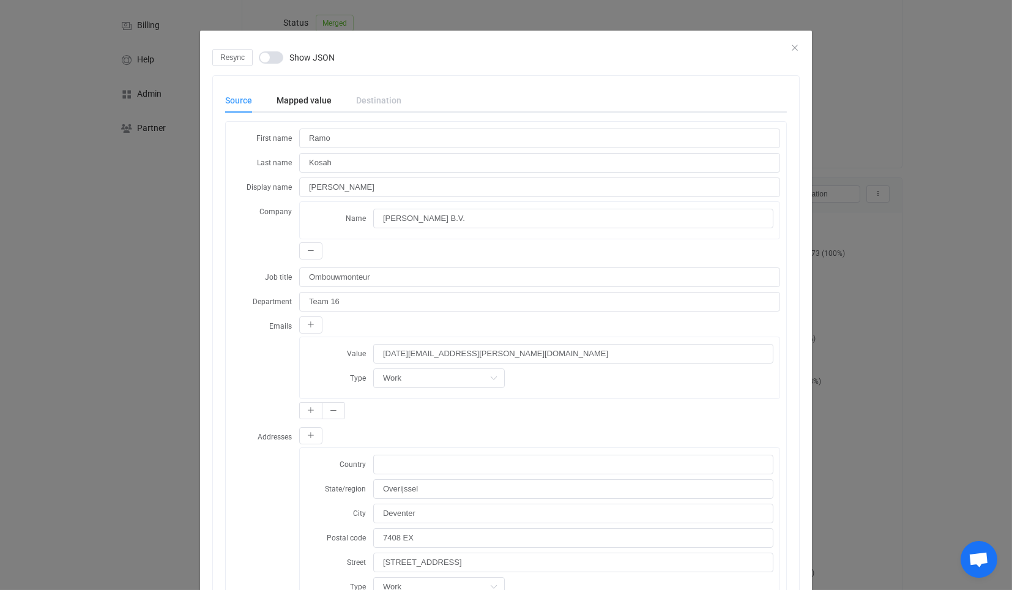
scroll to position [4149, 0]
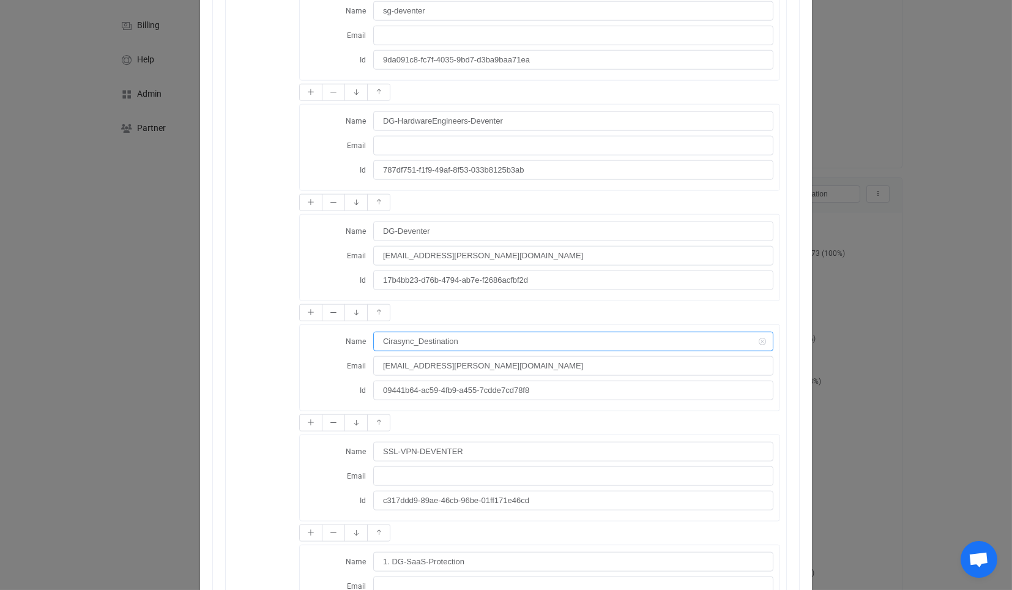
click at [477, 332] on input "Cirasync_Destination" at bounding box center [573, 342] width 400 height 20
click at [865, 288] on div "Resync Show JSON Source Mapped value Destination First name [PERSON_NAME] Last …" at bounding box center [506, 295] width 1012 height 590
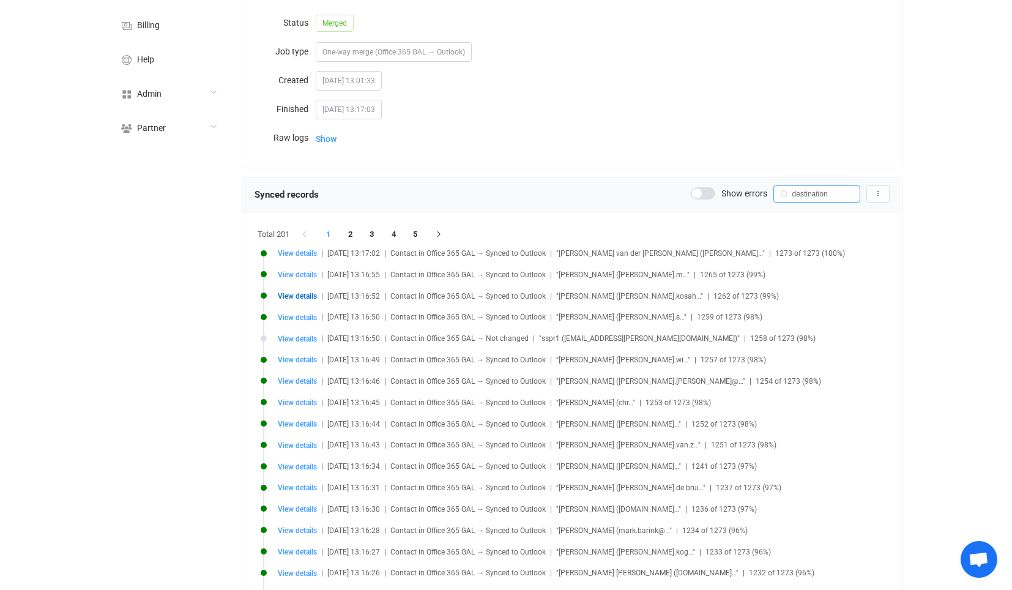
click at [819, 196] on input "destination" at bounding box center [816, 193] width 87 height 17
paste input "SG-SyncPenguin-Source"
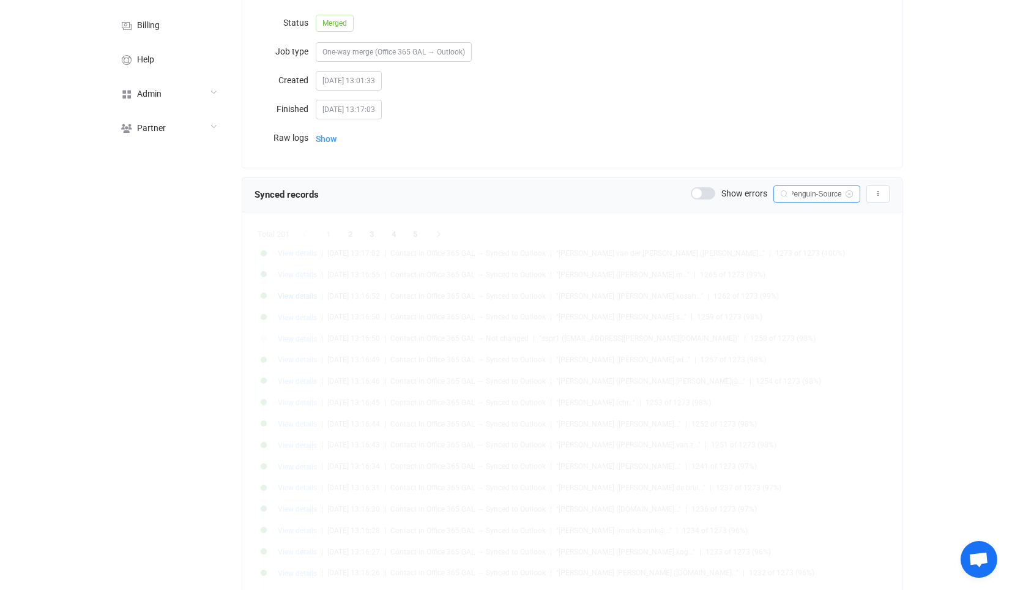
scroll to position [0, 0]
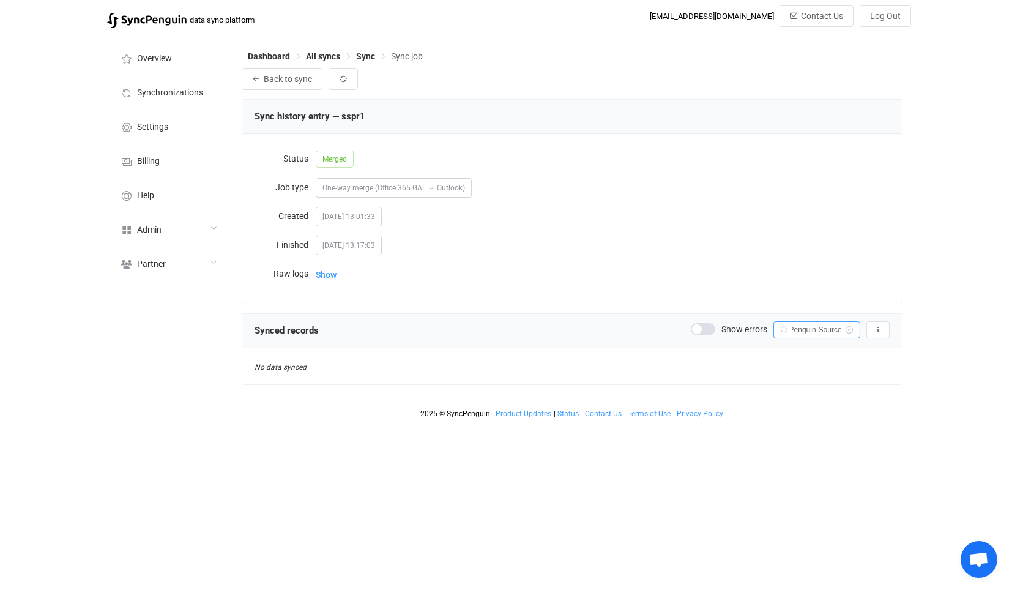
click at [833, 331] on input "SG-SyncPenguin-Source" at bounding box center [816, 329] width 87 height 17
type input "SG-SyncPenguin-Destination"
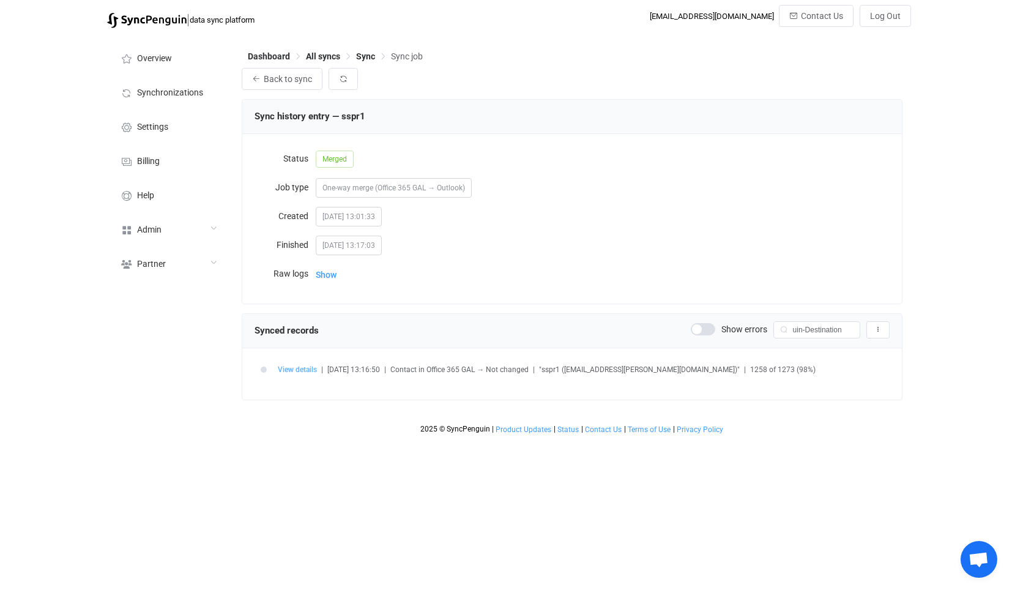
click at [284, 369] on span "View details" at bounding box center [297, 369] width 39 height 9
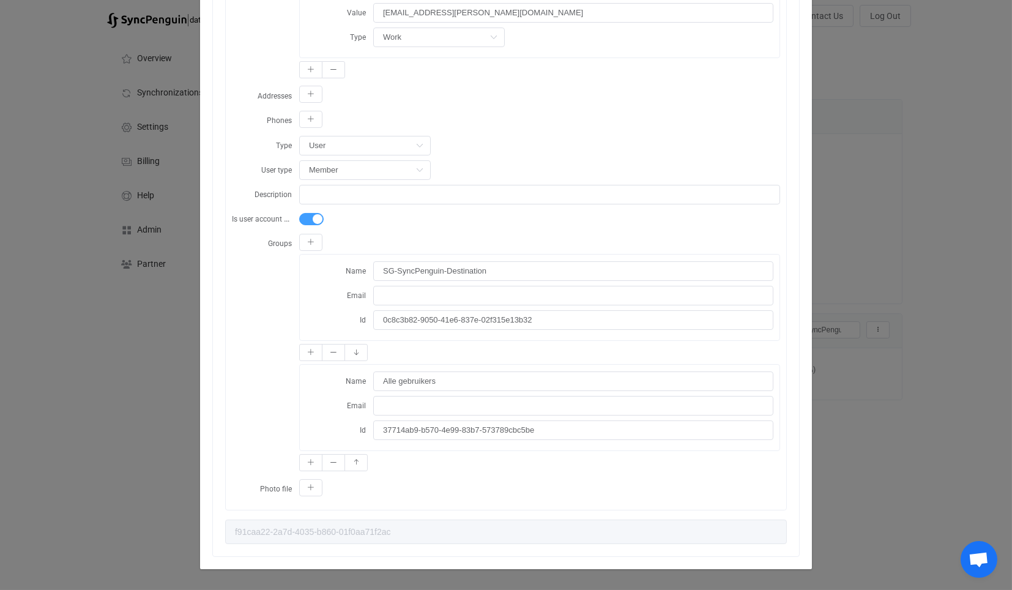
scroll to position [302, 0]
drag, startPoint x: 900, startPoint y: 302, endPoint x: 764, endPoint y: 313, distance: 136.9
click at [898, 302] on div "Resync Show JSON Source Mapped value Destination First name sspr1 Last name Dis…" at bounding box center [506, 295] width 1012 height 590
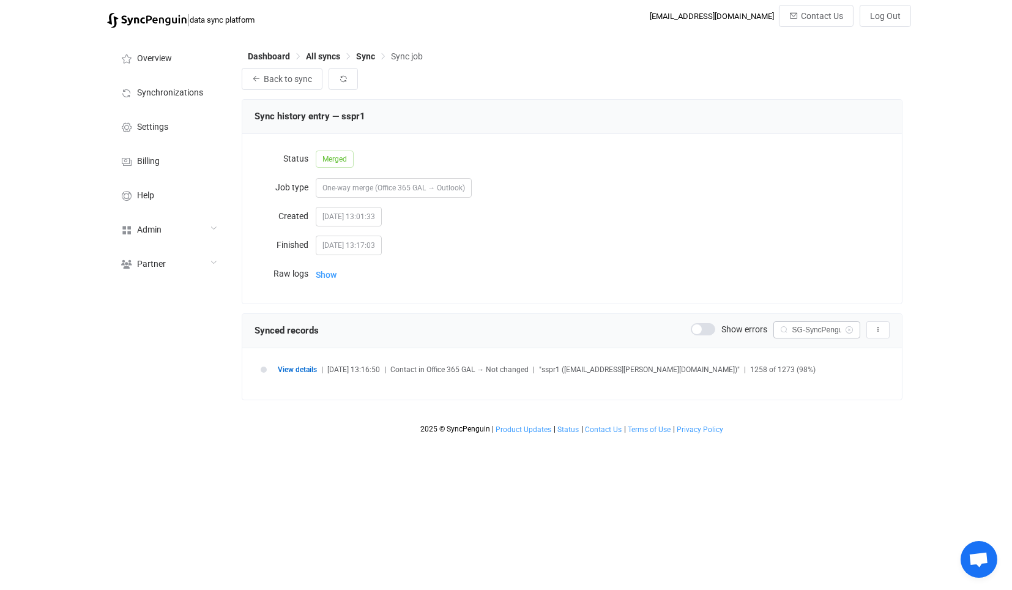
click at [857, 322] on icon at bounding box center [849, 329] width 15 height 17
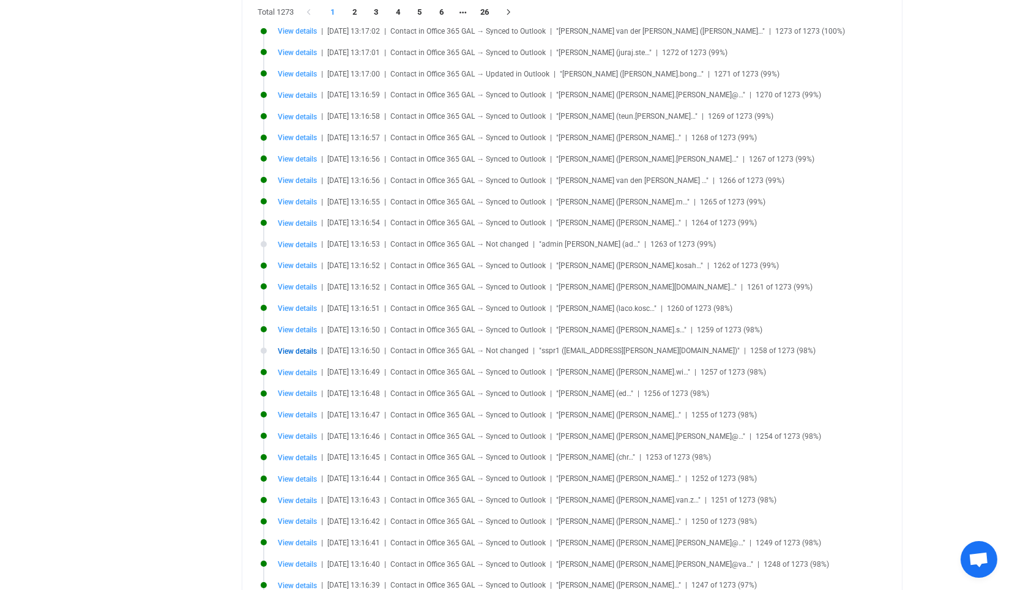
scroll to position [204, 0]
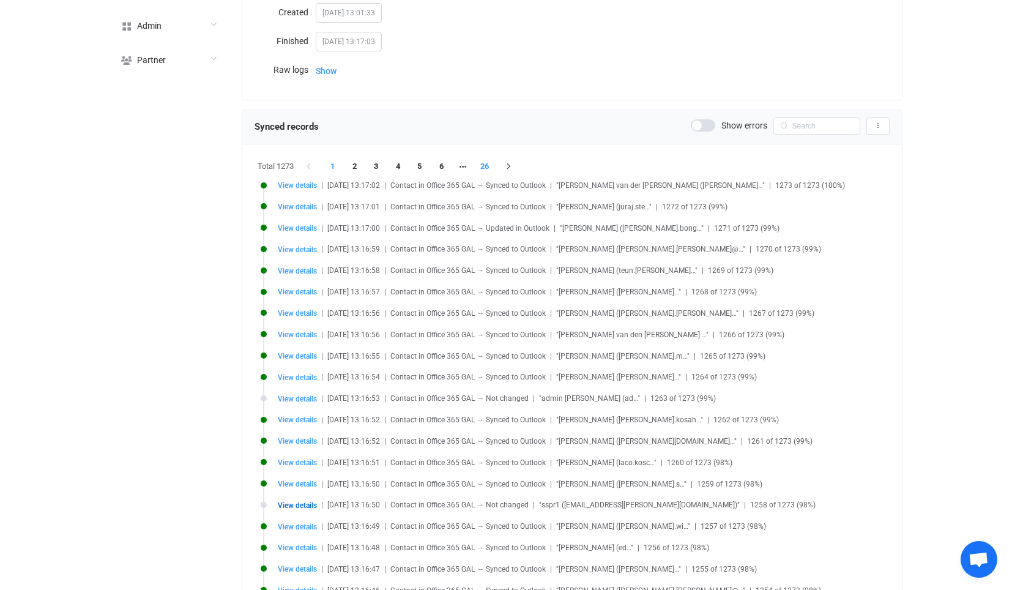
click at [494, 163] on li "26" at bounding box center [485, 166] width 22 height 17
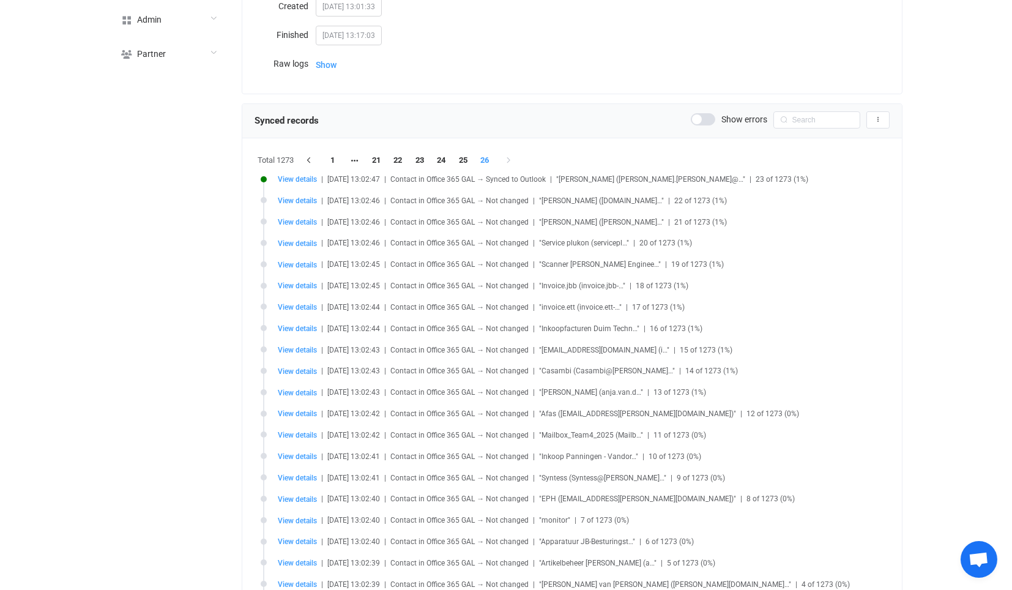
scroll to position [125, 0]
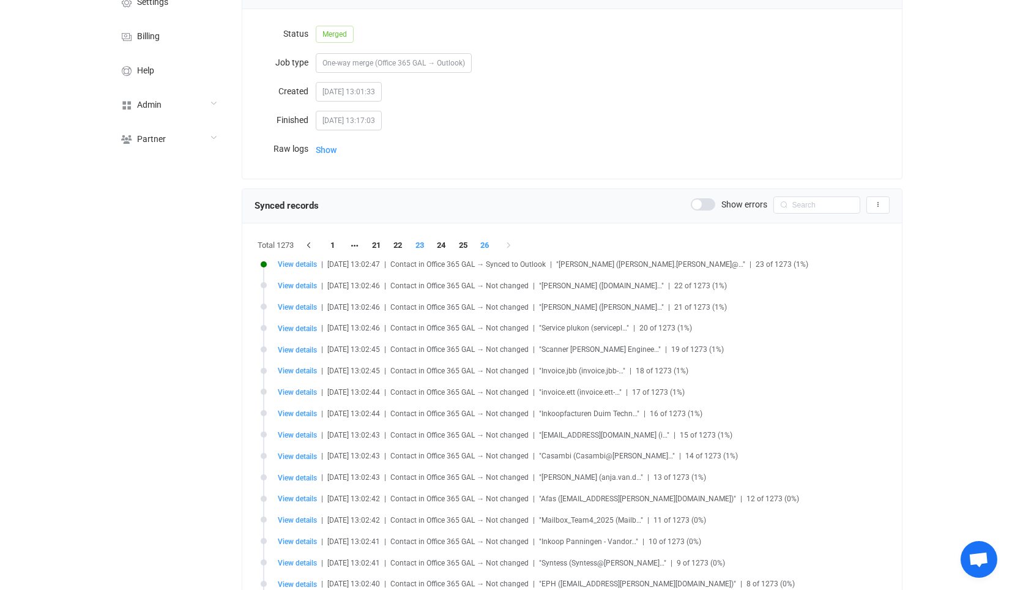
click at [425, 242] on li "23" at bounding box center [420, 245] width 22 height 17
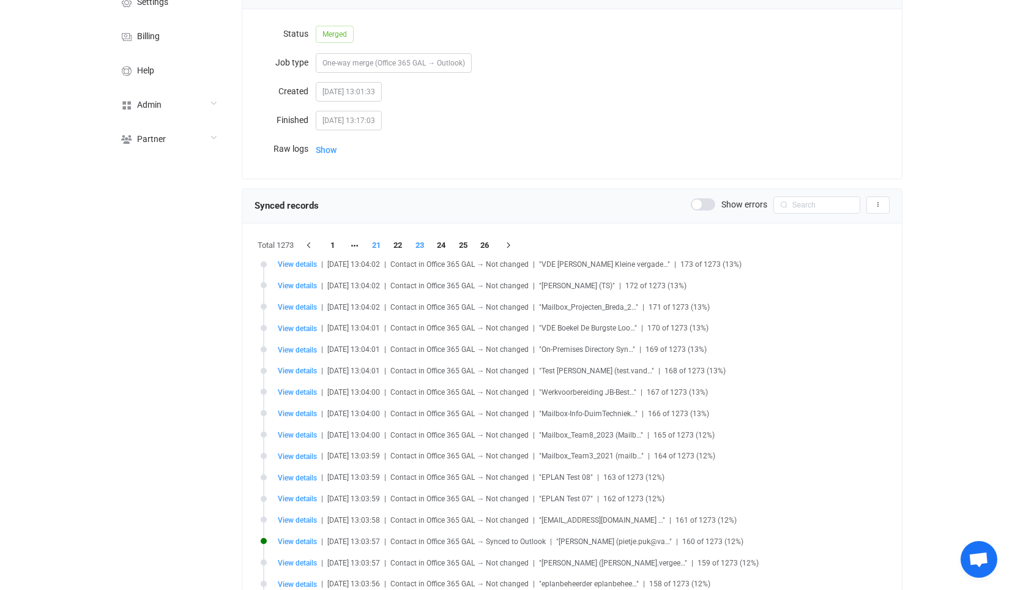
click at [386, 239] on li "21" at bounding box center [376, 245] width 22 height 17
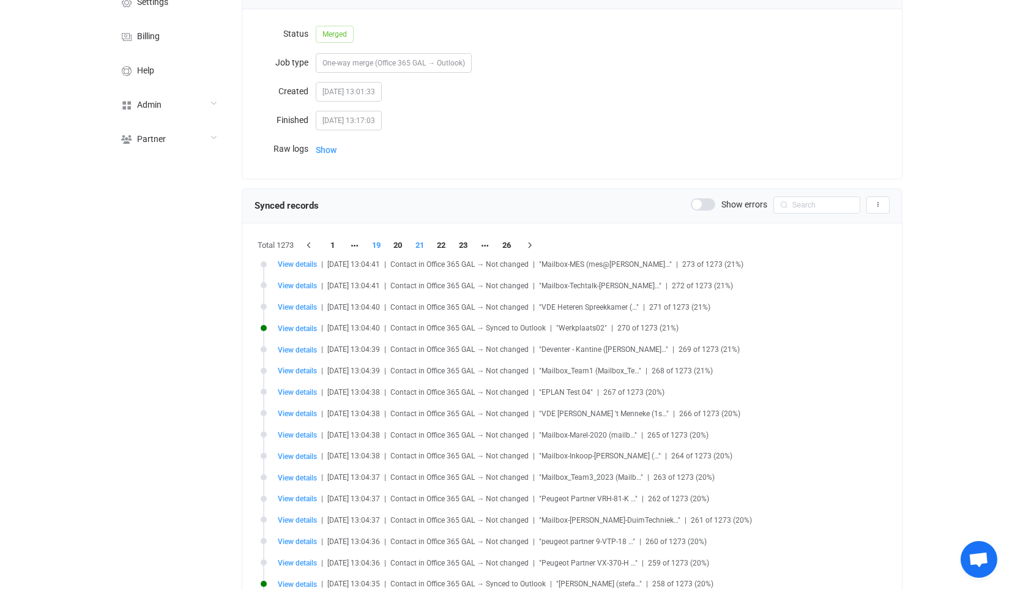
click at [367, 244] on li "19" at bounding box center [376, 245] width 22 height 17
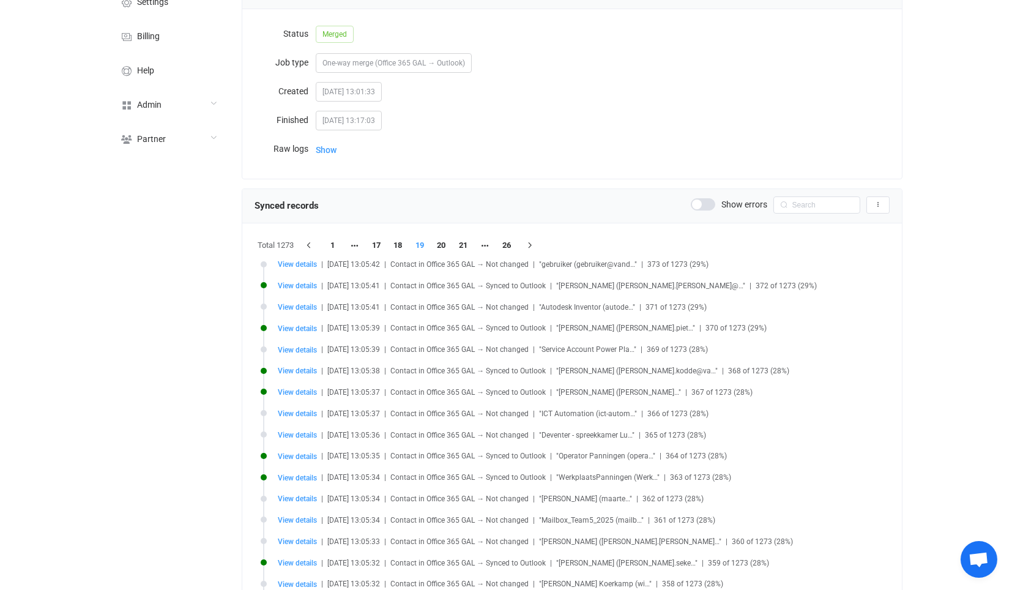
click at [372, 245] on li "17" at bounding box center [376, 245] width 22 height 17
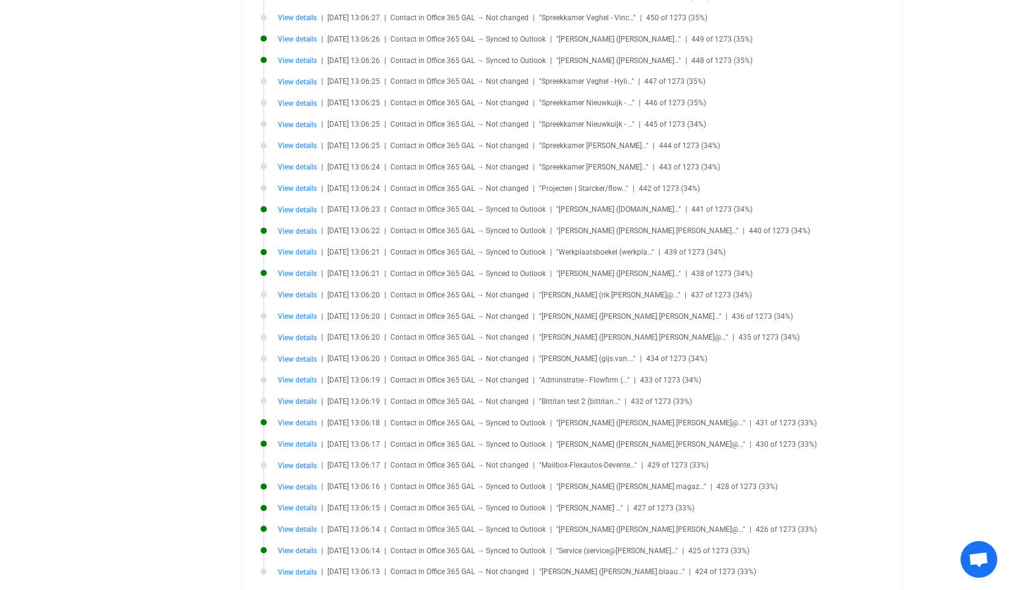
scroll to position [825, 0]
